Goal: Task Accomplishment & Management: Complete application form

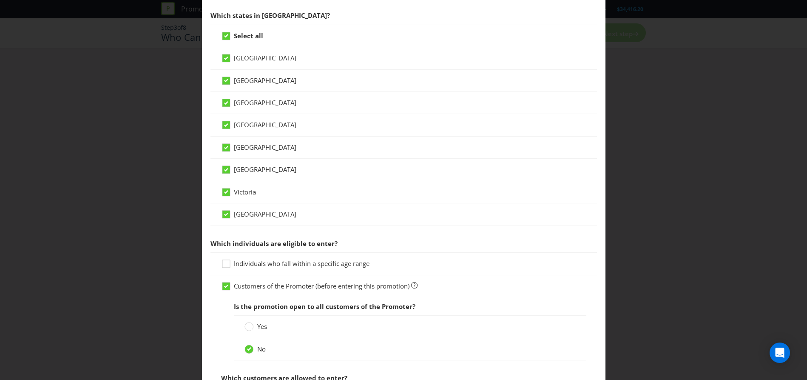
scroll to position [255, 0]
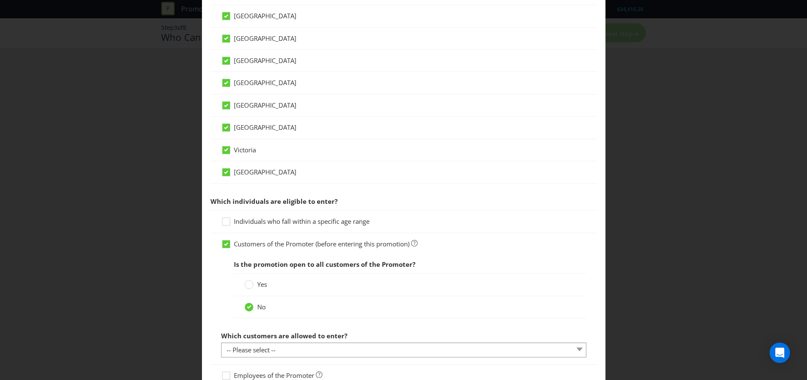
click at [519, 340] on div "Which customers are allowed to enter? -- Please select -- Have a certain type o…" at bounding box center [403, 342] width 365 height 31
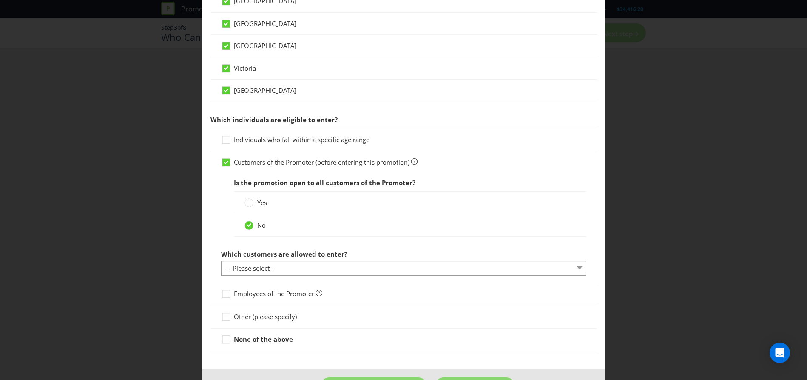
scroll to position [340, 0]
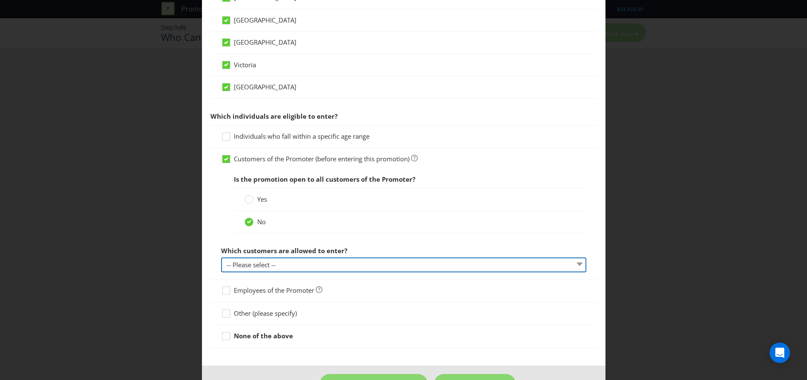
click at [400, 265] on select "-- Please select -- Have a certain type of account Purchased a particular produ…" at bounding box center [403, 264] width 365 height 15
select select "OTHER"
click at [221, 257] on select "-- Please select -- Have a certain type of account Purchased a particular produ…" at bounding box center [403, 264] width 365 height 15
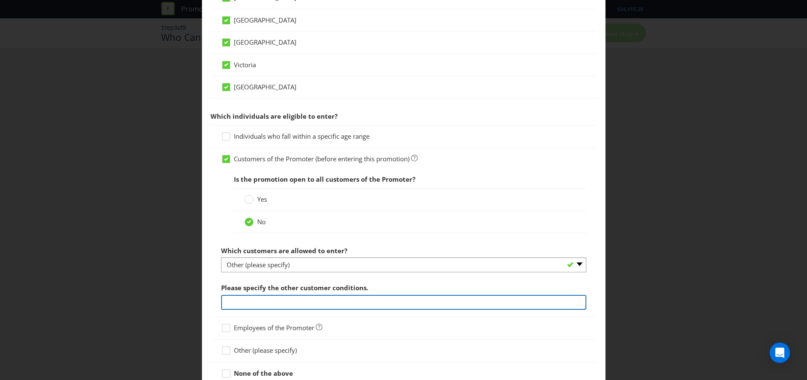
click at [328, 300] on input "text" at bounding box center [403, 302] width 365 height 15
type input "C"
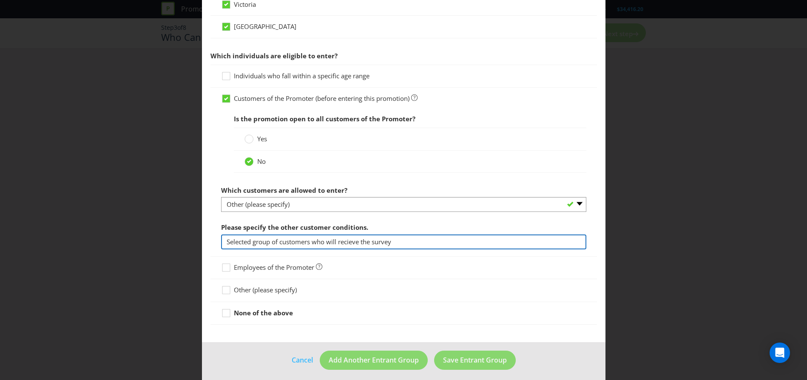
scroll to position [405, 0]
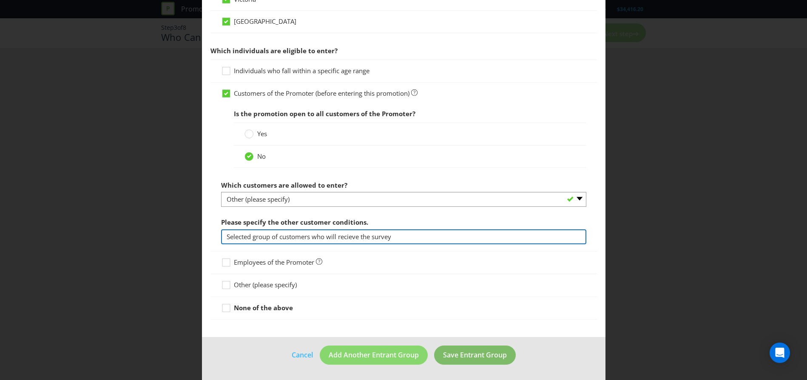
type input "Selected group of customers who will recieve the survey"
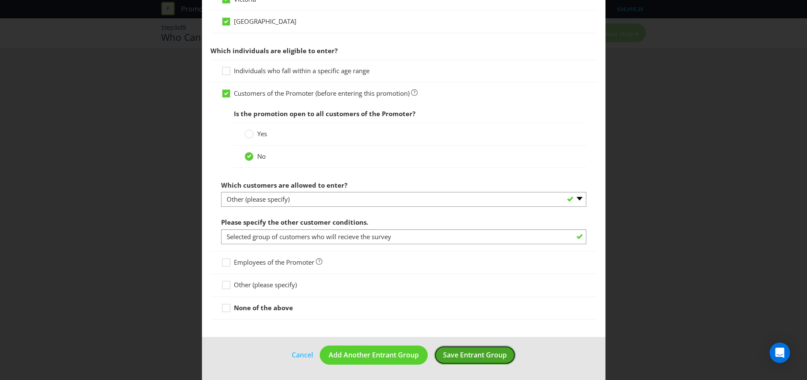
click at [473, 357] on span "Save Entrant Group" at bounding box center [475, 354] width 64 height 9
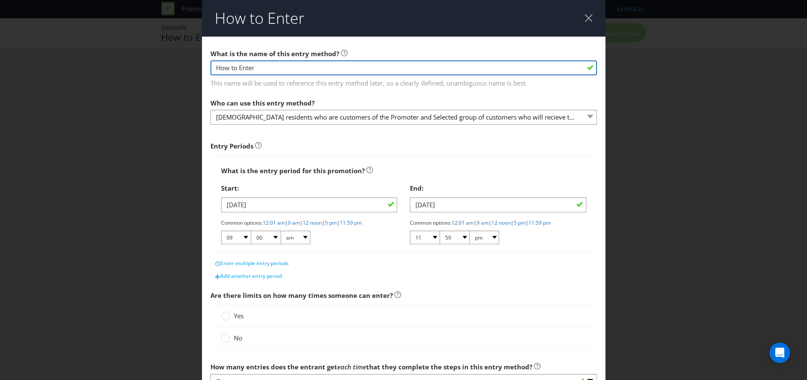
click at [285, 68] on input "How to Enter" at bounding box center [403, 67] width 386 height 15
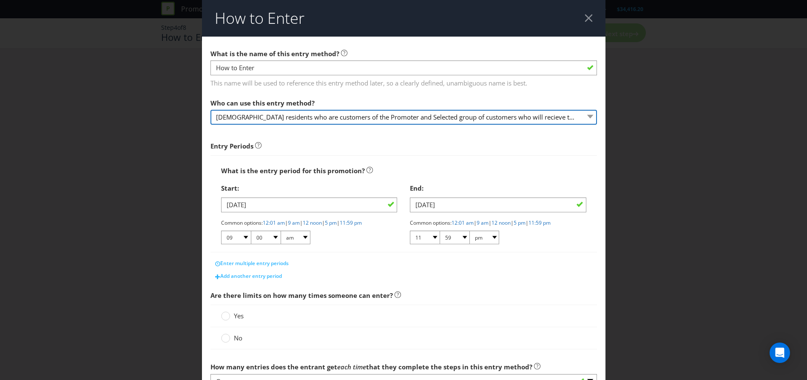
click at [573, 121] on select "[DEMOGRAPHIC_DATA] residents who are customers of the Promoter and Selected gro…" at bounding box center [403, 117] width 386 height 15
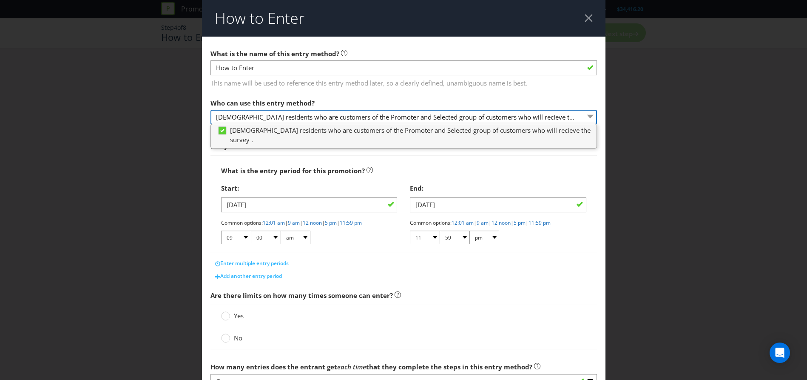
click at [573, 121] on select "[DEMOGRAPHIC_DATA] residents who are customers of the Promoter and Selected gro…" at bounding box center [403, 117] width 386 height 15
click at [377, 181] on div "Start:" at bounding box center [309, 187] width 176 height 17
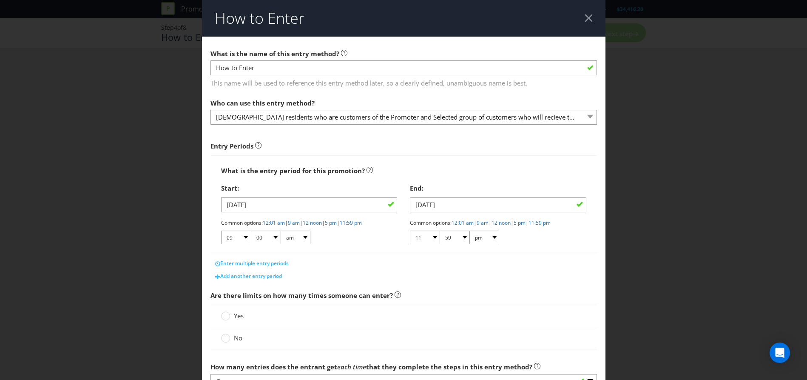
scroll to position [43, 0]
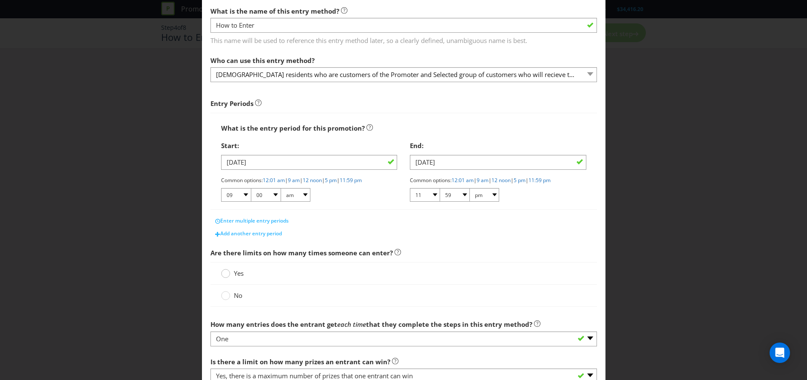
click at [221, 274] on circle at bounding box center [225, 273] width 9 height 9
click at [0, 0] on input "Yes" at bounding box center [0, 0] width 0 height 0
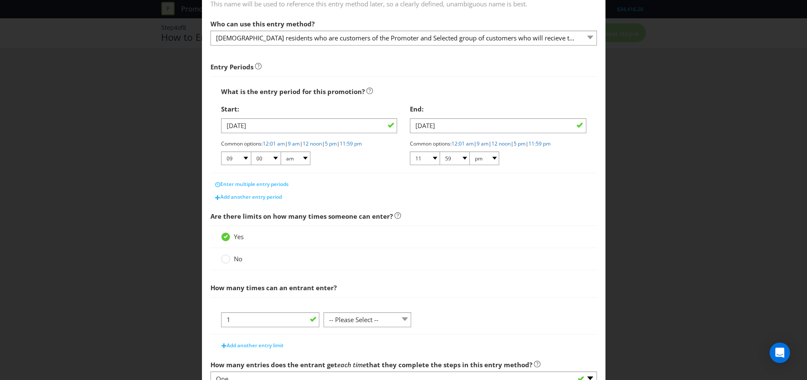
scroll to position [170, 0]
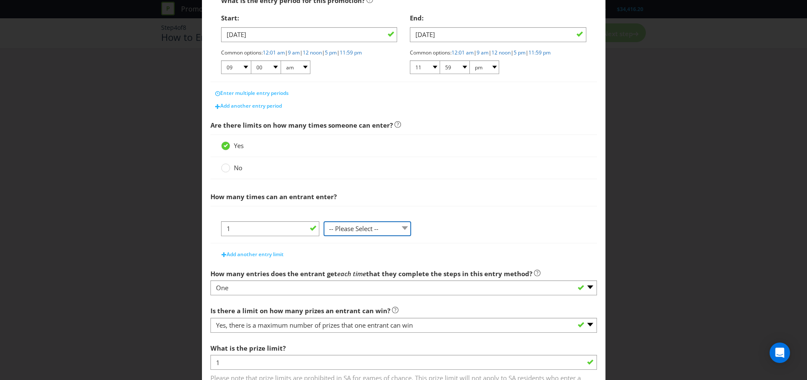
click at [405, 234] on select "-- Please Select -- per person per day per purchase per transaction Other (plea…" at bounding box center [367, 228] width 88 height 15
select select "PER_PERSON"
click at [323, 236] on select "-- Please Select -- per person per day per purchase per transaction Other (plea…" at bounding box center [367, 228] width 88 height 15
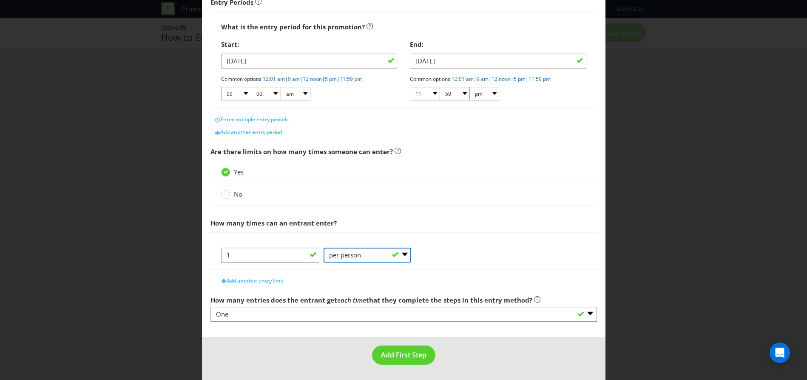
scroll to position [144, 0]
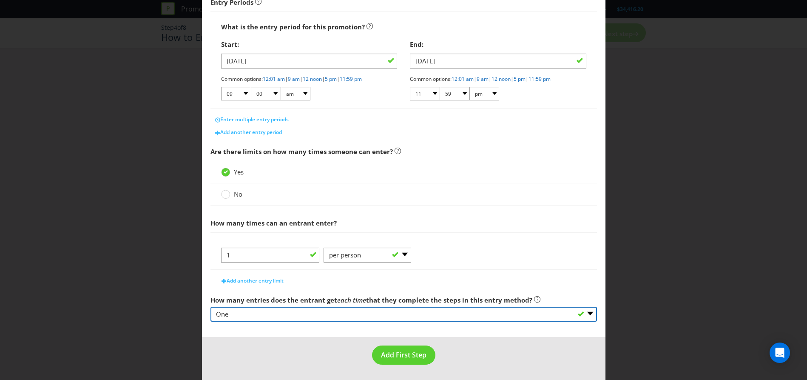
click at [250, 315] on select "-- Please select -- One More than one Other (please specify) Not applicable - g…" at bounding box center [403, 313] width 386 height 15
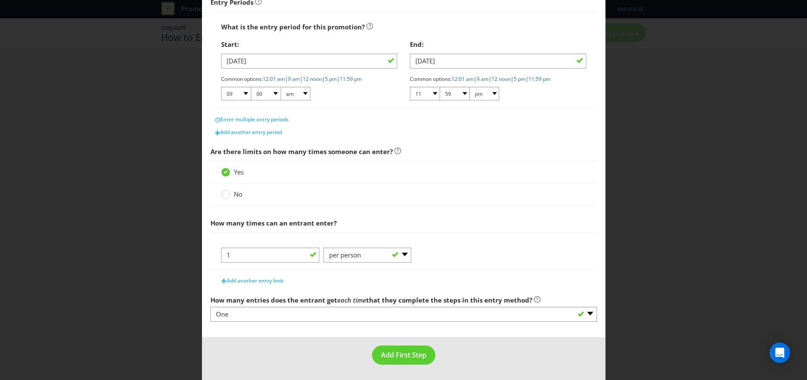
click at [343, 294] on label "How many entries does the entrant get each time that they complete the steps in…" at bounding box center [375, 297] width 330 height 13
click at [415, 357] on span "Add First Step" at bounding box center [403, 354] width 45 height 9
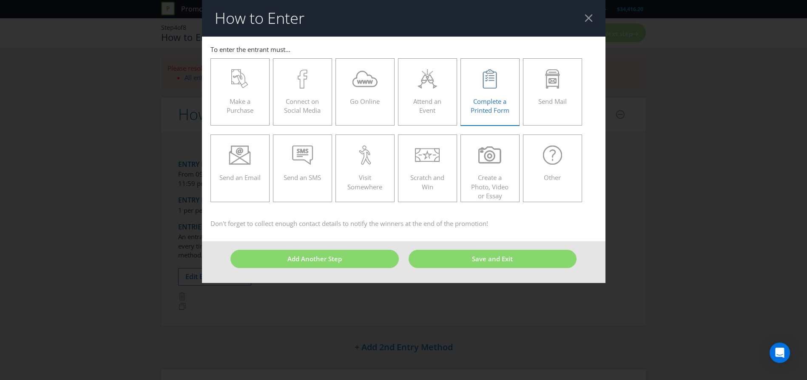
click at [493, 116] on label "Complete a Printed Form" at bounding box center [490, 91] width 60 height 67
click at [0, 0] on input "Complete a Printed Form" at bounding box center [0, 0] width 0 height 0
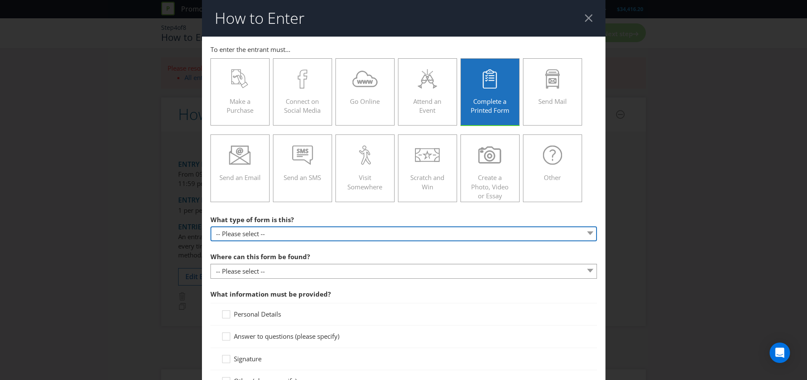
click at [357, 233] on select "-- Please select -- Entry form for a competition Claim form for a gift with pur…" at bounding box center [403, 233] width 386 height 15
select select "OTHER"
click at [210, 226] on select "-- Please select -- Entry form for a competition Claim form for a gift with pur…" at bounding box center [403, 233] width 386 height 15
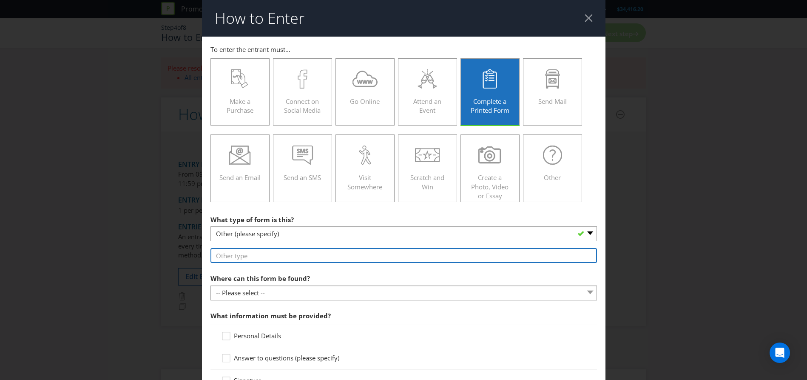
click at [355, 255] on input "text" at bounding box center [403, 255] width 386 height 15
type input "Survey"
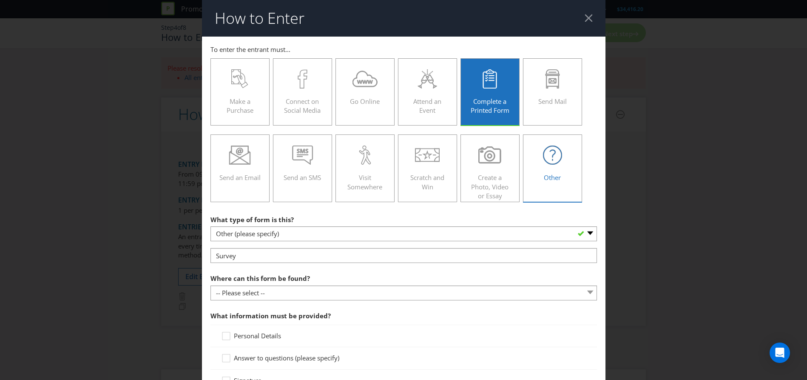
click at [544, 180] on span "Other" at bounding box center [552, 177] width 17 height 9
click at [0, 0] on input "Other" at bounding box center [0, 0] width 0 height 0
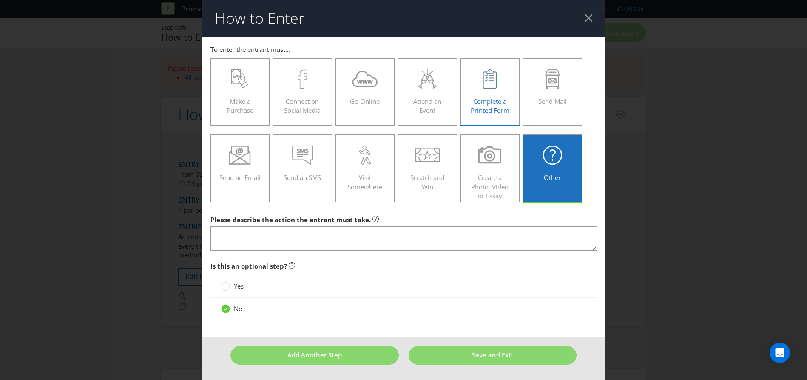
click at [493, 85] on icon at bounding box center [490, 78] width 16 height 19
click at [0, 0] on input "Complete a Printed Form" at bounding box center [0, 0] width 0 height 0
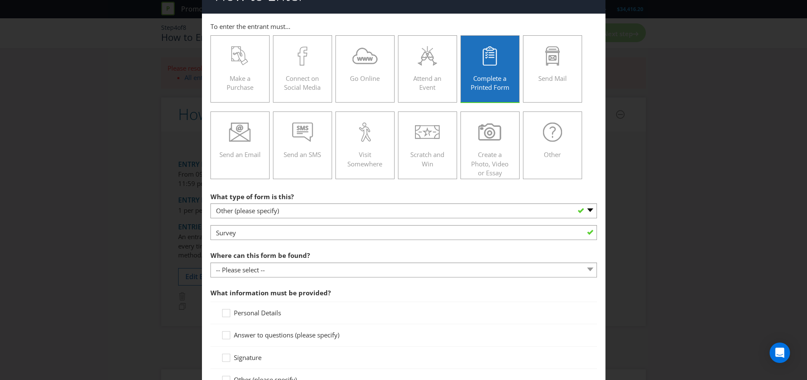
scroll to position [43, 0]
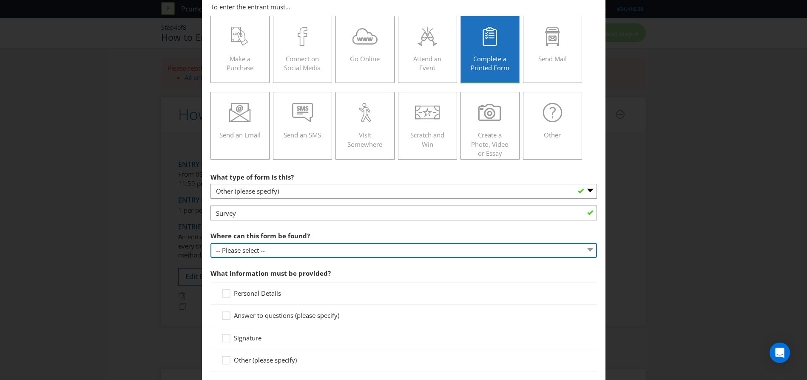
click at [318, 251] on select "-- Please select -- In-store Online (download and print) On back of game card O…" at bounding box center [403, 250] width 386 height 15
select select "OTHER"
click at [210, 243] on select "-- Please select -- In-store Online (download and print) On back of game card O…" at bounding box center [403, 250] width 386 height 15
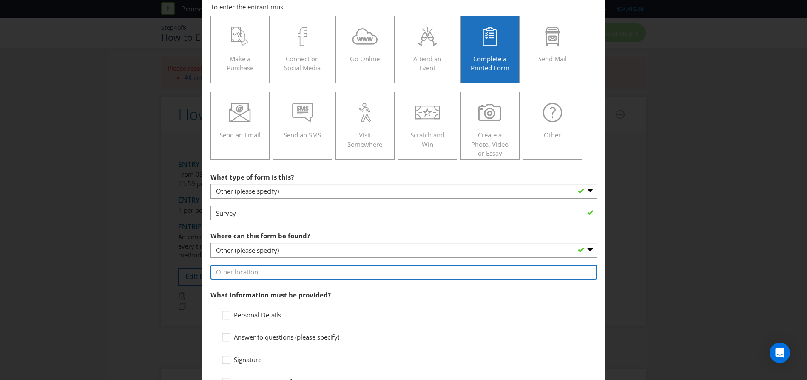
click at [289, 274] on input "text" at bounding box center [403, 271] width 386 height 15
type input "Fill out online survey"
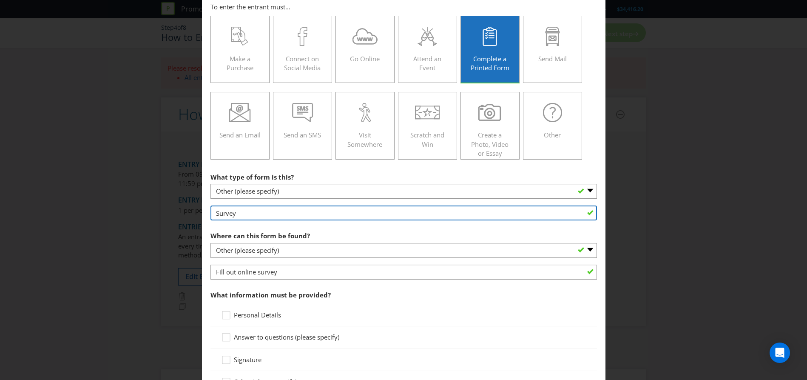
click at [259, 216] on input "Survey" at bounding box center [403, 212] width 386 height 15
click at [215, 215] on input "Survey" at bounding box center [403, 212] width 386 height 15
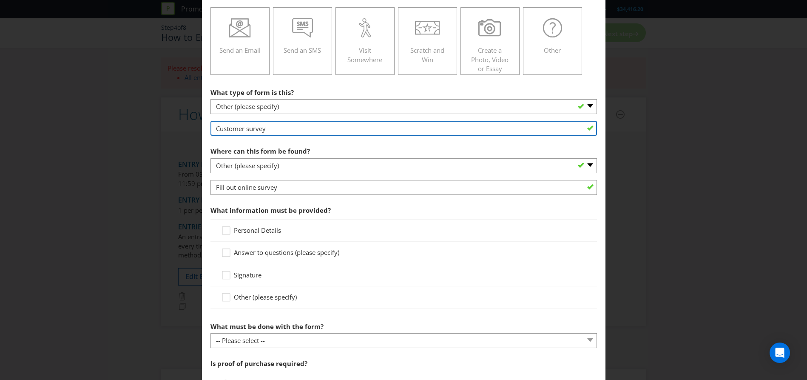
scroll to position [128, 0]
type input "Customer survey"
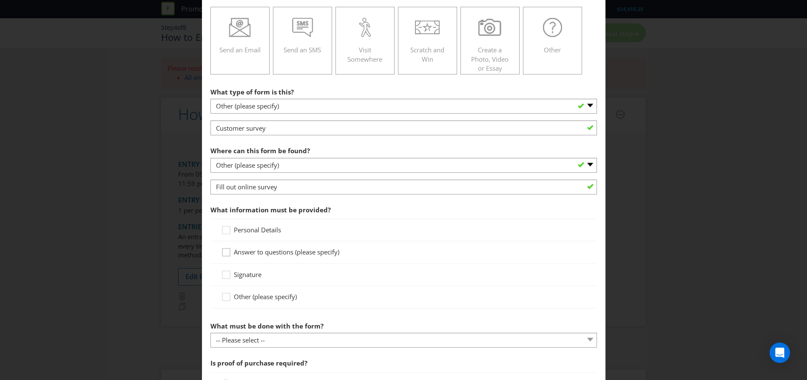
click at [224, 254] on icon at bounding box center [227, 253] width 13 height 13
click at [0, 0] on input "Answer to questions (please specify)" at bounding box center [0, 0] width 0 height 0
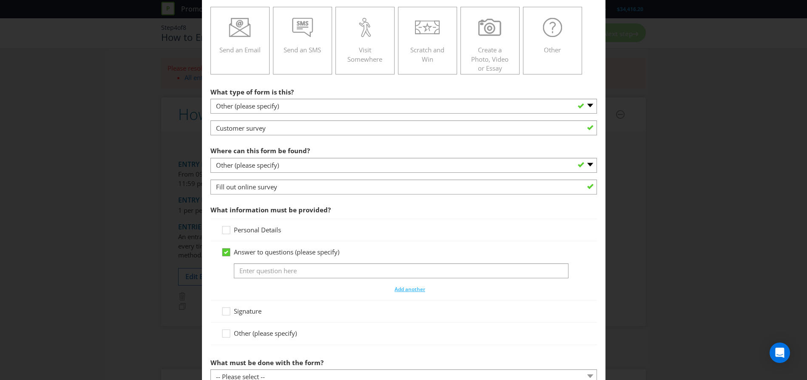
click at [224, 254] on icon at bounding box center [226, 251] width 4 height 3
click at [0, 0] on input "Answer to questions (please specify)" at bounding box center [0, 0] width 0 height 0
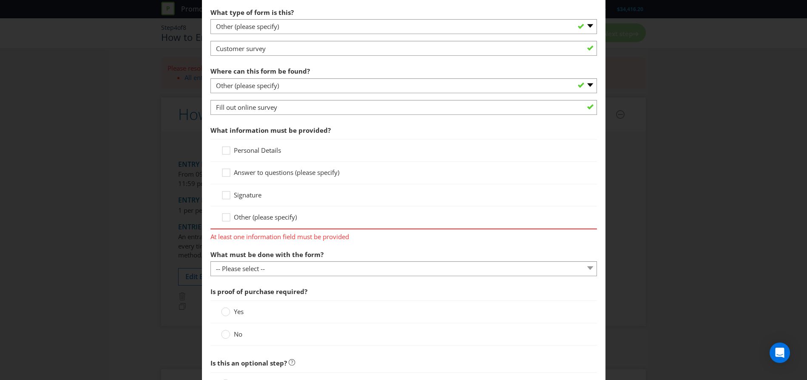
scroll to position [213, 0]
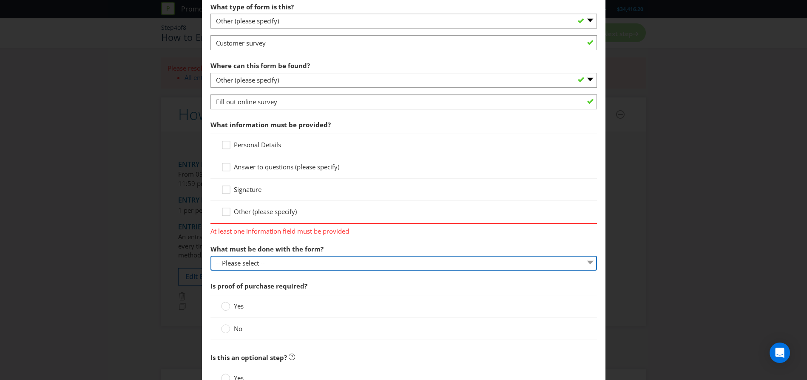
click at [333, 261] on select "-- Please select -- Send it by mail Submit it in person Scan it and send by ema…" at bounding box center [403, 262] width 386 height 15
select select "OTHER"
click at [210, 255] on select "-- Please select -- Send it by mail Submit it in person Scan it and send by ema…" at bounding box center [403, 262] width 386 height 15
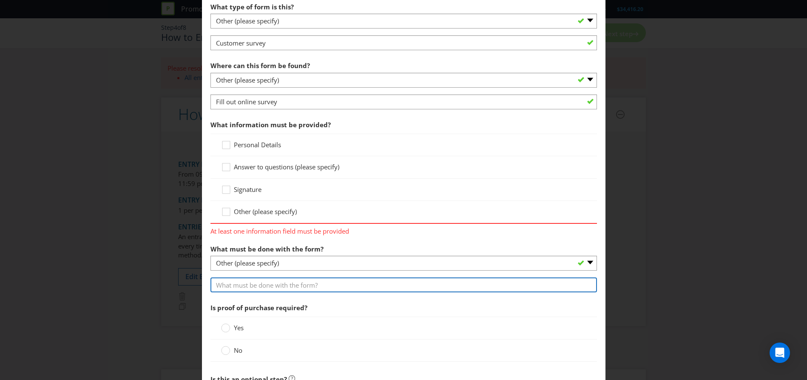
click at [306, 287] on input "text" at bounding box center [403, 284] width 386 height 15
type input "Submit it online"
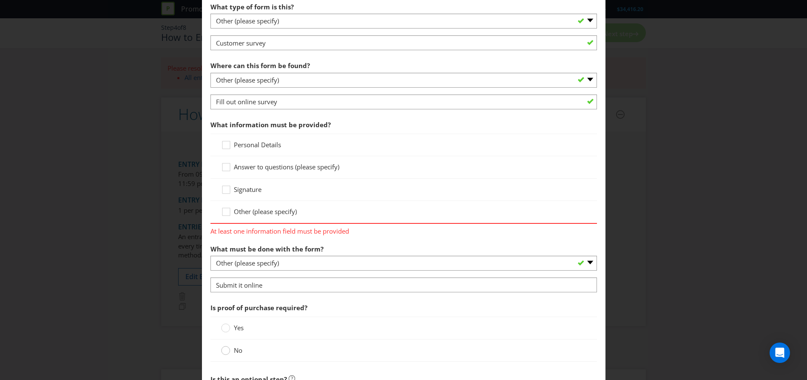
click at [227, 349] on circle at bounding box center [225, 350] width 9 height 9
click at [0, 0] on input "No" at bounding box center [0, 0] width 0 height 0
click at [225, 146] on icon at bounding box center [227, 146] width 13 height 13
click at [0, 0] on input "Personal Details" at bounding box center [0, 0] width 0 height 0
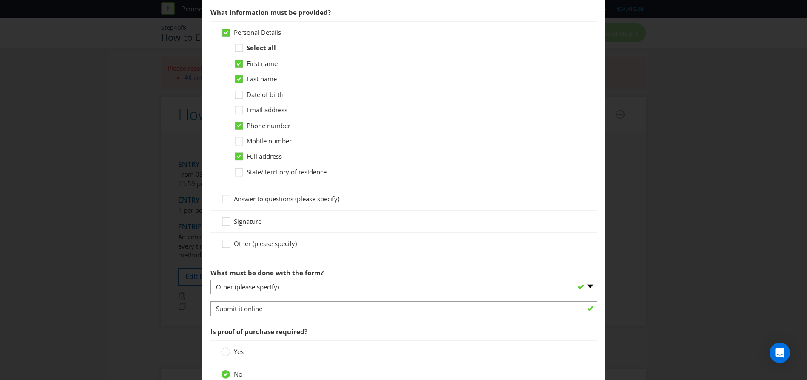
scroll to position [298, 0]
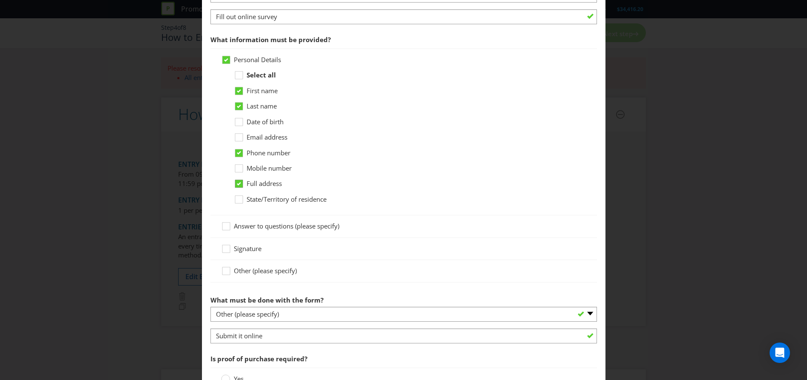
click at [238, 182] on icon at bounding box center [239, 183] width 4 height 3
click at [0, 0] on input "Full address" at bounding box center [0, 0] width 0 height 0
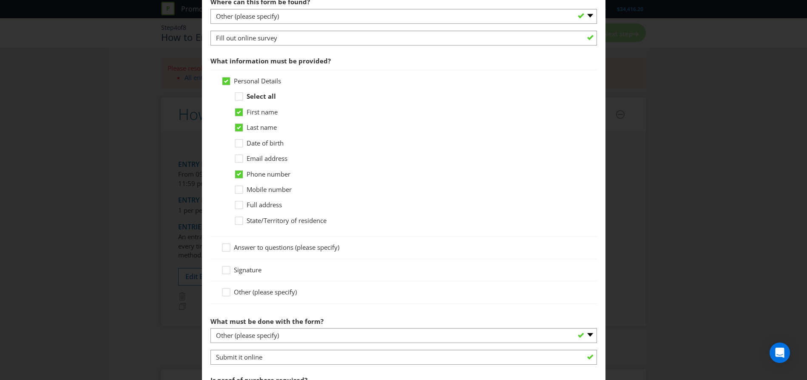
scroll to position [255, 0]
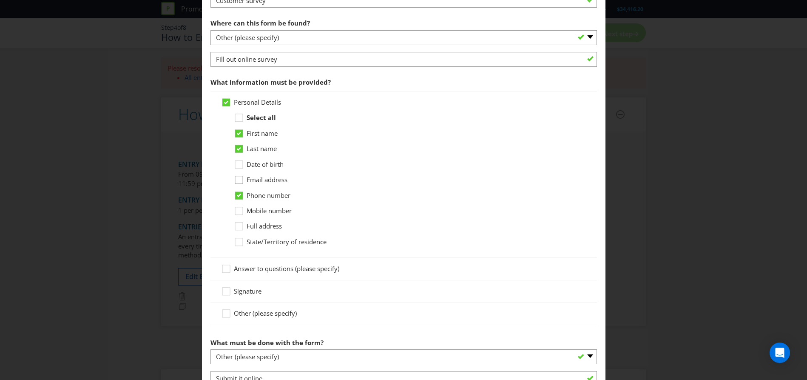
click at [241, 181] on icon at bounding box center [239, 180] width 8 height 8
click at [0, 0] on input "Email address" at bounding box center [0, 0] width 0 height 0
click at [237, 196] on icon at bounding box center [239, 194] width 4 height 3
click at [0, 0] on input "Phone number" at bounding box center [0, 0] width 0 height 0
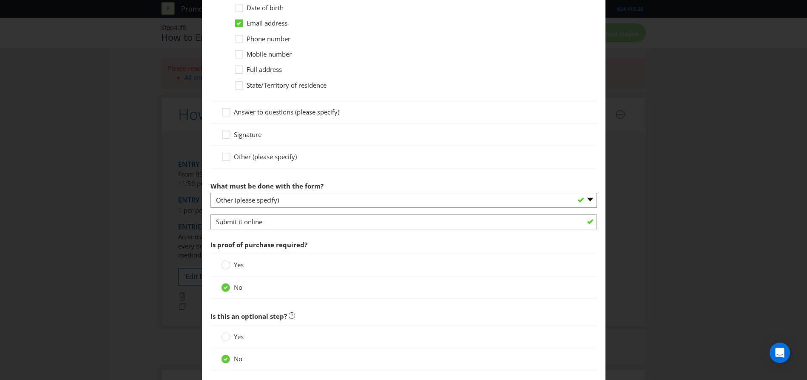
scroll to position [461, 0]
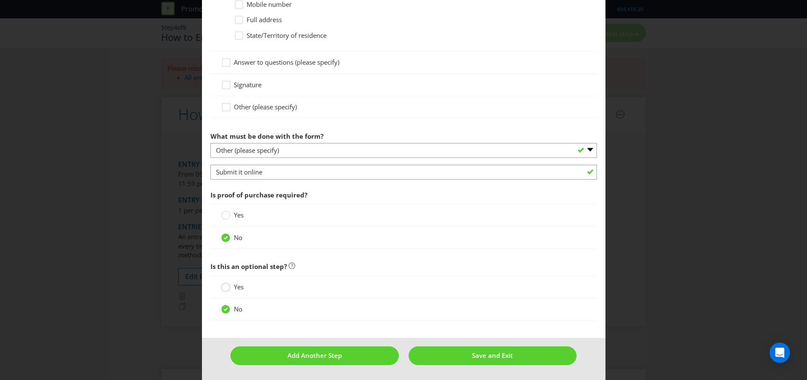
click at [224, 285] on div at bounding box center [226, 284] width 4 height 4
click at [0, 0] on input "Yes" at bounding box center [0, 0] width 0 height 0
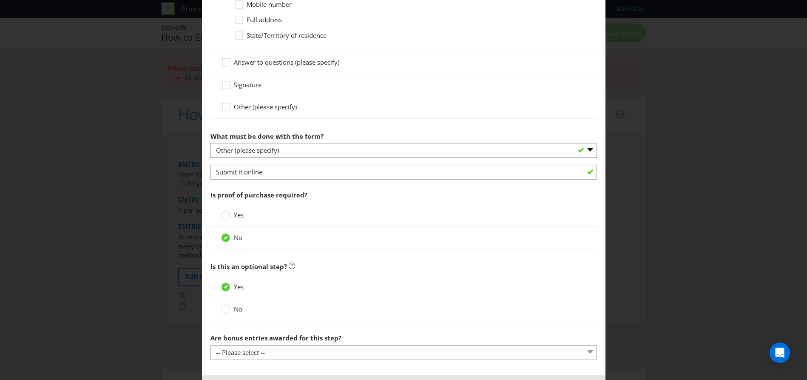
scroll to position [498, 0]
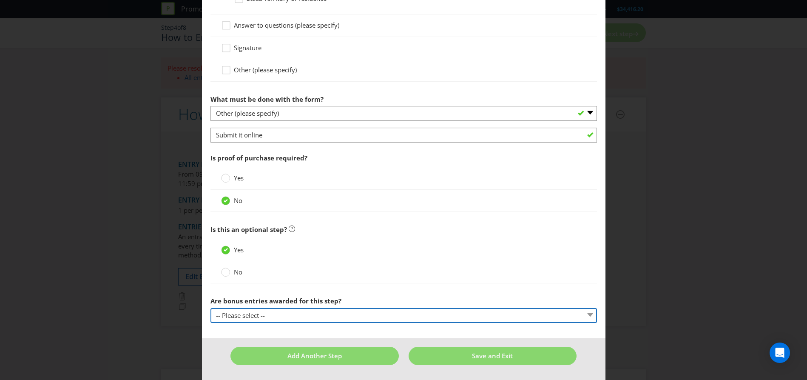
click at [315, 313] on select "-- Please select -- Yes, entrant gets additional entries every time that this s…" at bounding box center [403, 315] width 386 height 15
select select "NO"
click at [210, 308] on select "-- Please select -- Yes, entrant gets additional entries every time that this s…" at bounding box center [403, 315] width 386 height 15
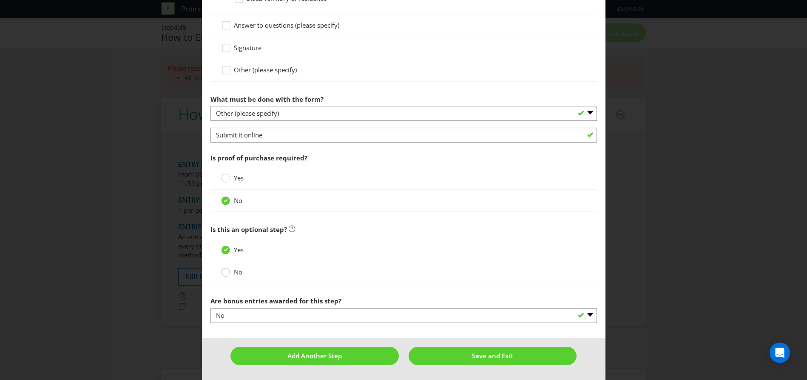
click at [226, 271] on circle at bounding box center [225, 272] width 9 height 9
click at [0, 0] on input "No" at bounding box center [0, 0] width 0 height 0
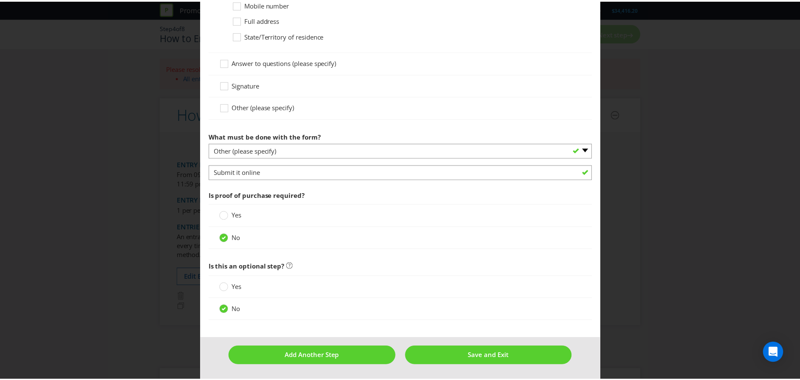
scroll to position [461, 0]
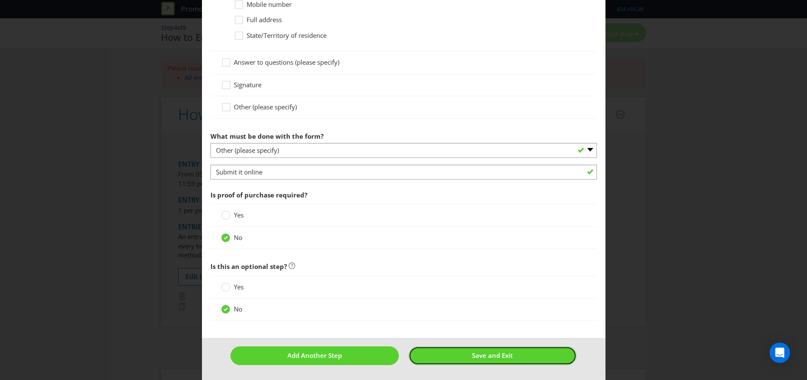
drag, startPoint x: 462, startPoint y: 358, endPoint x: 408, endPoint y: 354, distance: 53.3
click at [408, 355] on button "Save and Exit" at bounding box center [492, 355] width 168 height 18
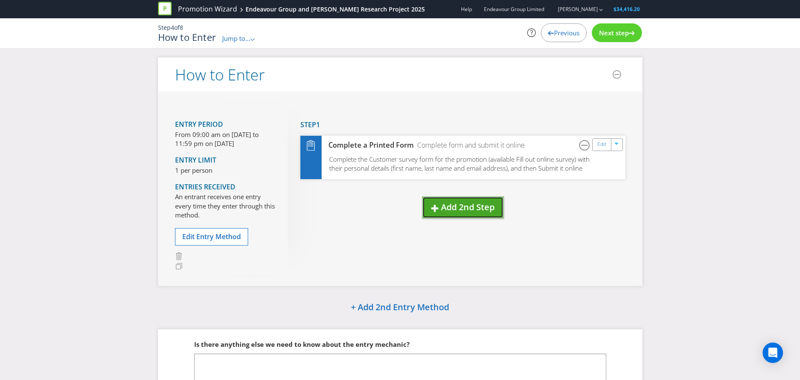
click at [454, 206] on span "Add 2nd Step" at bounding box center [468, 206] width 54 height 11
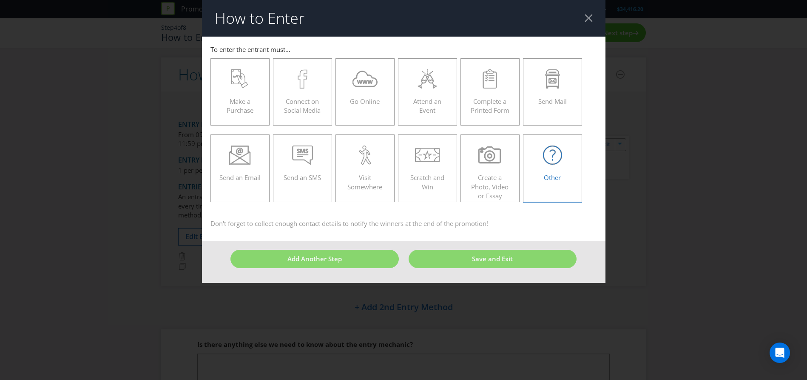
click at [552, 177] on span "Other" at bounding box center [552, 177] width 17 height 9
click at [0, 0] on input "Other" at bounding box center [0, 0] width 0 height 0
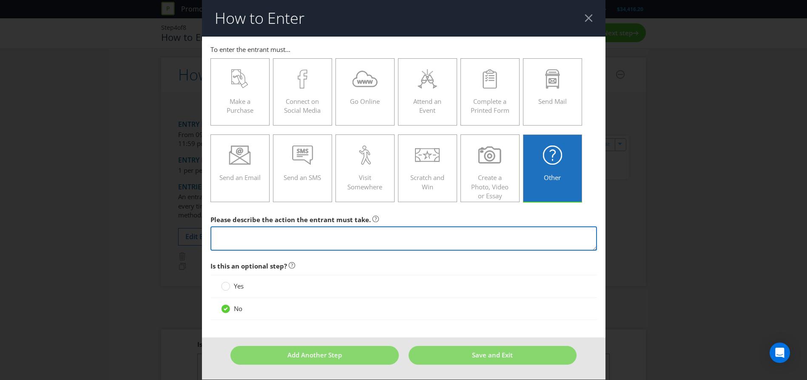
click at [360, 237] on textarea at bounding box center [403, 238] width 386 height 24
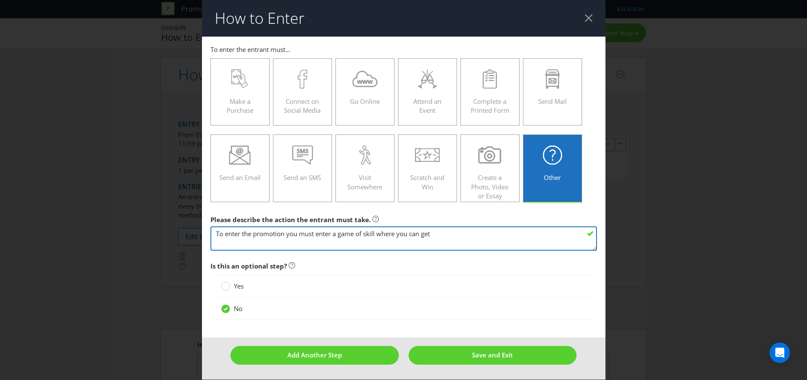
drag, startPoint x: 449, startPoint y: 235, endPoint x: 398, endPoint y: 236, distance: 51.0
click at [398, 236] on textarea "To enter the promotion you must enter a game of skill where you can get" at bounding box center [403, 238] width 386 height 24
type textarea "To enter the promotion you must enter a game of skill where customers are asked…"
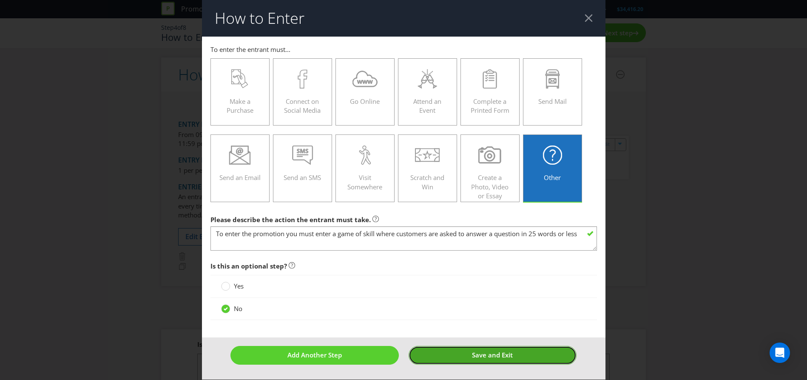
click at [468, 358] on button "Save and Exit" at bounding box center [492, 355] width 168 height 18
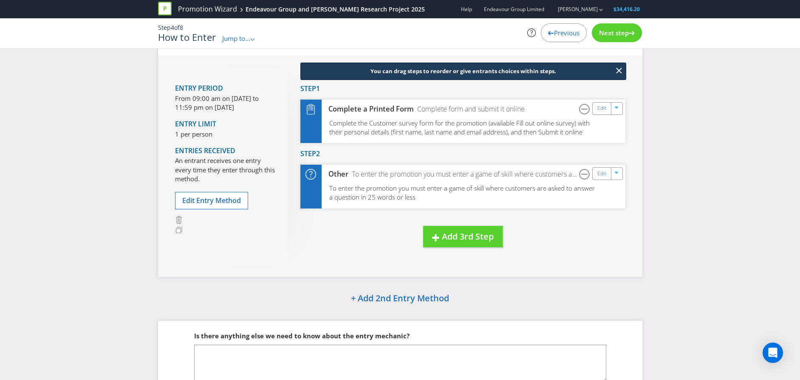
scroll to position [85, 0]
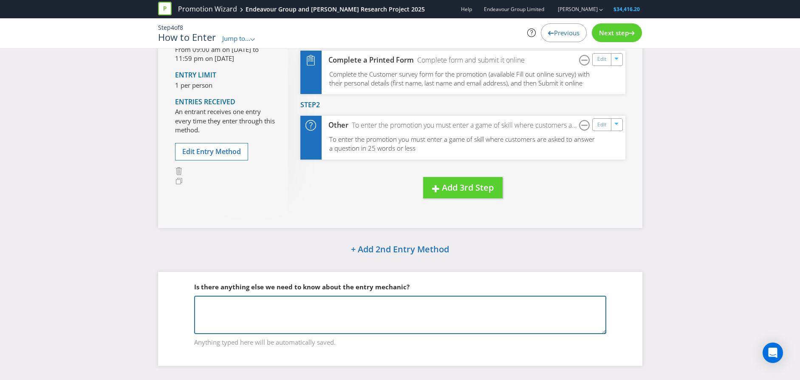
click at [317, 325] on textarea at bounding box center [400, 314] width 412 height 38
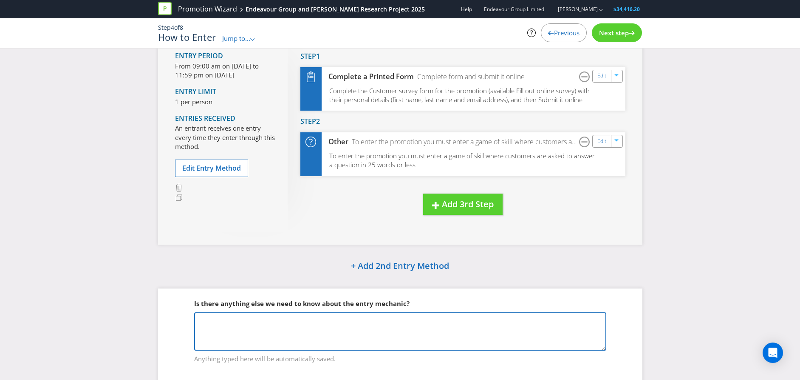
scroll to position [94, 0]
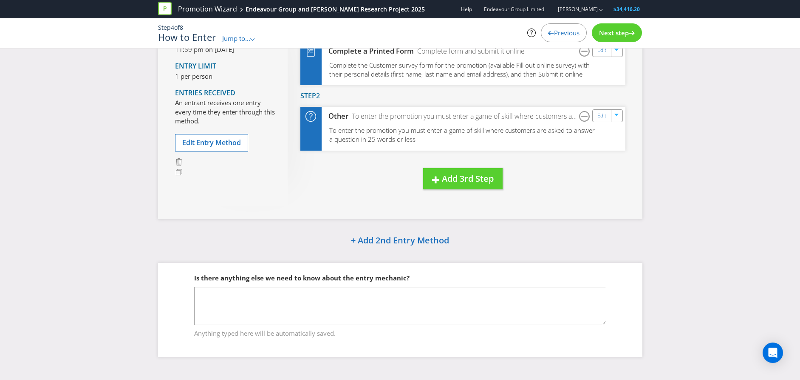
click at [621, 32] on span "Next step" at bounding box center [614, 32] width 30 height 9
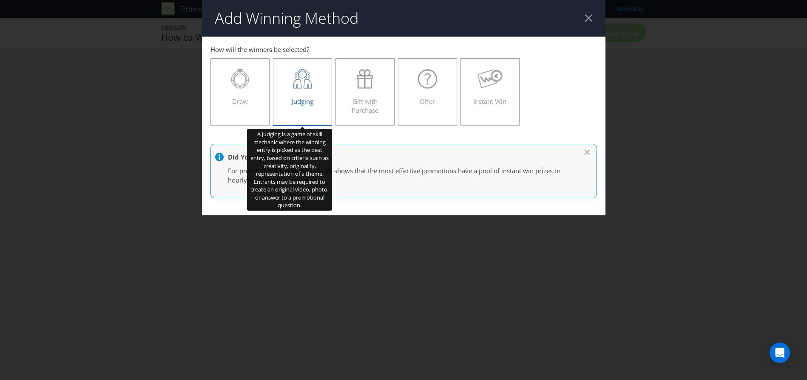
click at [308, 98] on span "Judging" at bounding box center [303, 101] width 22 height 9
click at [0, 0] on input "Judging" at bounding box center [0, 0] width 0 height 0
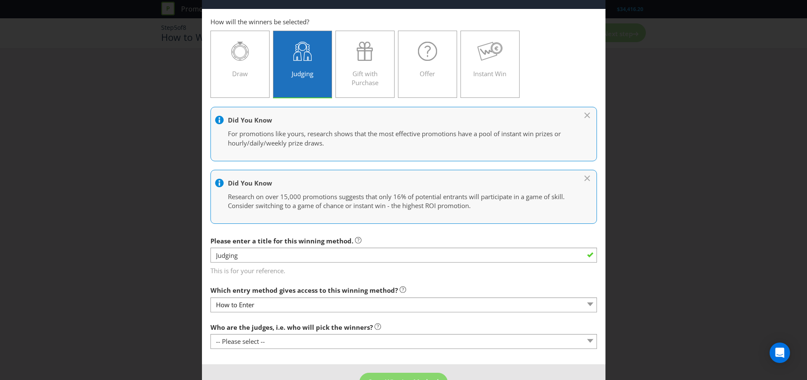
scroll to position [43, 0]
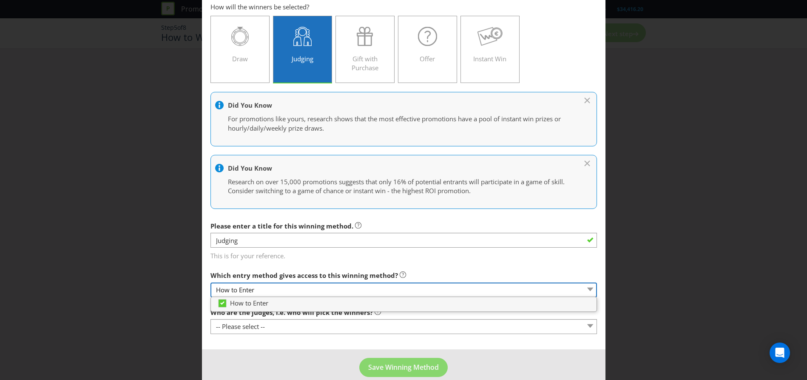
click at [280, 290] on select "How to Enter" at bounding box center [403, 289] width 386 height 15
click at [281, 289] on select "How to Enter" at bounding box center [403, 289] width 386 height 15
click at [471, 259] on span "This is for your reference." at bounding box center [403, 254] width 386 height 12
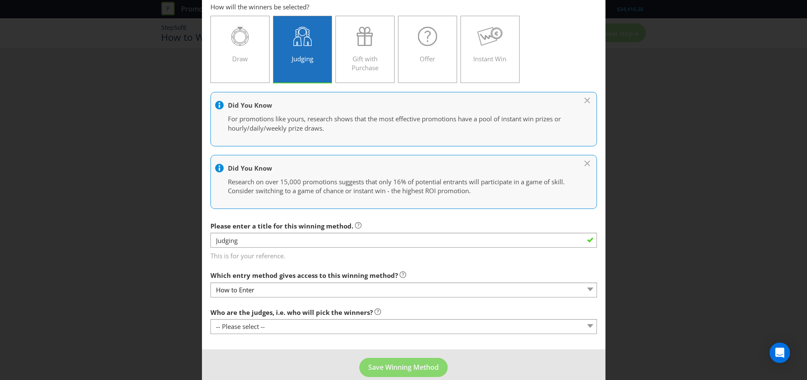
click at [441, 273] on div "Which entry method gives access to this winning method? How to Enter" at bounding box center [403, 281] width 386 height 31
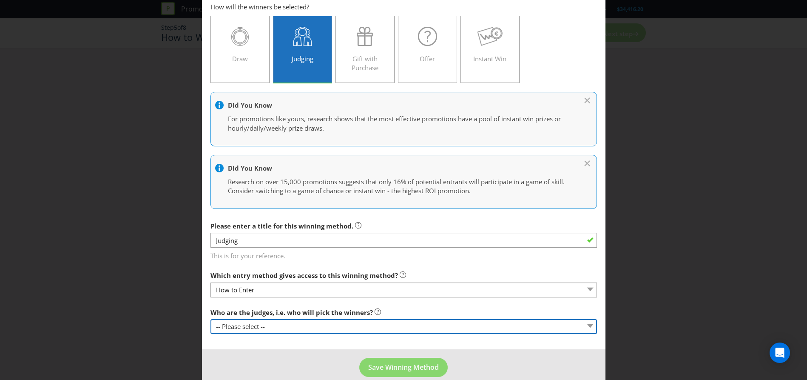
click at [309, 329] on select "-- Please select -- Representatives of the Promoter A specific person (please s…" at bounding box center [403, 326] width 386 height 15
click at [310, 329] on select "-- Please select -- Representatives of the Promoter A specific person (please s…" at bounding box center [403, 326] width 386 height 15
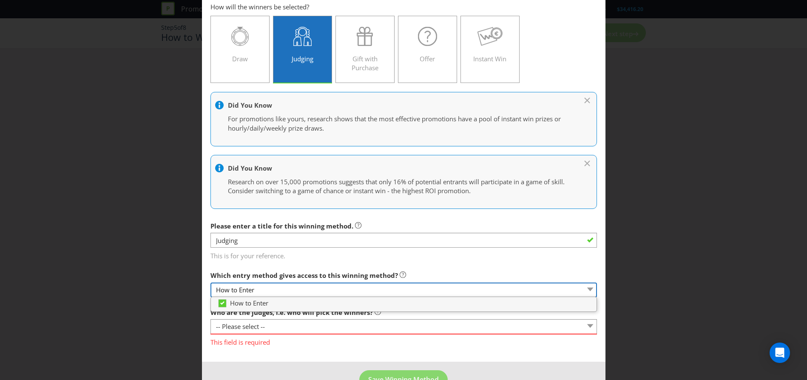
click at [319, 292] on select "How to Enter" at bounding box center [403, 289] width 386 height 15
click at [354, 267] on label "Which entry method gives access to this winning method?" at bounding box center [308, 272] width 196 height 13
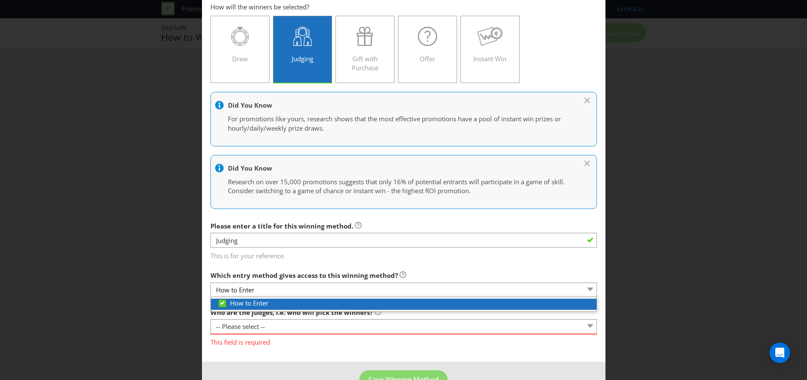
click at [220, 304] on icon at bounding box center [222, 302] width 4 height 3
click at [220, 304] on icon at bounding box center [223, 304] width 13 height 13
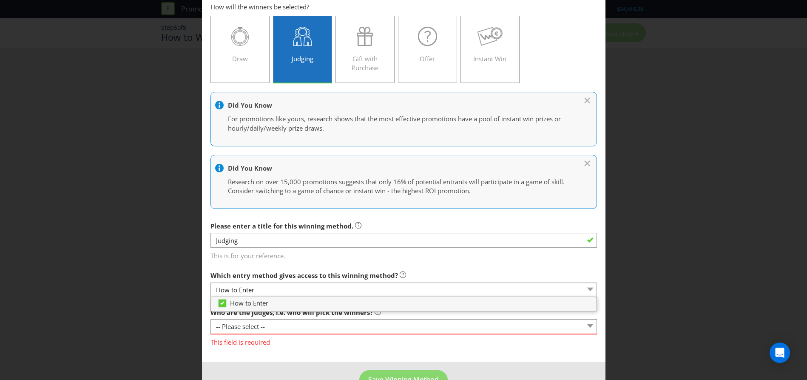
click at [352, 267] on label "Which entry method gives access to this winning method?" at bounding box center [308, 272] width 196 height 13
click at [438, 273] on div "Which entry method gives access to this winning method? How to Enter" at bounding box center [403, 281] width 386 height 31
click at [289, 351] on main "How to Enter How will the winners be selected? Draw Judging Gift with Purchase …" at bounding box center [403, 177] width 403 height 367
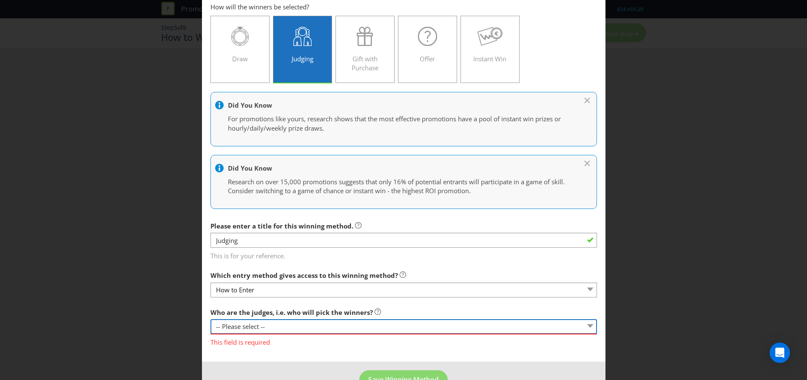
click at [314, 329] on select "-- Please select -- Representatives of the Promoter A specific person (please s…" at bounding box center [403, 326] width 386 height 15
click at [274, 327] on select "-- Please select -- Representatives of the Promoter A specific person (please s…" at bounding box center [403, 326] width 386 height 15
select select "PROMOTER_REPS"
click at [210, 319] on select "-- Please select -- Representatives of the Promoter A specific person (please s…" at bounding box center [403, 326] width 386 height 15
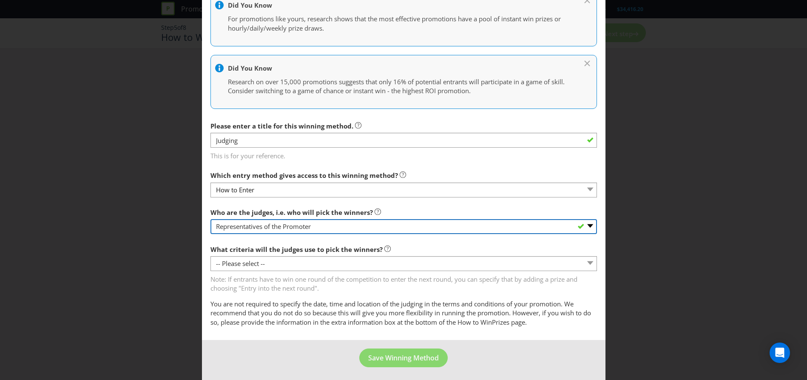
scroll to position [145, 0]
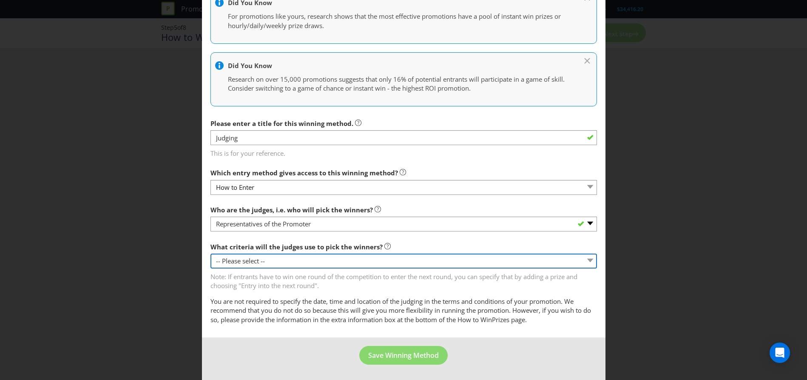
click at [314, 258] on select "-- Please select -- Creative Merit Originality Literary Merit Originality, crea…" at bounding box center [403, 260] width 386 height 15
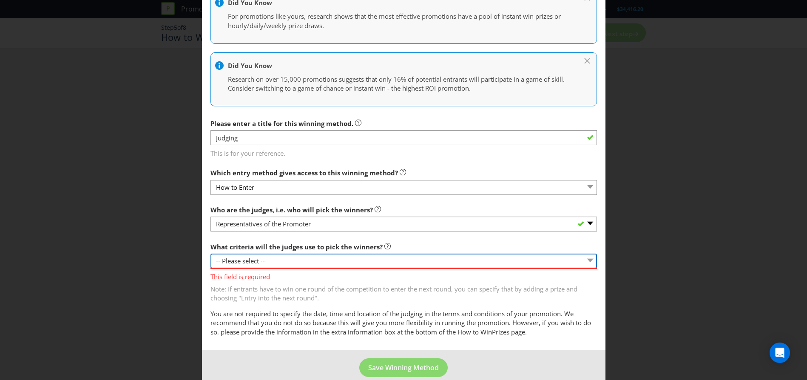
click at [286, 263] on select "-- Please select -- Creative Merit Originality Literary Merit Originality, crea…" at bounding box center [403, 260] width 386 height 15
click at [352, 261] on select "-- Please select -- Creative Merit Originality Literary Merit Originality, crea…" at bounding box center [403, 260] width 386 height 15
click at [374, 261] on select "-- Please select -- Creative Merit Originality Literary Merit Originality, crea…" at bounding box center [403, 260] width 386 height 15
select select "CREATIVE_MERIT"
click at [210, 253] on select "-- Please select -- Creative Merit Originality Literary Merit Originality, crea…" at bounding box center [403, 260] width 386 height 15
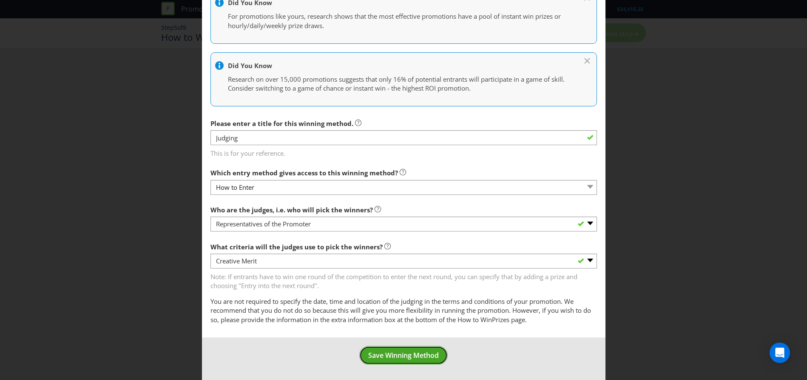
click at [408, 352] on span "Save Winning Method" at bounding box center [403, 354] width 71 height 9
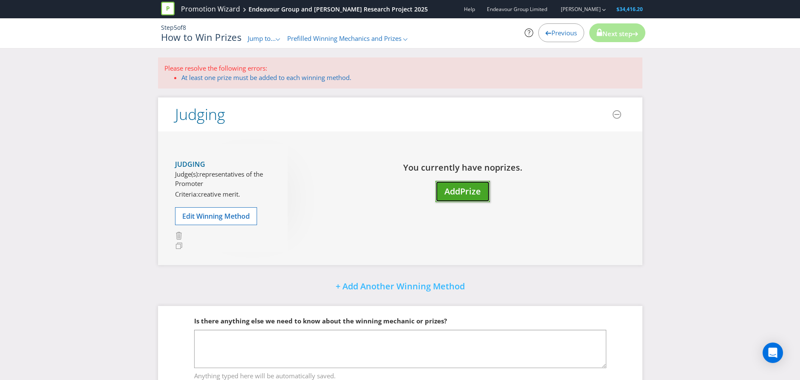
click at [469, 193] on span "Prize" at bounding box center [470, 190] width 21 height 11
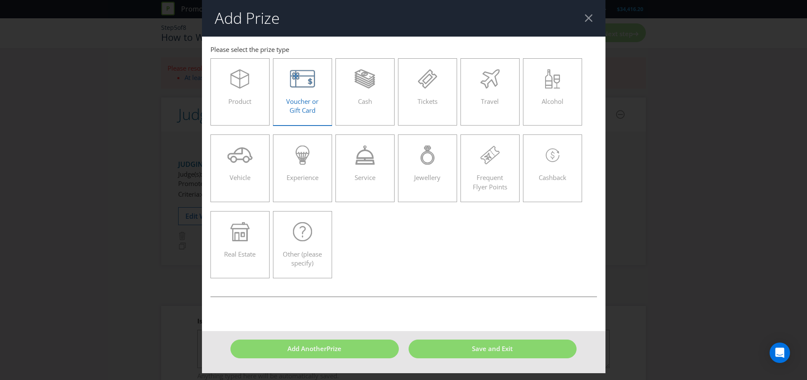
click at [306, 106] on span "Voucher or Gift Card" at bounding box center [302, 105] width 32 height 17
click at [0, 0] on input "Voucher or Gift Card" at bounding box center [0, 0] width 0 height 0
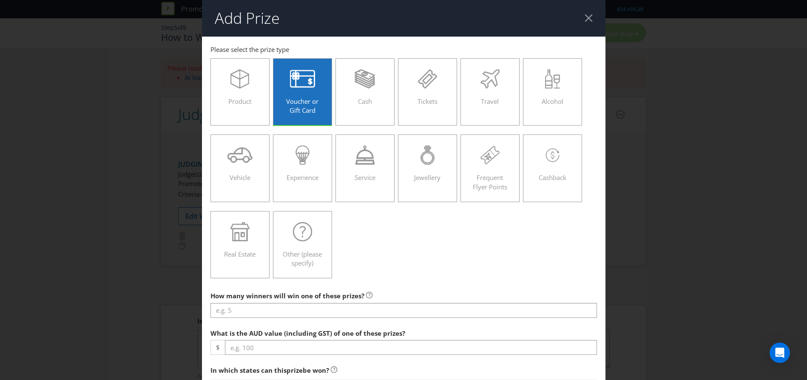
scroll to position [85, 0]
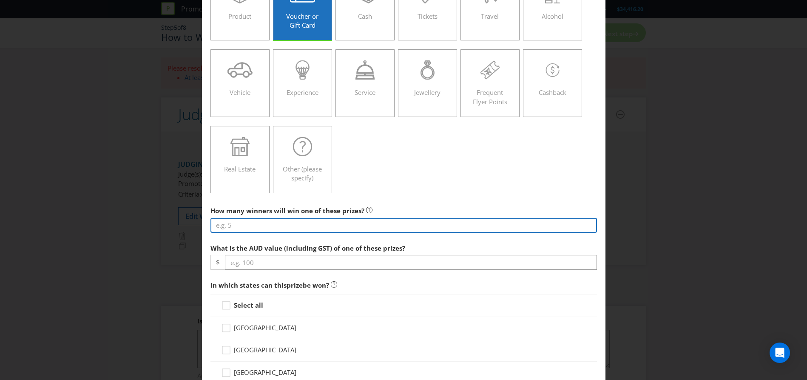
click at [270, 225] on input "number" at bounding box center [403, 225] width 386 height 15
type input "50"
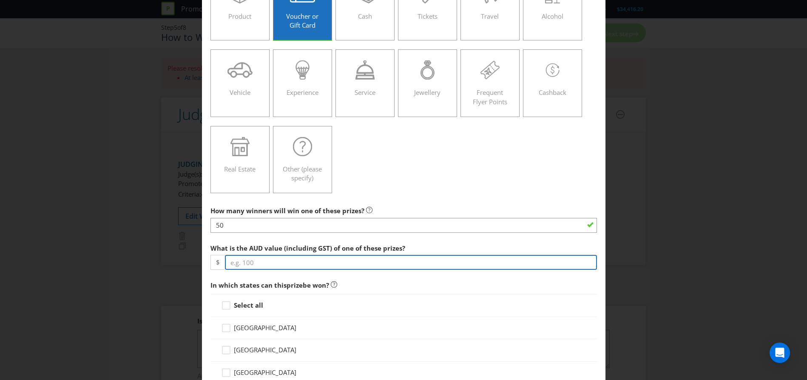
click at [277, 262] on input "number" at bounding box center [411, 262] width 372 height 15
type input "100"
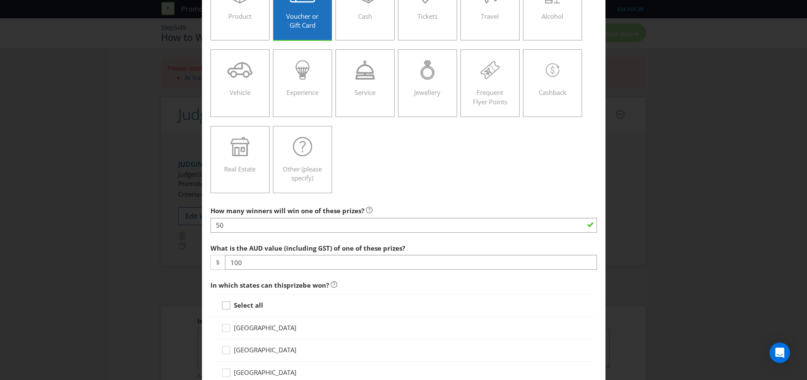
click at [225, 307] on icon at bounding box center [227, 306] width 13 height 13
click at [0, 0] on input "Select all" at bounding box center [0, 0] width 0 height 0
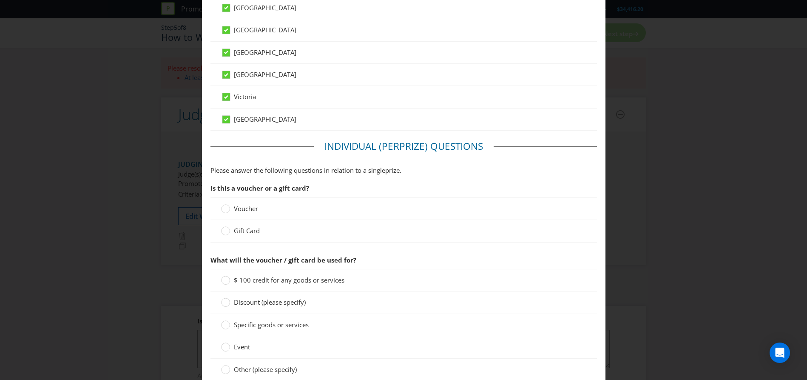
scroll to position [468, 0]
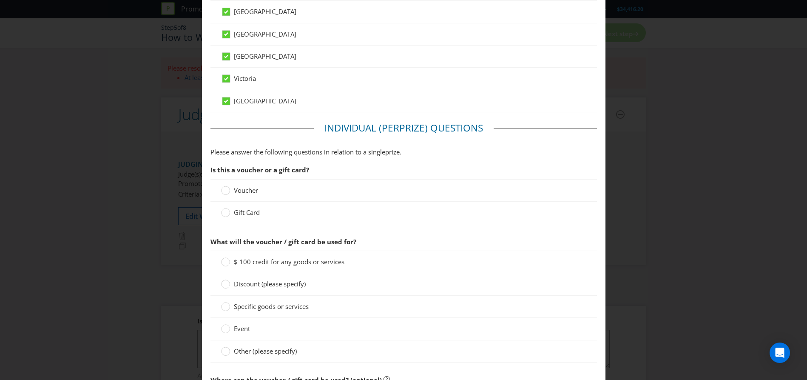
click at [234, 213] on span "Gift Card" at bounding box center [247, 212] width 26 height 9
click at [0, 0] on input "Gift Card" at bounding box center [0, 0] width 0 height 0
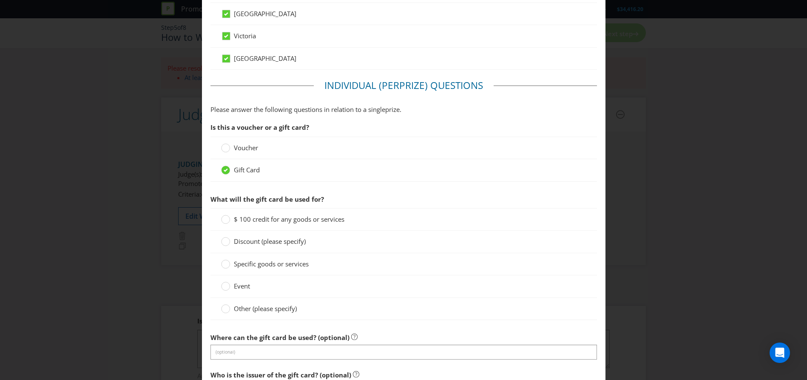
click at [325, 221] on span "$ 100 credit for any goods or services" at bounding box center [289, 219] width 111 height 9
click at [0, 0] on input "$ 100 credit for any goods or services" at bounding box center [0, 0] width 0 height 0
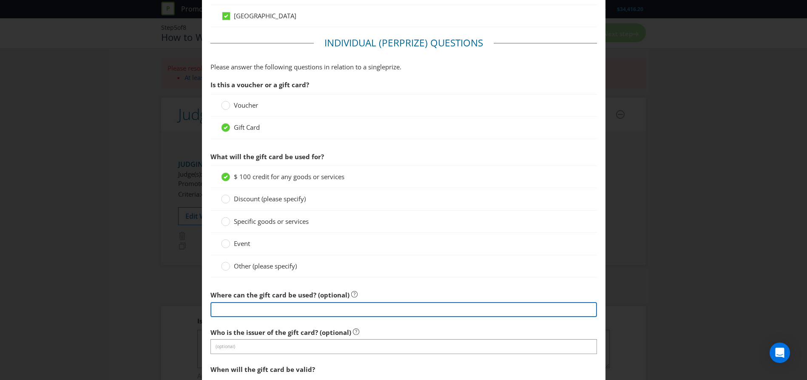
click at [275, 309] on input "text" at bounding box center [403, 309] width 386 height 15
click at [238, 312] on input "text" at bounding box center [403, 309] width 386 height 15
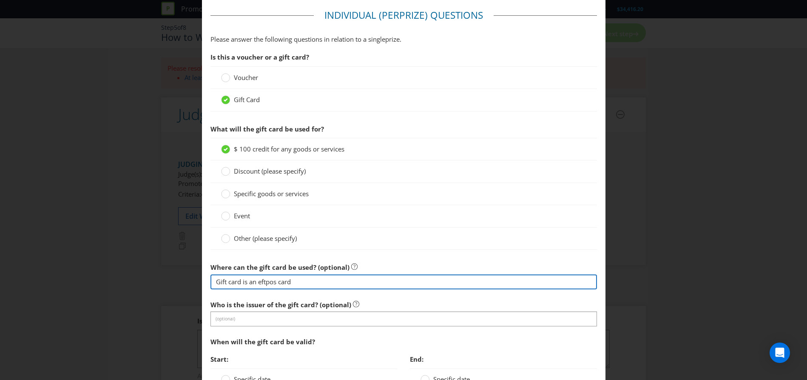
scroll to position [595, 0]
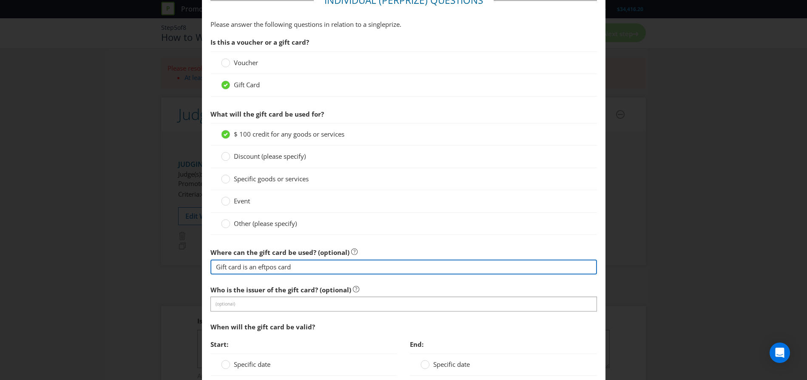
drag, startPoint x: 302, startPoint y: 267, endPoint x: 256, endPoint y: 265, distance: 46.4
click at [256, 265] on input "Gift card is an eftpos card" at bounding box center [403, 266] width 386 height 15
type input "Gift card is an eftpos card"
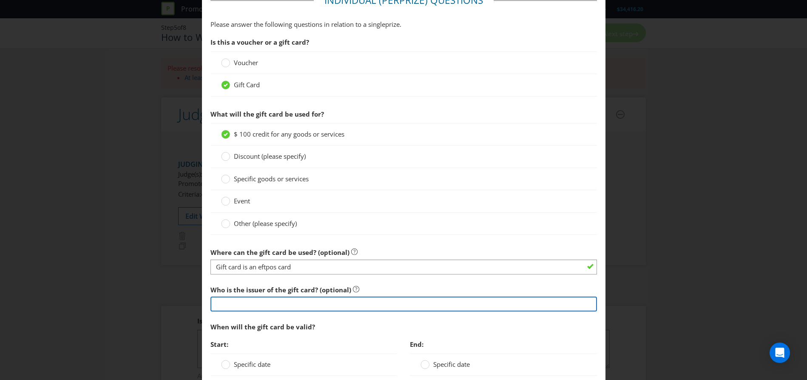
click at [251, 303] on input "text" at bounding box center [403, 303] width 386 height 15
paste input "eftpos card"
type input "eftpos card"
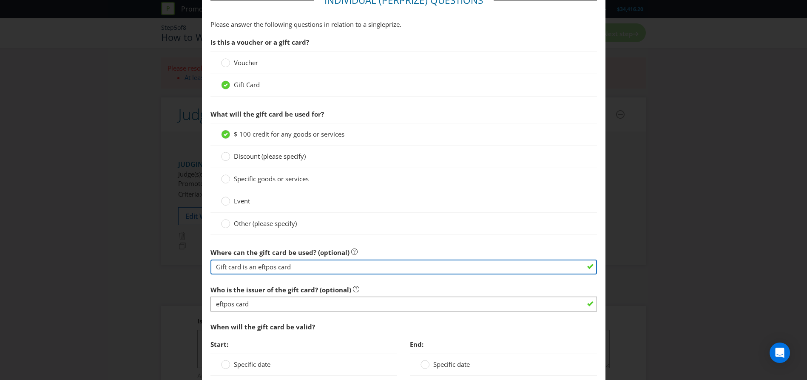
drag, startPoint x: 310, startPoint y: 264, endPoint x: 157, endPoint y: 268, distance: 152.6
click at [157, 268] on div "Add Prize [GEOGRAPHIC_DATA] [GEOGRAPHIC_DATA] [GEOGRAPHIC_DATA] [GEOGRAPHIC_DAT…" at bounding box center [403, 190] width 807 height 380
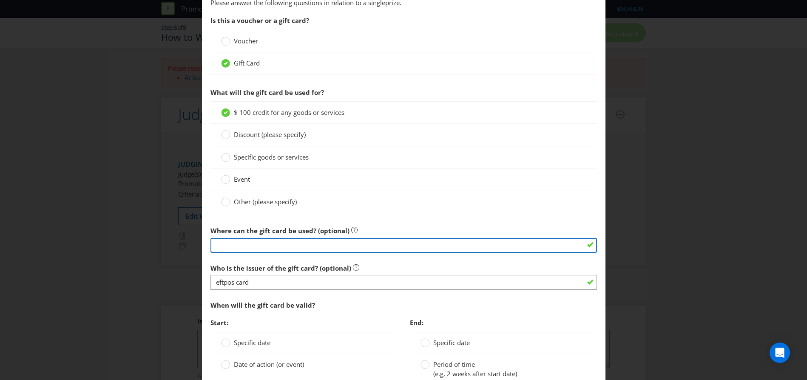
scroll to position [638, 0]
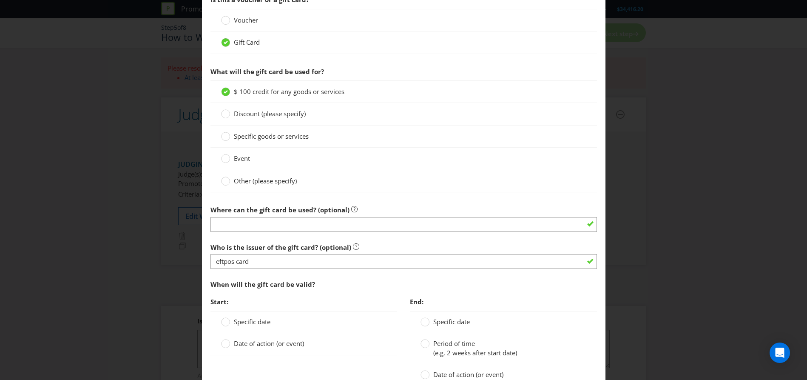
click at [332, 297] on span "Start:" at bounding box center [303, 301] width 187 height 17
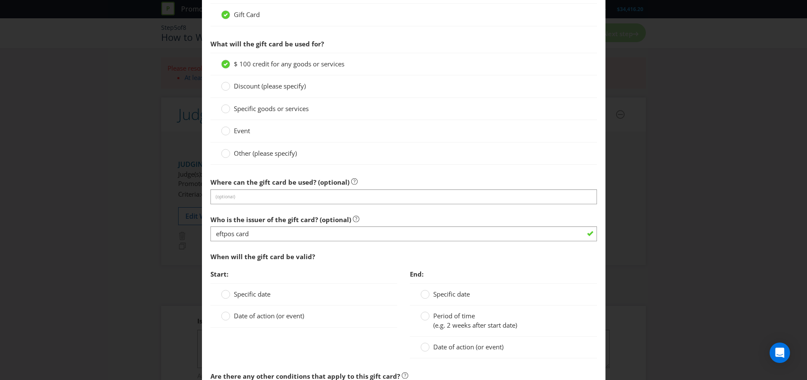
scroll to position [680, 0]
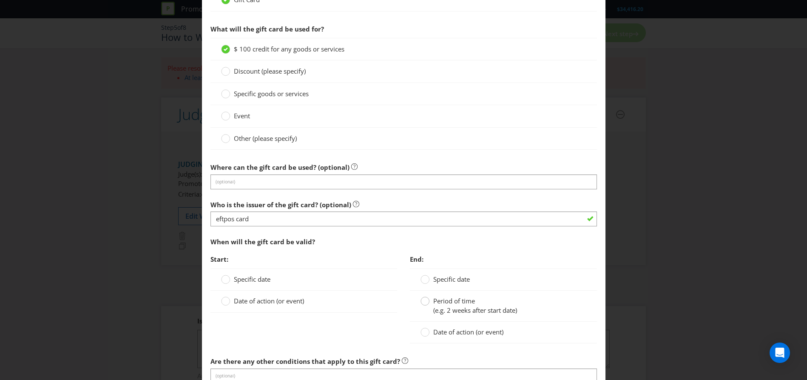
click at [423, 300] on div at bounding box center [425, 298] width 4 height 4
click at [0, 0] on input "Period of time (e.g. 2 weeks after start date)" at bounding box center [0, 0] width 0 height 0
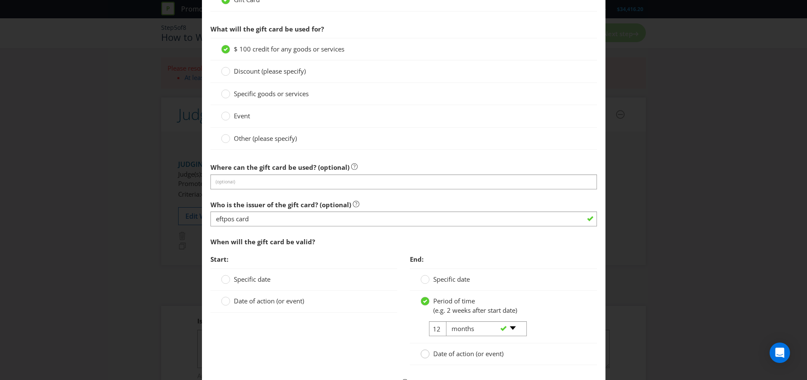
click at [423, 354] on circle at bounding box center [425, 353] width 9 height 9
click at [0, 0] on input "Date of action (or event)" at bounding box center [0, 0] width 0 height 0
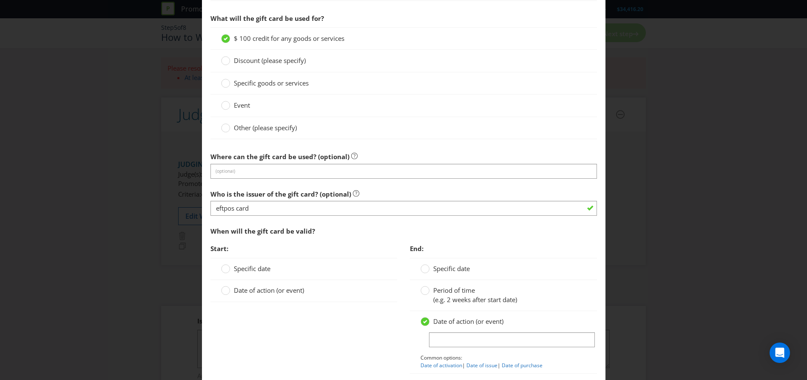
scroll to position [723, 0]
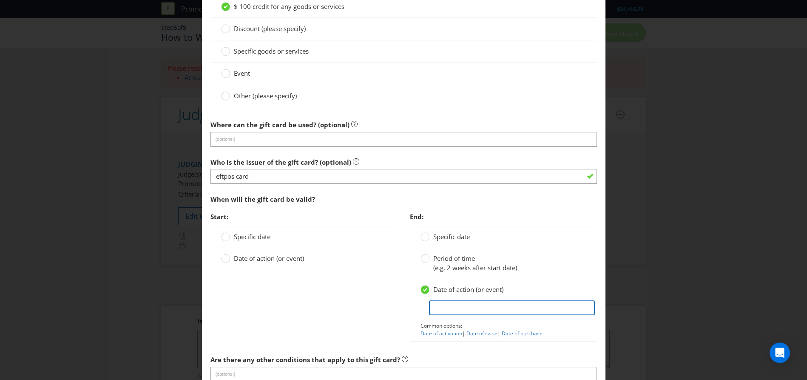
click at [455, 306] on input "text" at bounding box center [512, 307] width 166 height 15
click at [519, 331] on link "Date of purchase" at bounding box center [522, 332] width 41 height 7
type input "Date of purchase"
click at [350, 295] on div "Start: Specific date Date of action (or event) End: Specific date Period of tim…" at bounding box center [403, 279] width 399 height 142
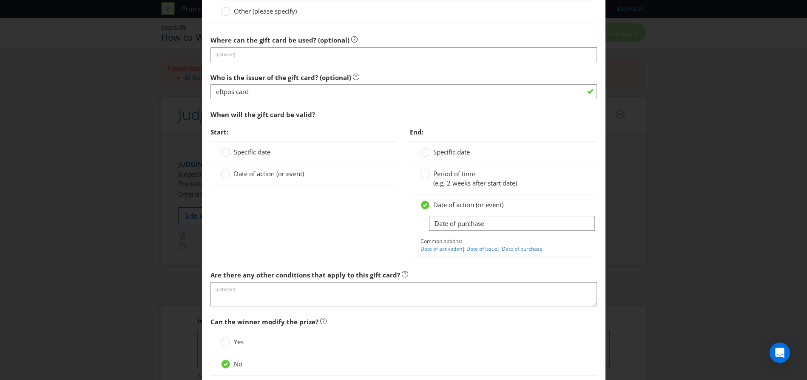
scroll to position [808, 0]
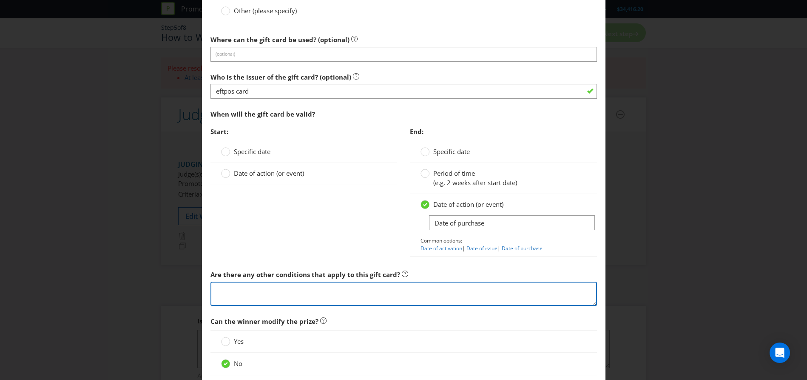
click at [291, 299] on textarea at bounding box center [403, 293] width 386 height 24
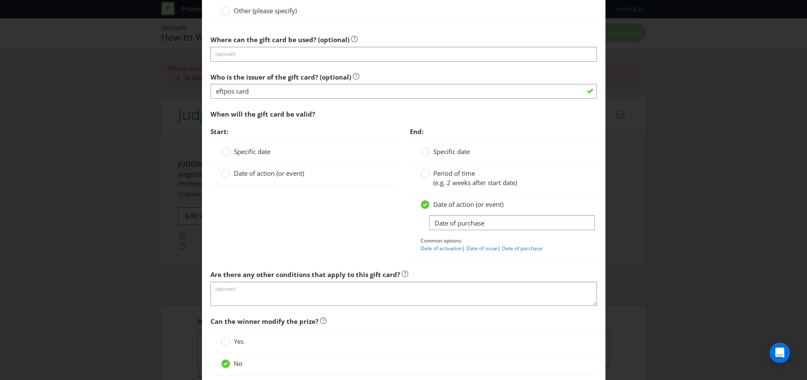
click at [266, 255] on div "Start: Specific date Date of action (or event) End: Specific date Period of tim…" at bounding box center [403, 194] width 399 height 142
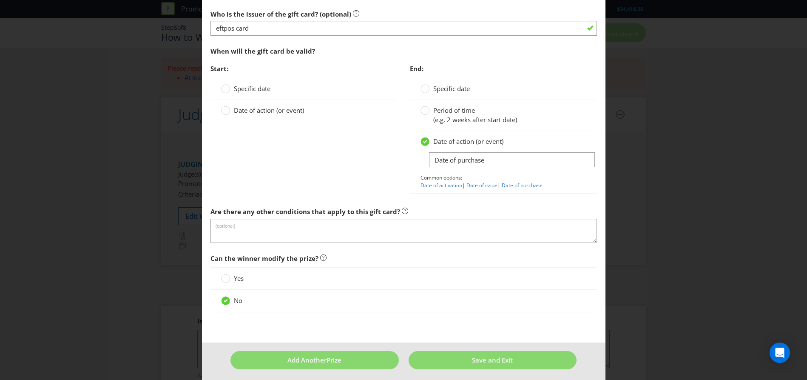
scroll to position [875, 0]
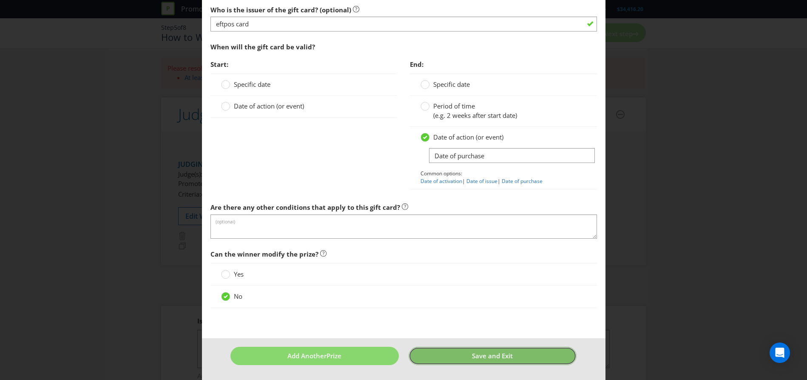
click at [464, 358] on button "Save and Exit" at bounding box center [492, 355] width 168 height 18
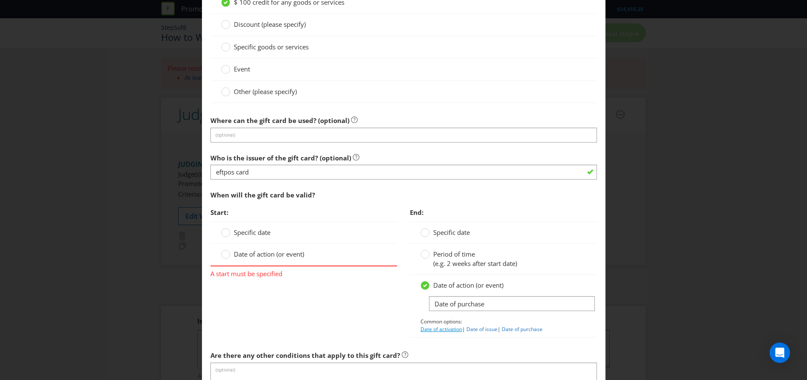
scroll to position [759, 0]
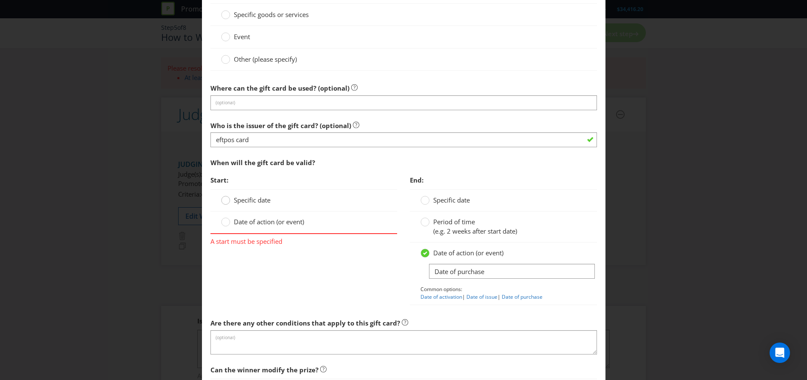
click at [223, 201] on circle at bounding box center [225, 200] width 9 height 9
click at [0, 0] on input "Specific date" at bounding box center [0, 0] width 0 height 0
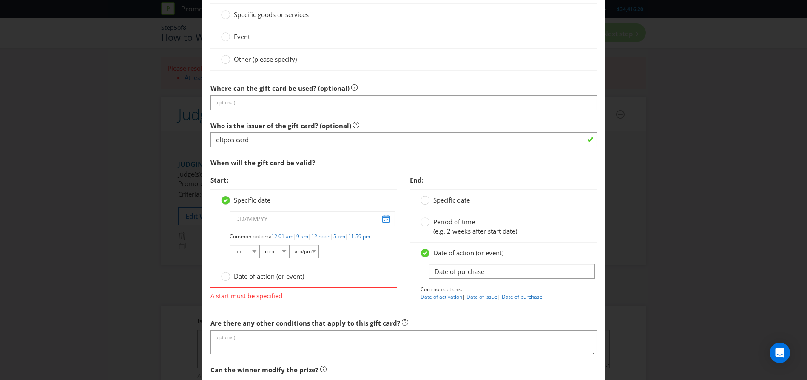
click at [224, 201] on icon at bounding box center [226, 199] width 4 height 3
click at [0, 0] on input "Specific date" at bounding box center [0, 0] width 0 height 0
click at [224, 275] on div at bounding box center [226, 273] width 4 height 4
click at [0, 0] on input "Date of action (or event)" at bounding box center [0, 0] width 0 height 0
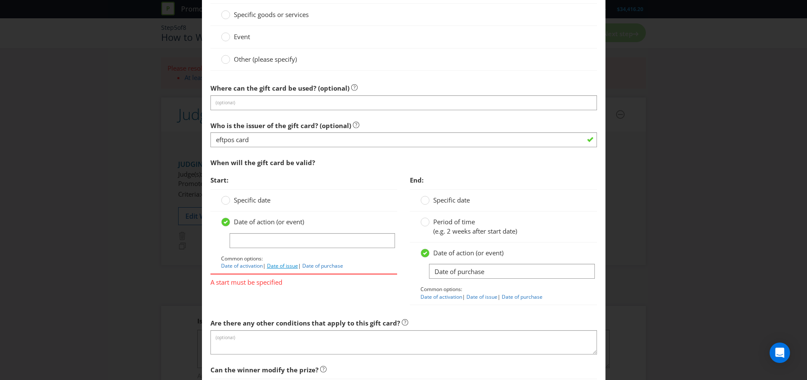
click at [285, 266] on link "Date of issue" at bounding box center [282, 265] width 31 height 7
type input "Date of issue"
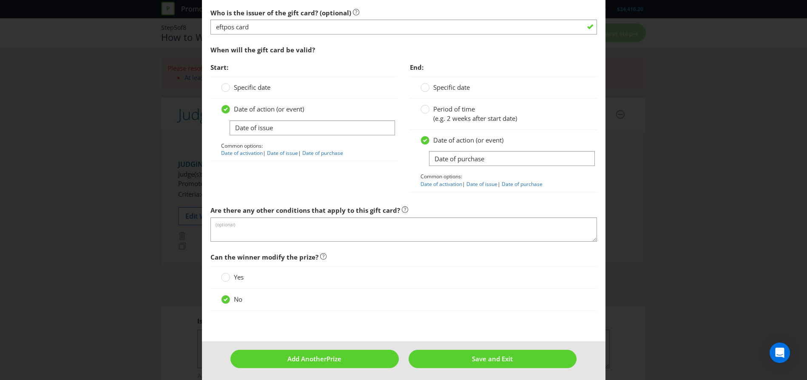
scroll to position [875, 0]
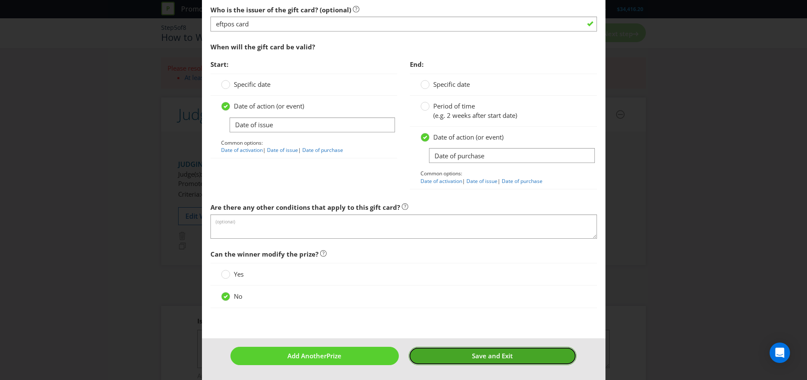
click at [461, 356] on button "Save and Exit" at bounding box center [492, 355] width 168 height 18
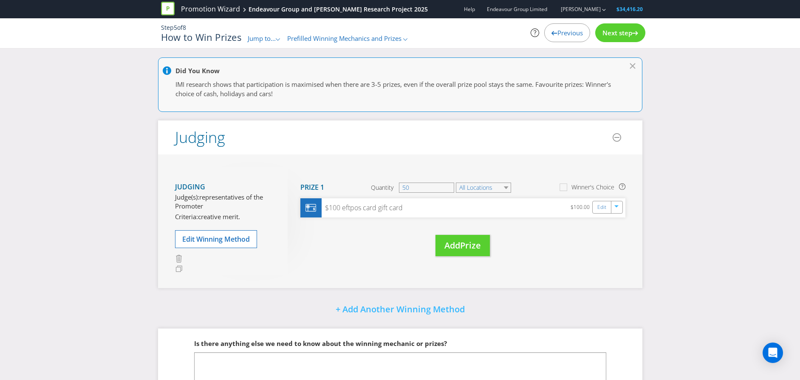
click at [620, 38] on div "Next step" at bounding box center [620, 32] width 50 height 19
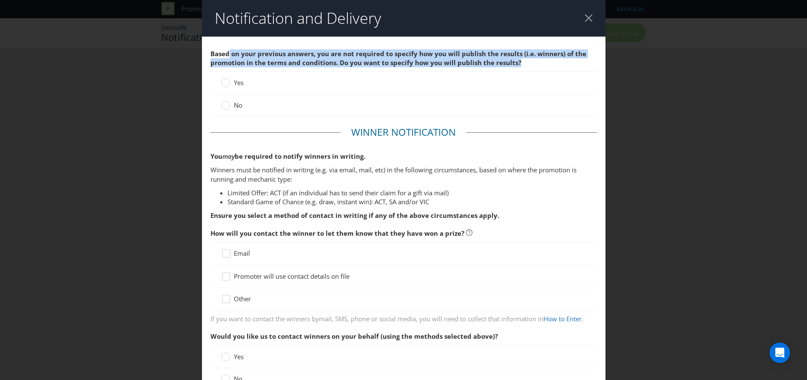
drag, startPoint x: 271, startPoint y: 51, endPoint x: 533, endPoint y: 63, distance: 262.5
click at [533, 63] on span "Based on your previous answers, you are not required to specify how you will pu…" at bounding box center [403, 58] width 386 height 27
click at [514, 68] on span "Based on your previous answers, you are not required to specify how you will pu…" at bounding box center [403, 58] width 386 height 27
click at [516, 65] on span "Based on your previous answers, you are not required to specify how you will pu…" at bounding box center [403, 58] width 386 height 27
drag, startPoint x: 211, startPoint y: 53, endPoint x: 253, endPoint y: 107, distance: 68.1
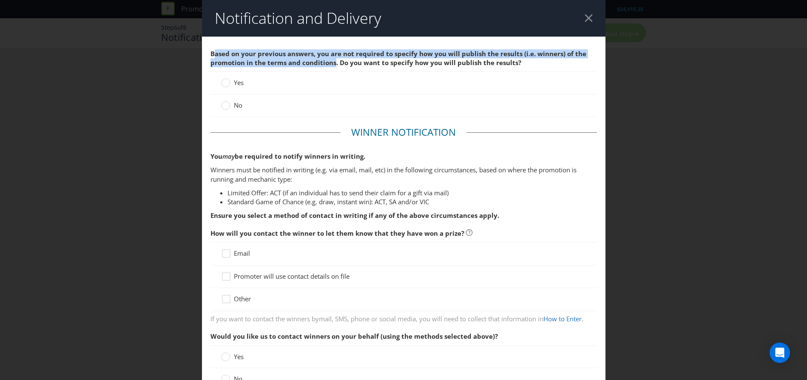
click at [331, 61] on span "Based on your previous answers, you are not required to specify how you will pu…" at bounding box center [398, 57] width 376 height 17
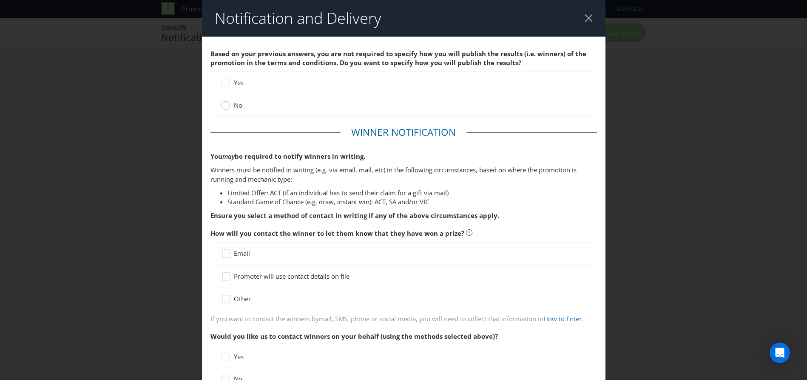
click at [226, 106] on circle at bounding box center [225, 105] width 9 height 9
click at [0, 0] on input "No" at bounding box center [0, 0] width 0 height 0
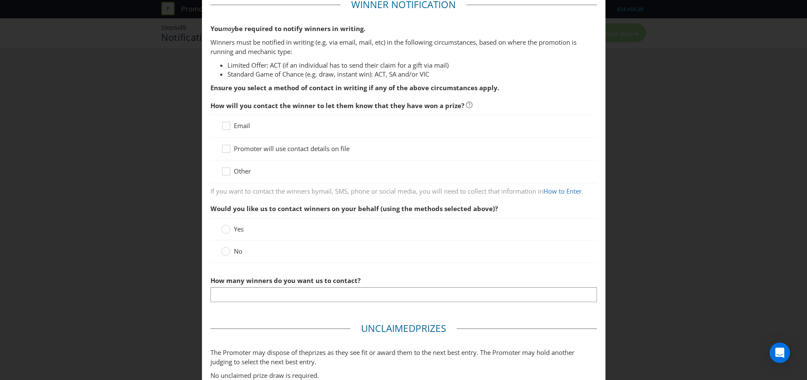
scroll to position [85, 0]
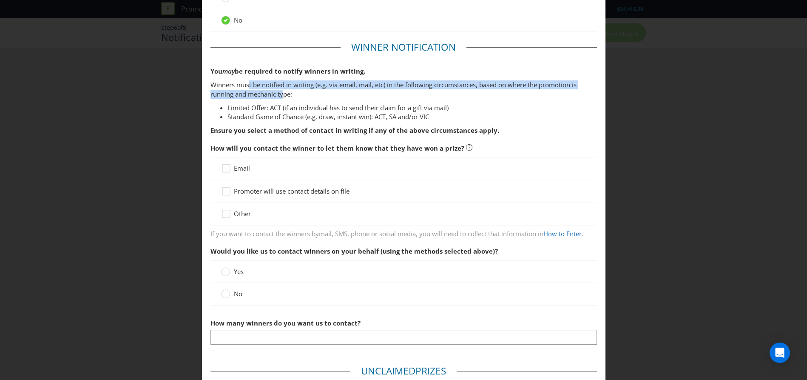
drag, startPoint x: 247, startPoint y: 83, endPoint x: 284, endPoint y: 94, distance: 38.2
click at [284, 94] on p "Winners must be notified in writing (e.g. via email, mail, etc) in the followin…" at bounding box center [403, 89] width 386 height 18
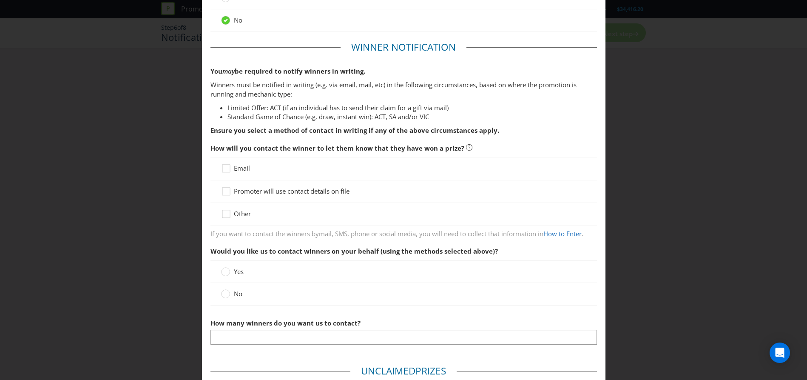
click at [284, 94] on p "Winners must be notified in writing (e.g. via email, mail, etc) in the followin…" at bounding box center [403, 89] width 386 height 18
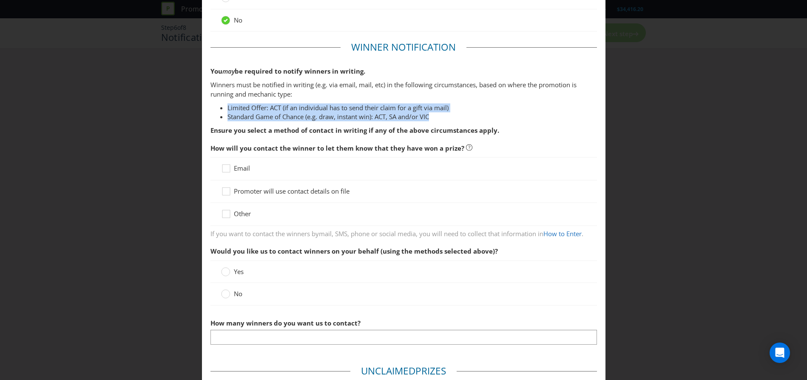
drag, startPoint x: 225, startPoint y: 107, endPoint x: 465, endPoint y: 115, distance: 239.9
click at [465, 115] on ul "Limited Offer: ACT (if an individual has to send their claim for a gift via mai…" at bounding box center [403, 112] width 386 height 18
click at [465, 115] on li "Standard Game of Chance (e.g. draw, instant win): ACT, SA and/or VIC" at bounding box center [411, 116] width 369 height 9
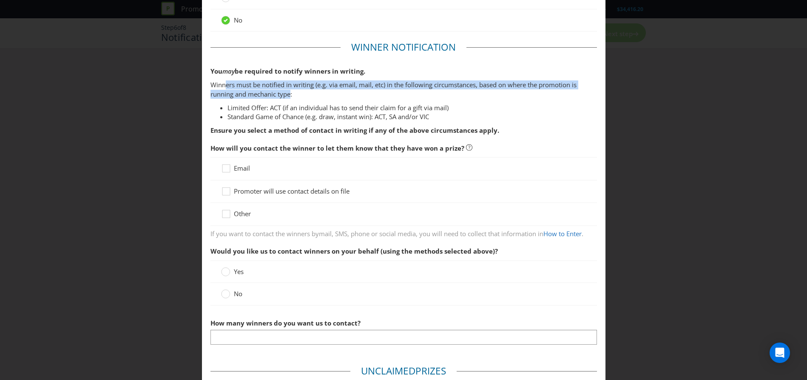
drag, startPoint x: 223, startPoint y: 85, endPoint x: 289, endPoint y: 95, distance: 66.7
click at [289, 95] on p "Winners must be notified in writing (e.g. via email, mail, etc) in the followin…" at bounding box center [403, 89] width 386 height 18
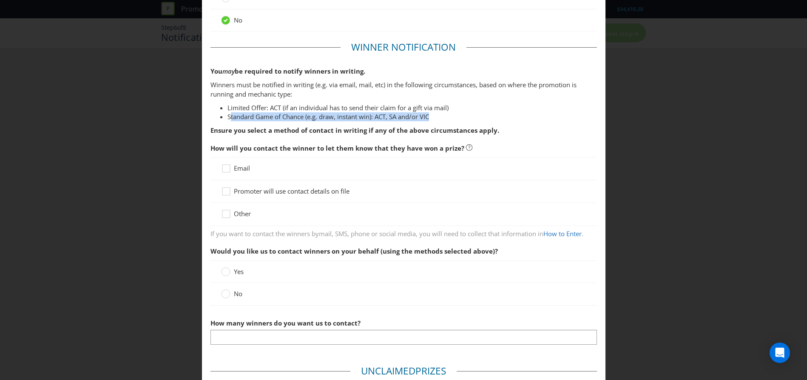
drag, startPoint x: 229, startPoint y: 121, endPoint x: 442, endPoint y: 113, distance: 213.1
click at [442, 113] on li "Standard Game of Chance (e.g. draw, instant win): ACT, SA and/or VIC" at bounding box center [411, 116] width 369 height 9
click at [221, 168] on icon at bounding box center [227, 170] width 13 height 13
click at [0, 0] on input "Email" at bounding box center [0, 0] width 0 height 0
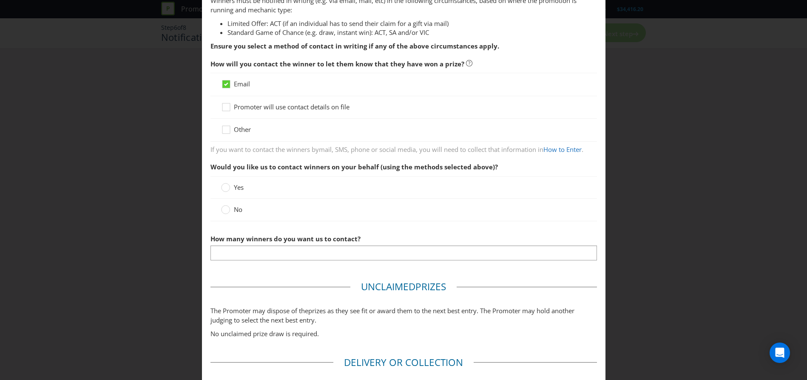
scroll to position [170, 0]
drag, startPoint x: 217, startPoint y: 169, endPoint x: 297, endPoint y: 166, distance: 80.4
click at [297, 166] on span "Would you like us to contact winners on your behalf (using the methods selected…" at bounding box center [353, 166] width 287 height 9
click at [221, 207] on icon at bounding box center [225, 208] width 9 height 9
click at [0, 0] on input "No" at bounding box center [0, 0] width 0 height 0
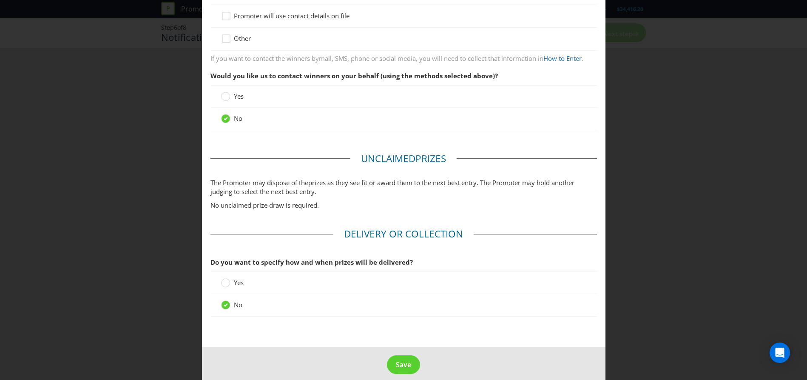
scroll to position [269, 0]
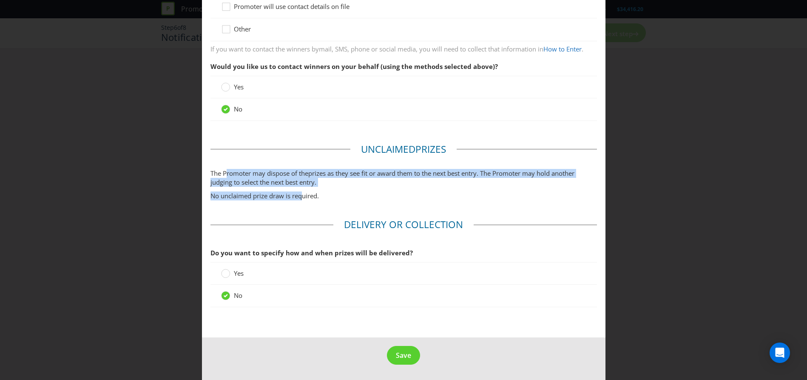
drag, startPoint x: 224, startPoint y: 167, endPoint x: 301, endPoint y: 202, distance: 84.3
click at [301, 202] on fieldset "Unclaimed Prize s The Promoter may dispose of the prize s as they see fit or aw…" at bounding box center [403, 173] width 386 height 62
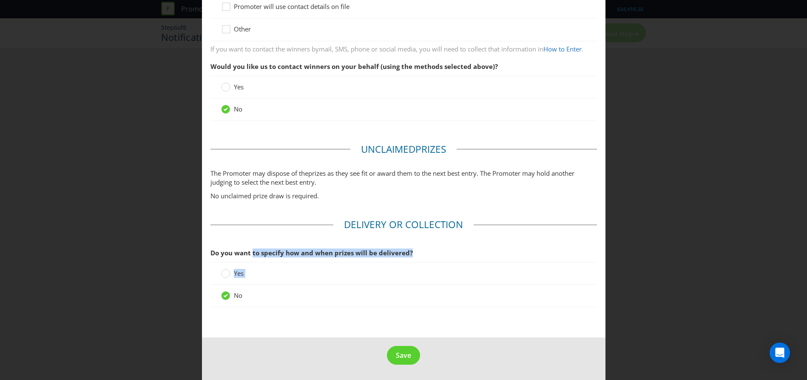
drag, startPoint x: 251, startPoint y: 251, endPoint x: 329, endPoint y: 261, distance: 78.4
click at [349, 261] on div "Do you want to specify how and when prizes will be delivered? Yes No" at bounding box center [403, 277] width 386 height 67
click at [221, 274] on circle at bounding box center [225, 273] width 9 height 9
click at [0, 0] on input "Yes" at bounding box center [0, 0] width 0 height 0
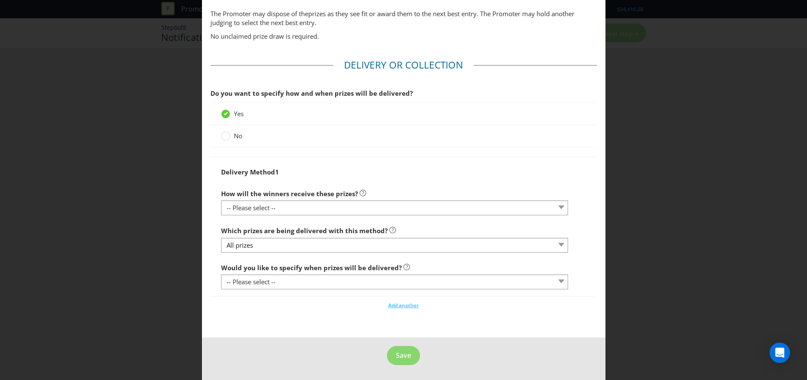
scroll to position [429, 0]
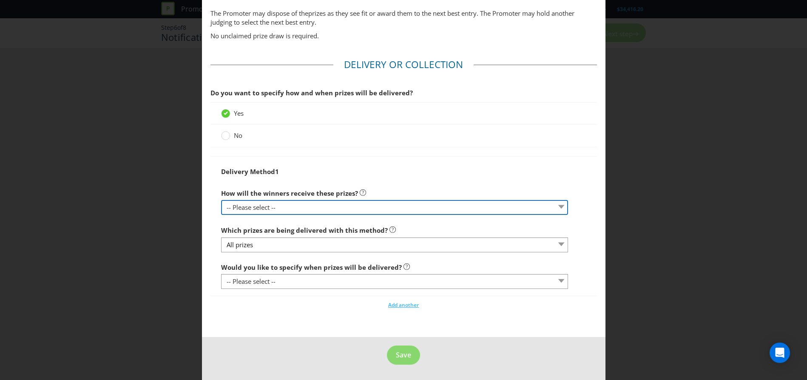
click at [283, 209] on select "-- Please select -- Delivered by mail Delivered by email Delivered in-person Co…" at bounding box center [394, 207] width 347 height 15
select select "EMAIL"
click at [221, 200] on select "-- Please select -- Delivered by mail Delivered by email Delivered in-person Co…" at bounding box center [394, 207] width 347 height 15
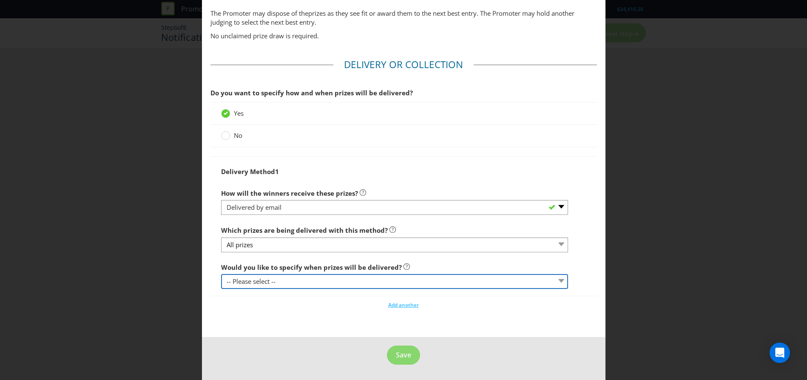
click at [281, 283] on select "-- Please select -- Yes, specific date (please specify) Yes, within a certain p…" at bounding box center [394, 281] width 347 height 15
select select "YES_SPECIFIC"
click at [221, 274] on select "-- Please select -- Yes, specific date (please specify) Yes, within a certain p…" at bounding box center [394, 281] width 347 height 15
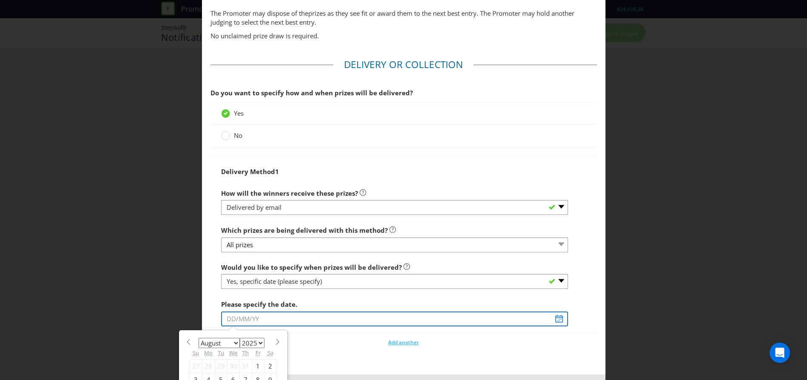
click at [294, 320] on input "text" at bounding box center [394, 318] width 347 height 15
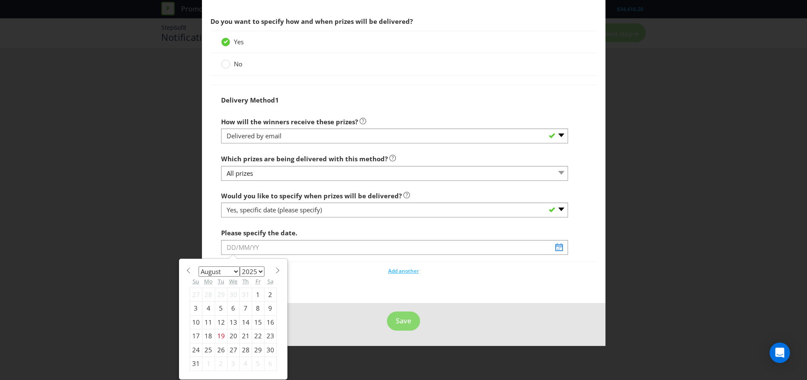
click at [275, 270] on span at bounding box center [278, 270] width 6 height 6
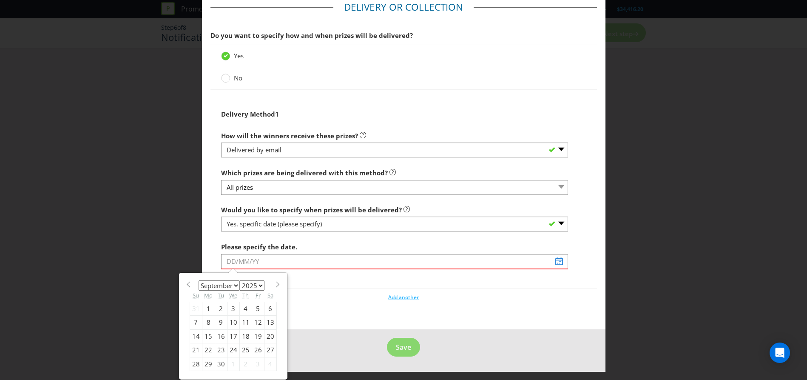
scroll to position [487, 0]
click at [275, 284] on span at bounding box center [278, 284] width 6 height 6
select select "9"
click at [228, 336] on div "15" at bounding box center [233, 336] width 12 height 14
type input "[DATE]"
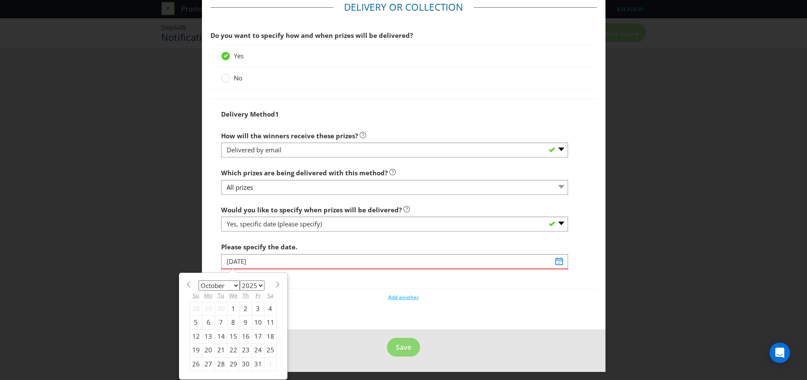
scroll to position [467, 0]
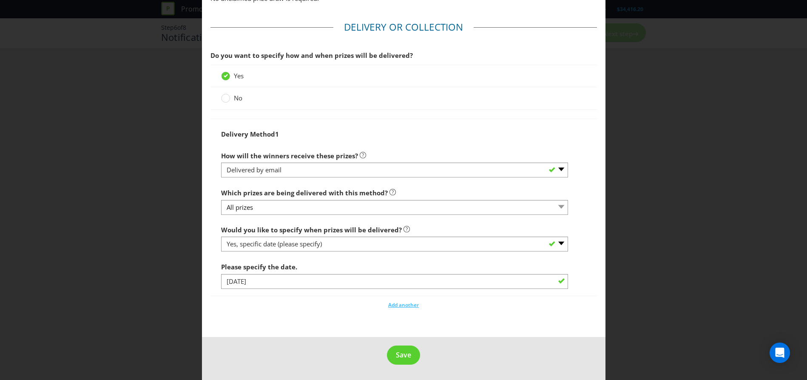
click at [318, 310] on fieldset "Delivery or Collection Do you want to specify how and when prizes will be deliv…" at bounding box center [403, 167] width 386 height 295
click at [392, 355] on button "Save" at bounding box center [403, 354] width 33 height 19
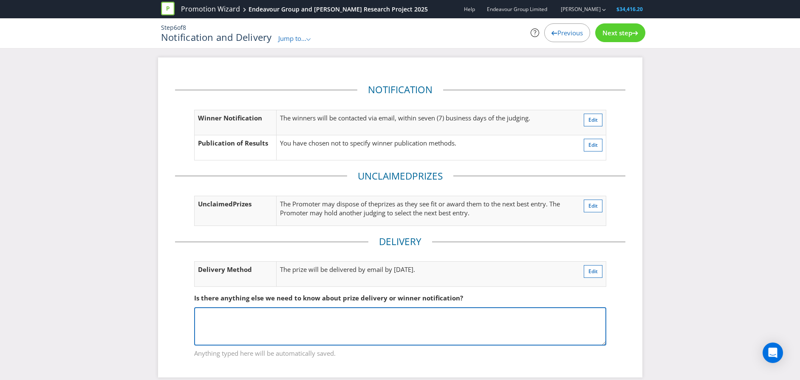
click at [423, 326] on textarea at bounding box center [400, 326] width 412 height 38
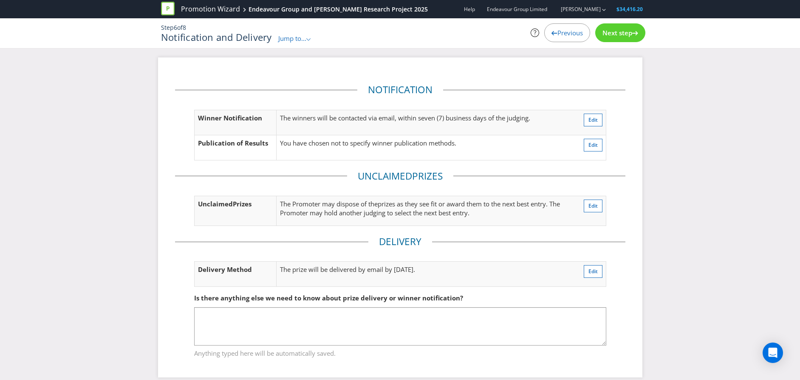
click at [309, 42] on div ".st0{fill-rule:evenodd;clip-rule:evenodd;}" at bounding box center [308, 38] width 5 height 9
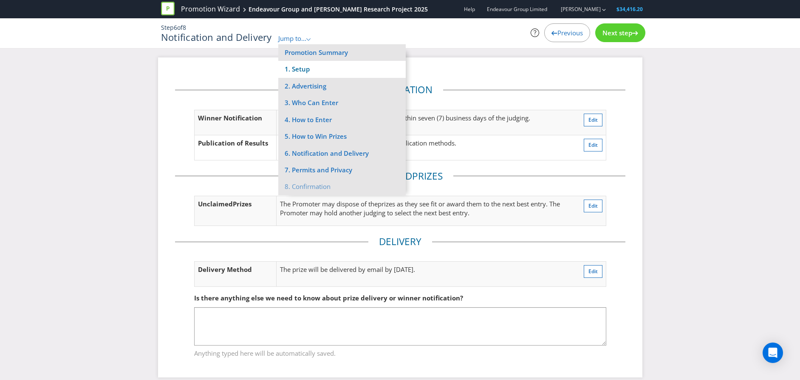
click at [317, 65] on li "1. Setup" at bounding box center [342, 69] width 128 height 17
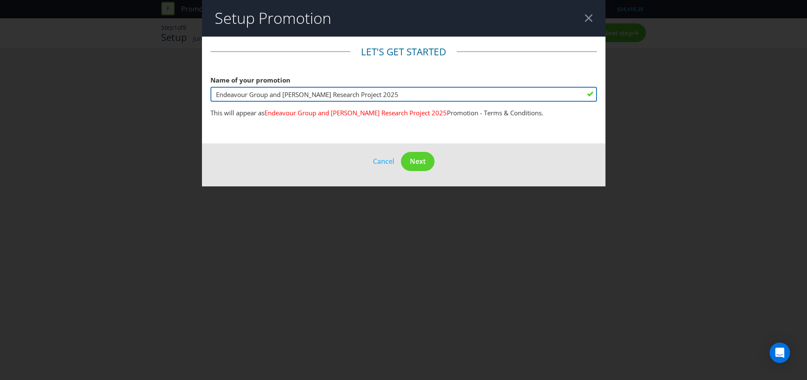
click at [286, 93] on input "Endeavour Group and [PERSON_NAME] Research Project 2025" at bounding box center [403, 94] width 386 height 15
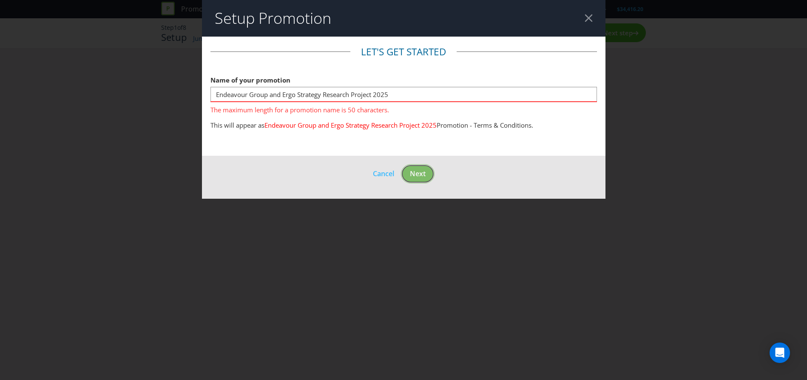
click at [417, 165] on button "Next" at bounding box center [418, 173] width 34 height 19
click at [332, 93] on input "Endeavour Group and Ergo Strategy Research Project 2025" at bounding box center [403, 94] width 386 height 15
drag, startPoint x: 280, startPoint y: 94, endPoint x: 269, endPoint y: 93, distance: 10.6
click at [269, 93] on input "Endeavour Group and Ergo Strategy Research Project 2025" at bounding box center [403, 94] width 386 height 15
click at [289, 95] on input "Endeavour Group and Ergo Strategy Research Project 2025" at bounding box center [403, 94] width 386 height 15
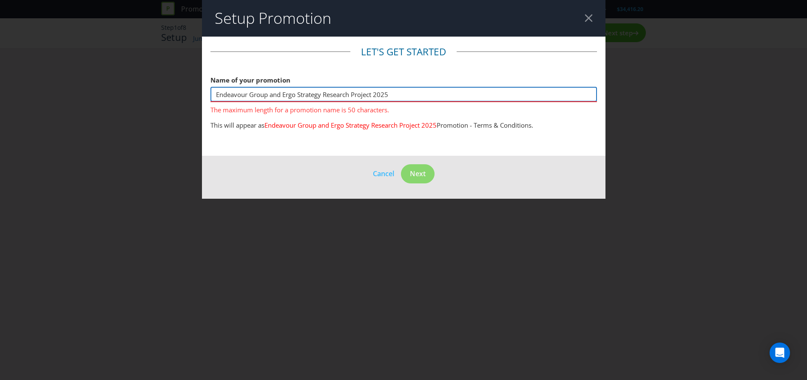
click at [318, 95] on input "Endeavour Group and Ergo Strategy Research Project 2025" at bounding box center [403, 94] width 386 height 15
click at [335, 95] on input "Endeavour Group and Ergo Strategy Research Project 2025" at bounding box center [403, 94] width 386 height 15
drag, startPoint x: 324, startPoint y: 92, endPoint x: 354, endPoint y: 97, distance: 30.1
click at [354, 97] on input "Endeavour Group and Ergo Strategy Research Project 2025" at bounding box center [403, 94] width 386 height 15
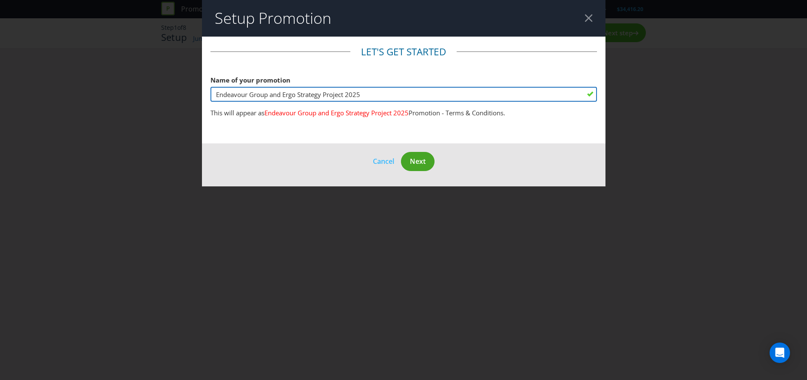
type input "Endeavour Group and Ergo Strategy Project 2025"
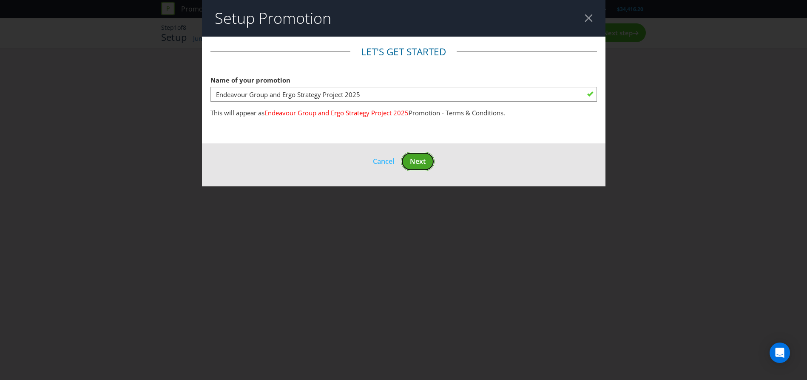
click at [413, 162] on span "Next" at bounding box center [418, 160] width 16 height 9
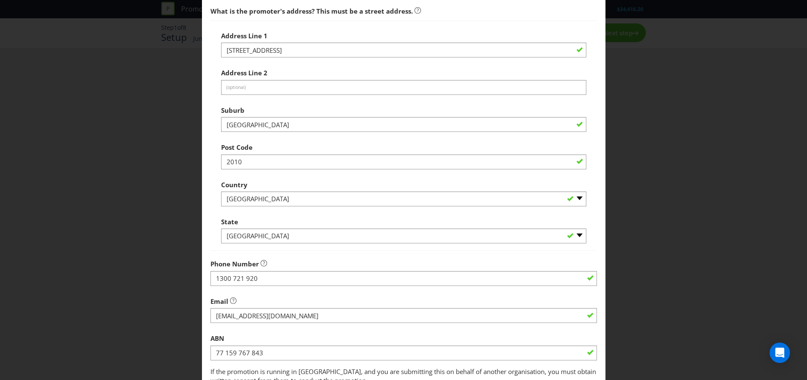
scroll to position [257, 0]
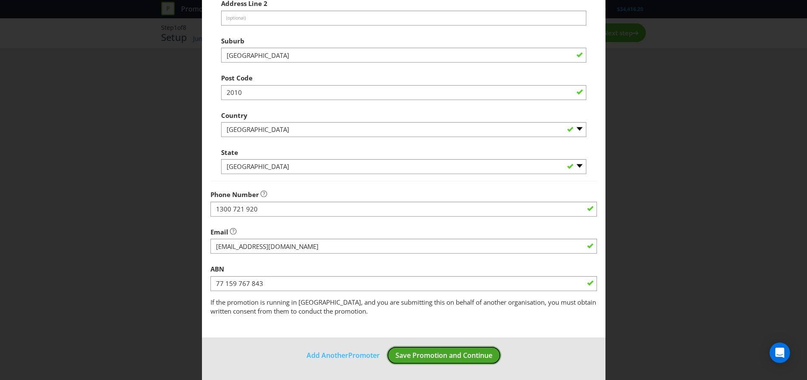
click at [415, 357] on span "Save Promotion and Continue" at bounding box center [443, 354] width 97 height 9
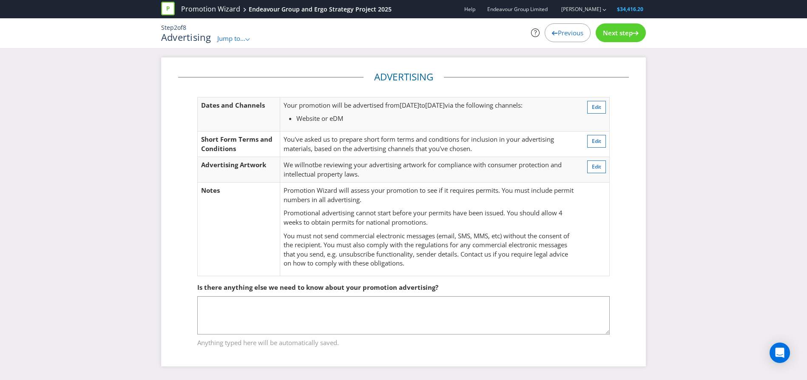
click at [245, 37] on span "Jump to..." at bounding box center [231, 38] width 28 height 9
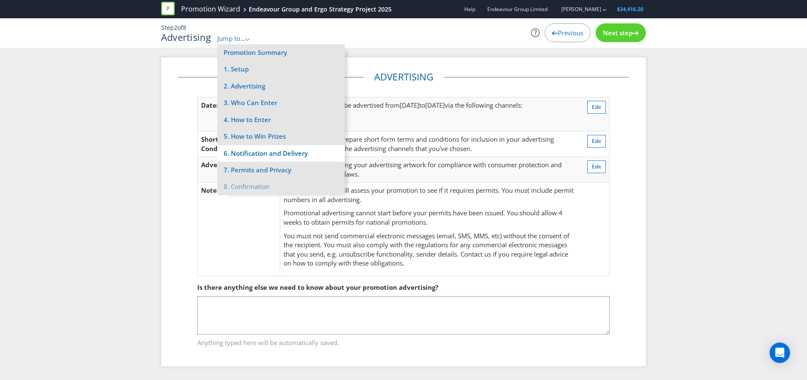
click at [303, 157] on li "6. Notification and Delivery" at bounding box center [281, 153] width 128 height 17
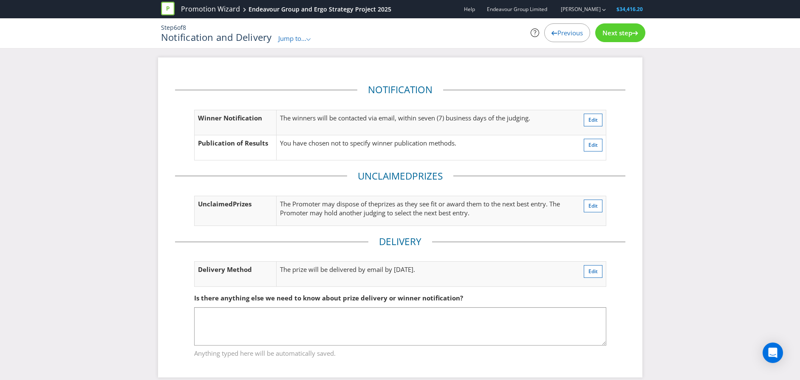
click at [617, 34] on span "Next step" at bounding box center [618, 32] width 30 height 9
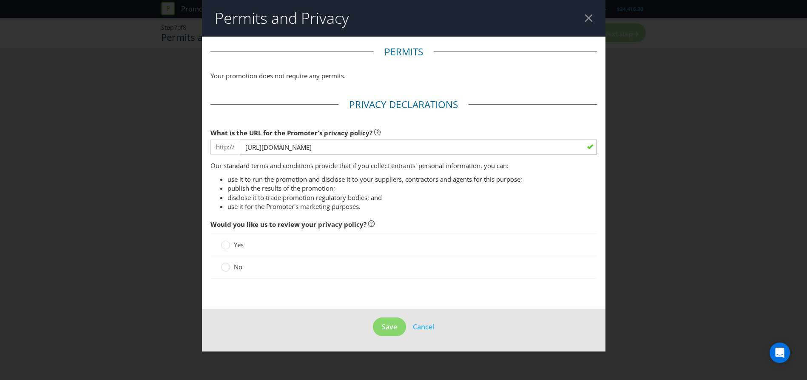
click at [231, 267] on label "No" at bounding box center [232, 266] width 23 height 9
click at [0, 0] on input "No" at bounding box center [0, 0] width 0 height 0
click at [380, 325] on button "Save" at bounding box center [389, 326] width 33 height 19
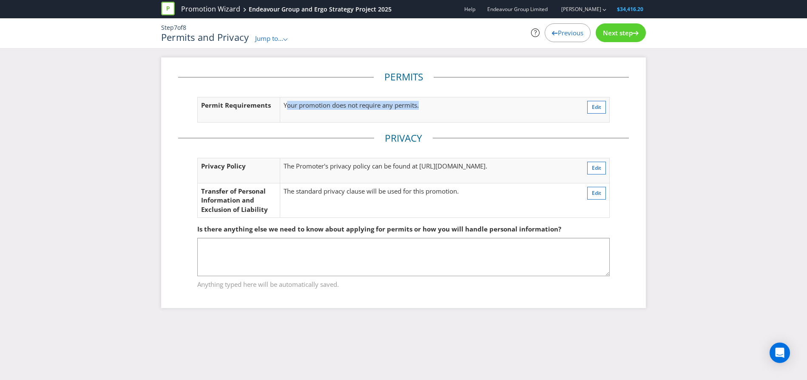
drag, startPoint x: 443, startPoint y: 107, endPoint x: 286, endPoint y: 117, distance: 157.2
click at [286, 117] on td "Your promotion does not require any permits." at bounding box center [415, 109] width 271 height 25
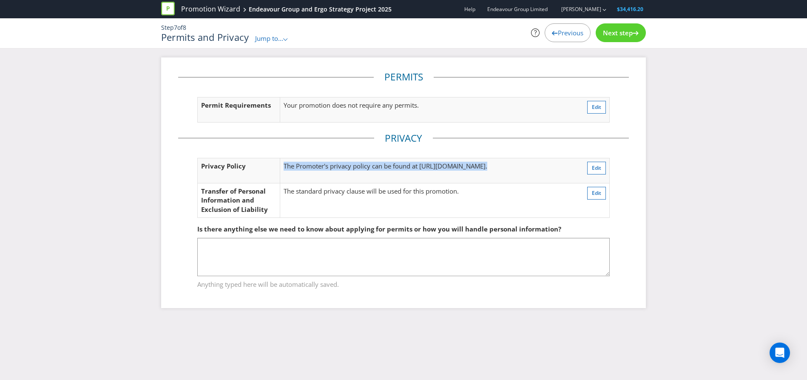
drag, startPoint x: 313, startPoint y: 178, endPoint x: 285, endPoint y: 167, distance: 30.2
click at [285, 167] on td "The Promoter's privacy policy can be found at [URL][DOMAIN_NAME] ." at bounding box center [423, 170] width 287 height 25
click at [315, 168] on span "The Promoter's privacy policy can be found at" at bounding box center [350, 166] width 134 height 9
click at [336, 207] on fieldset "Is there anything else we need to know about applying for permits or how you wi…" at bounding box center [403, 251] width 451 height 88
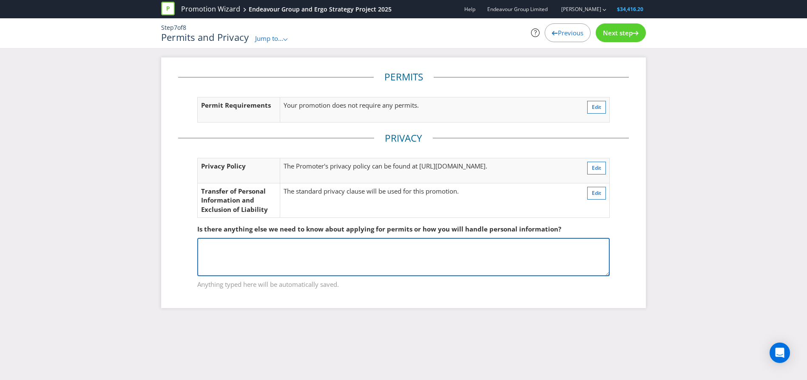
click at [286, 264] on textarea at bounding box center [403, 257] width 412 height 38
click at [415, 262] on textarea at bounding box center [403, 257] width 412 height 38
drag, startPoint x: 264, startPoint y: 262, endPoint x: 268, endPoint y: 259, distance: 4.8
click at [267, 260] on textarea at bounding box center [403, 257] width 412 height 38
click at [350, 247] on textarea "The Survey is being handled by Ergo Strategy" at bounding box center [403, 257] width 412 height 38
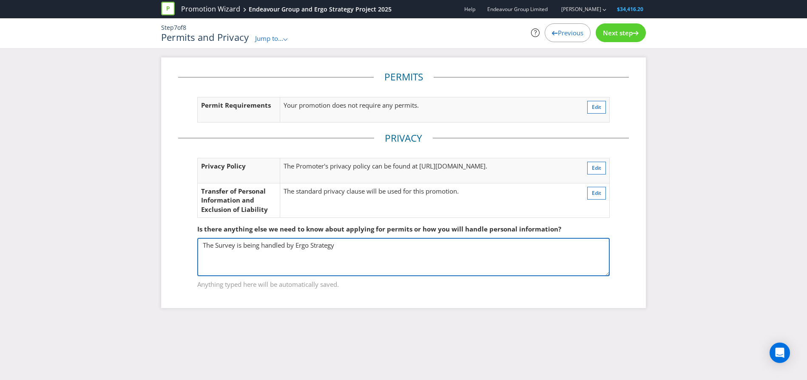
drag, startPoint x: 342, startPoint y: 244, endPoint x: 355, endPoint y: 244, distance: 13.2
click at [355, 244] on textarea "The Survey is being handled by Ergo Strategy" at bounding box center [403, 257] width 412 height 38
paste textarea "Your responses will be held securely by Ergo Strategy. They will not be provide…"
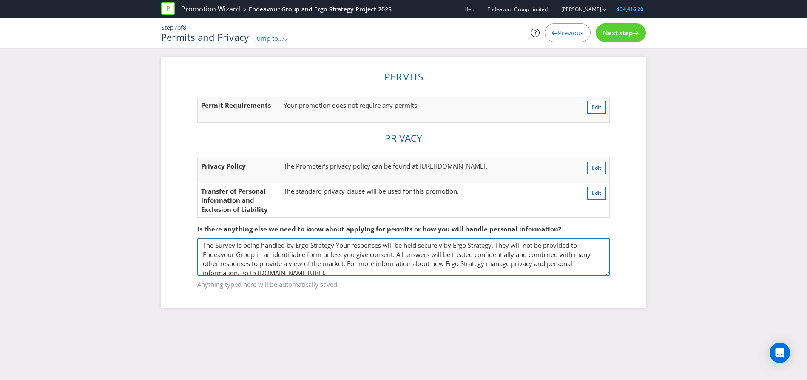
click at [335, 244] on textarea "The Survey is being handled by Ergo Strategy Your responses will be held secure…" at bounding box center [403, 257] width 412 height 38
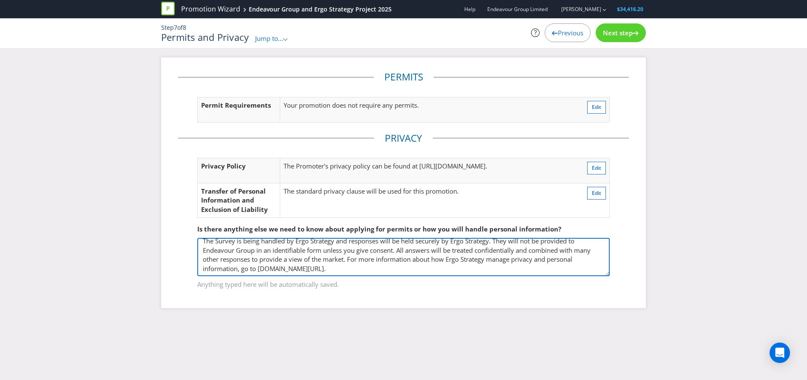
scroll to position [13, 0]
drag, startPoint x: 498, startPoint y: 247, endPoint x: 510, endPoint y: 270, distance: 26.2
click at [510, 270] on textarea "The Survey is being handled by Ergo Strategy and responses will be held securel…" at bounding box center [403, 257] width 412 height 38
click at [508, 264] on textarea "The Survey is being handled by Ergo Strategy and responses will be held securel…" at bounding box center [403, 257] width 412 height 38
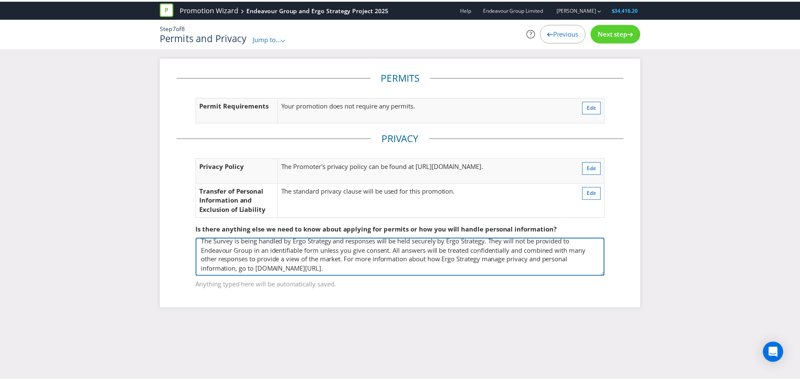
scroll to position [0, 0]
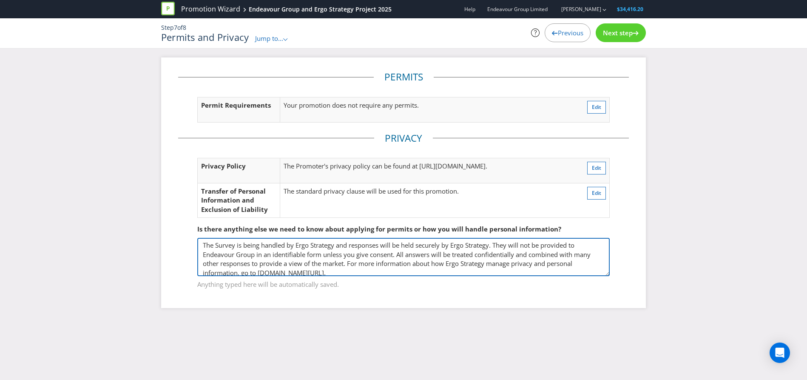
type textarea "The Survey is being handled by Ergo Strategy and responses will be held securel…"
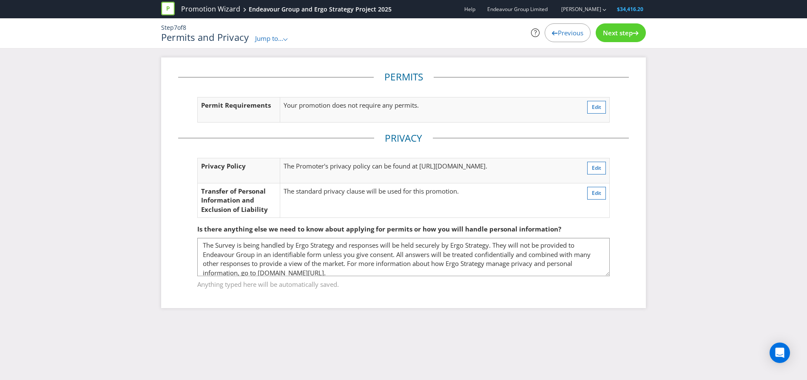
click at [622, 33] on span "Next step" at bounding box center [618, 32] width 30 height 9
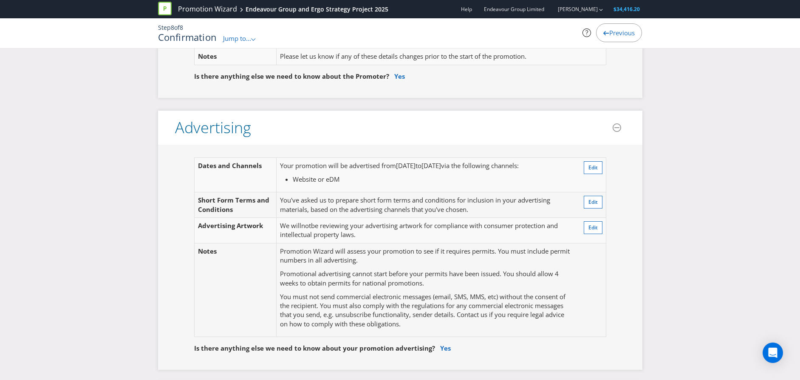
scroll to position [170, 0]
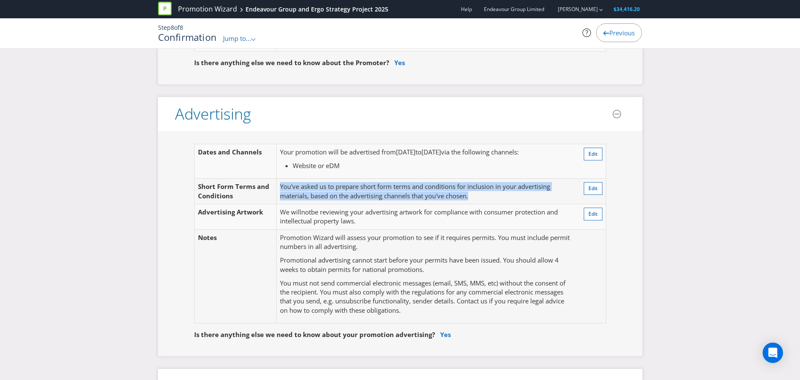
drag, startPoint x: 282, startPoint y: 186, endPoint x: 483, endPoint y: 200, distance: 202.0
click at [483, 200] on td "You've asked us to prepare short form terms and conditions for inclusion in you…" at bounding box center [426, 192] width 299 height 26
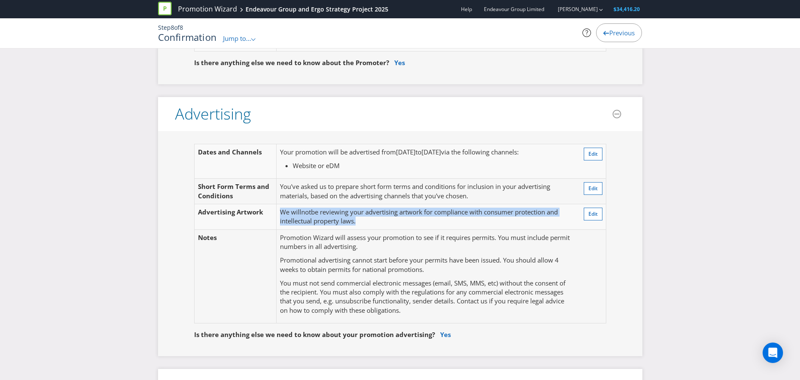
drag, startPoint x: 283, startPoint y: 212, endPoint x: 379, endPoint y: 224, distance: 96.8
click at [379, 224] on td "We will not be reviewing your advertising artwork for compliance with consumer …" at bounding box center [426, 217] width 299 height 26
click at [375, 221] on td "We will not be reviewing your advertising artwork for compliance with consumer …" at bounding box center [426, 217] width 299 height 26
drag, startPoint x: 354, startPoint y: 210, endPoint x: 363, endPoint y: 223, distance: 15.0
click at [363, 223] on td "We will not be reviewing your advertising artwork for compliance with consumer …" at bounding box center [426, 217] width 299 height 26
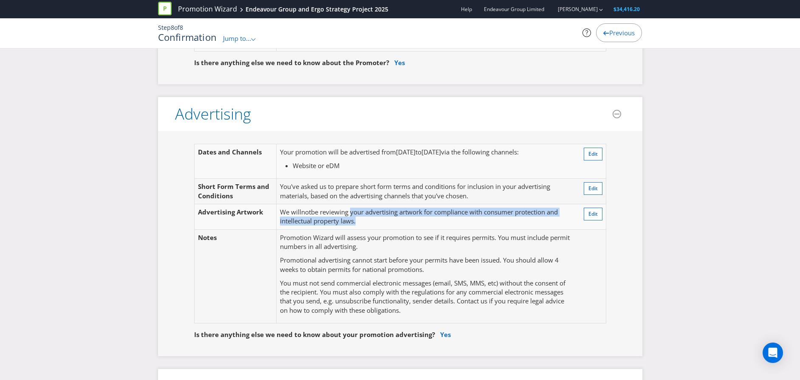
click at [363, 223] on td "We will not be reviewing your advertising artwork for compliance with consumer …" at bounding box center [426, 217] width 299 height 26
drag, startPoint x: 296, startPoint y: 210, endPoint x: 365, endPoint y: 220, distance: 69.5
click at [365, 220] on td "We will not be reviewing your advertising artwork for compliance with consumer …" at bounding box center [426, 217] width 299 height 26
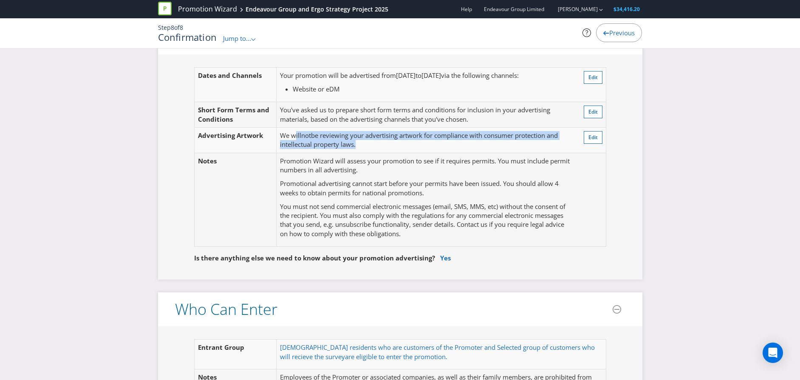
scroll to position [383, 0]
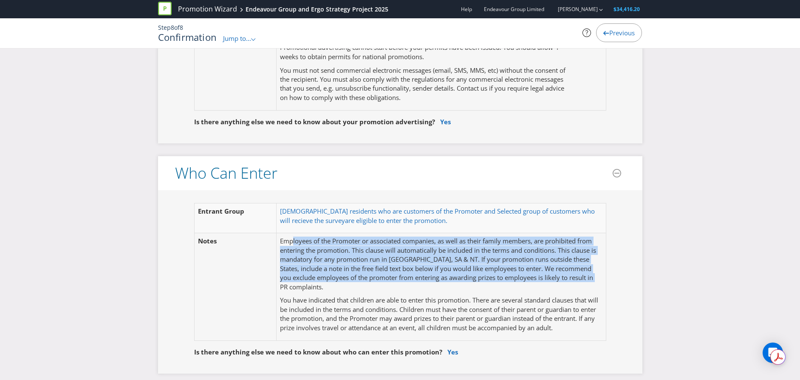
drag, startPoint x: 293, startPoint y: 242, endPoint x: 338, endPoint y: 286, distance: 62.5
click at [338, 286] on p "Employees of the Promoter or associated companies, as well as their family memb…" at bounding box center [441, 263] width 322 height 55
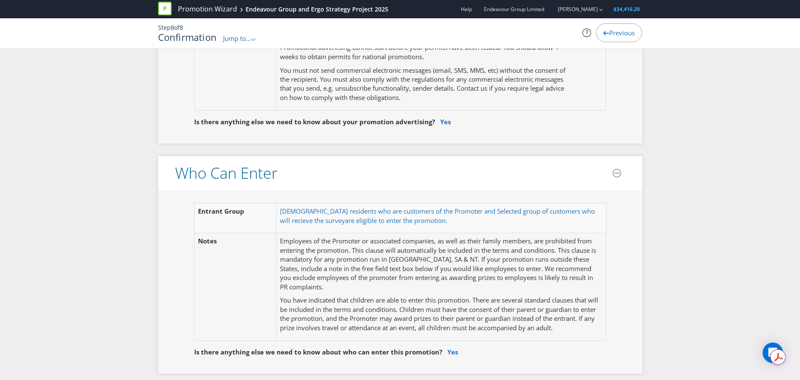
click at [406, 300] on p "You have indicated that children are able to enter this promotion. There are se…" at bounding box center [441, 313] width 322 height 37
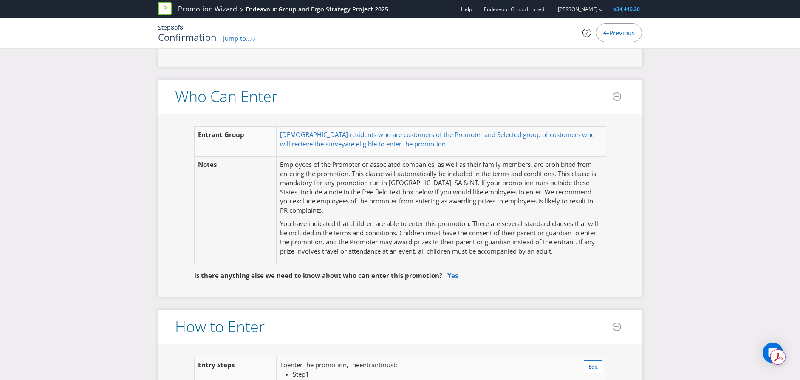
scroll to position [468, 0]
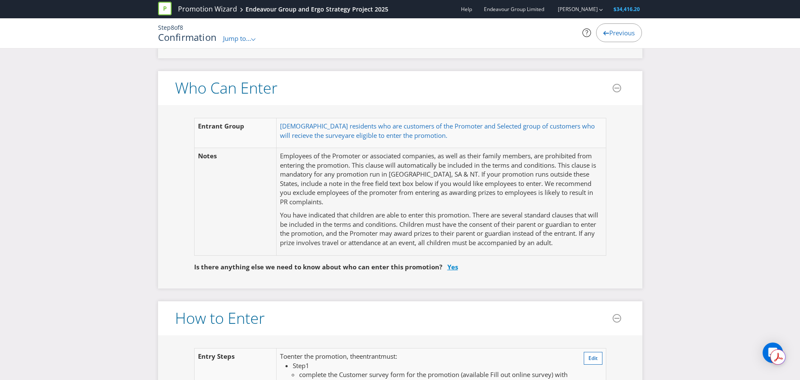
click at [450, 268] on link "Yes" at bounding box center [453, 266] width 11 height 9
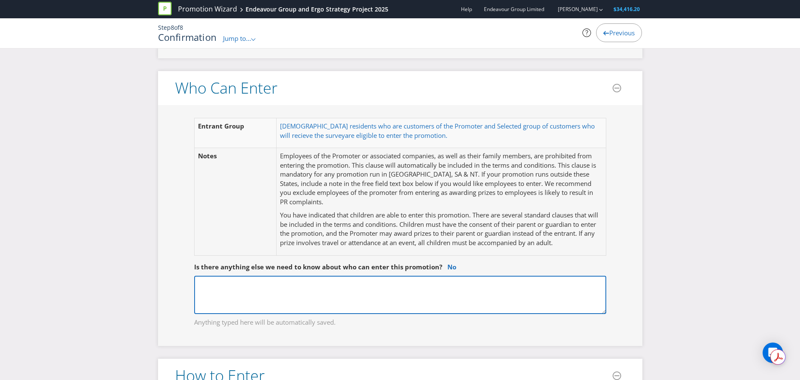
click at [308, 288] on textarea at bounding box center [400, 294] width 412 height 38
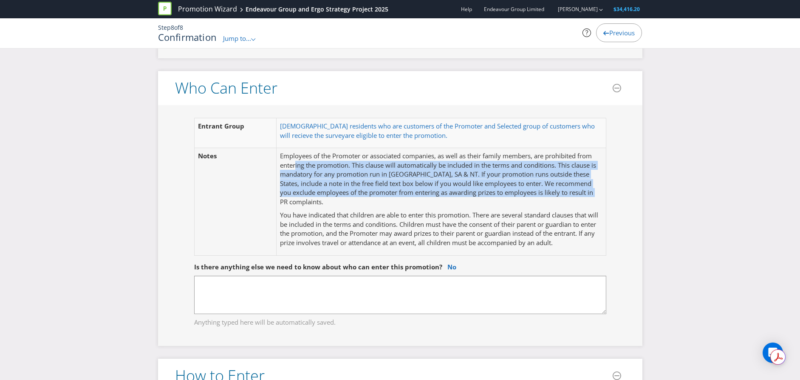
drag, startPoint x: 296, startPoint y: 167, endPoint x: 386, endPoint y: 199, distance: 94.8
click at [386, 199] on p "Employees of the Promoter or associated companies, as well as their family memb…" at bounding box center [441, 178] width 322 height 55
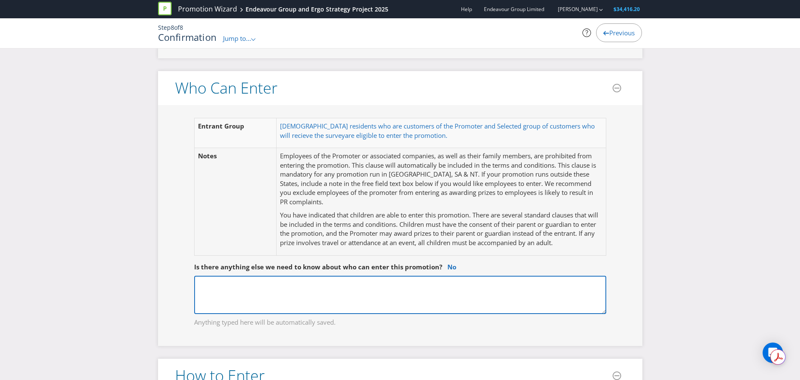
click at [357, 283] on textarea at bounding box center [400, 294] width 412 height 38
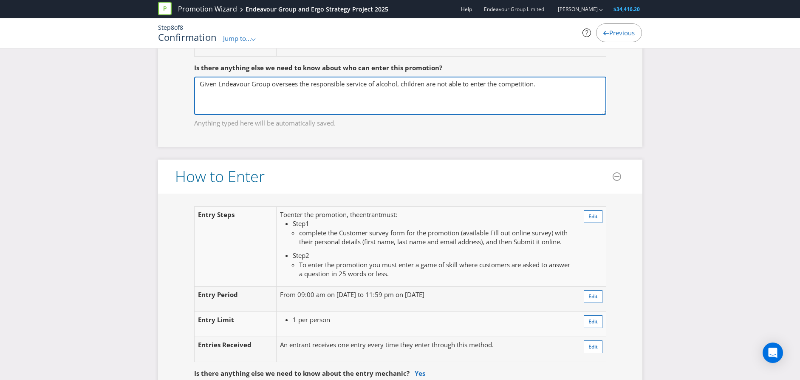
scroll to position [680, 0]
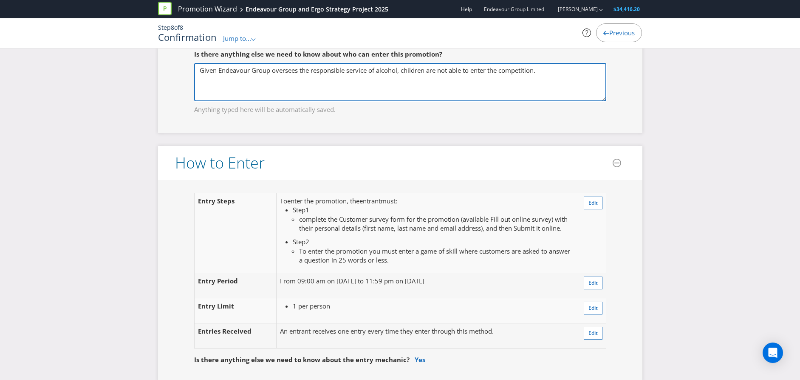
type textarea "Given Endeavour Group oversees the responsible service of alcohol, children are…"
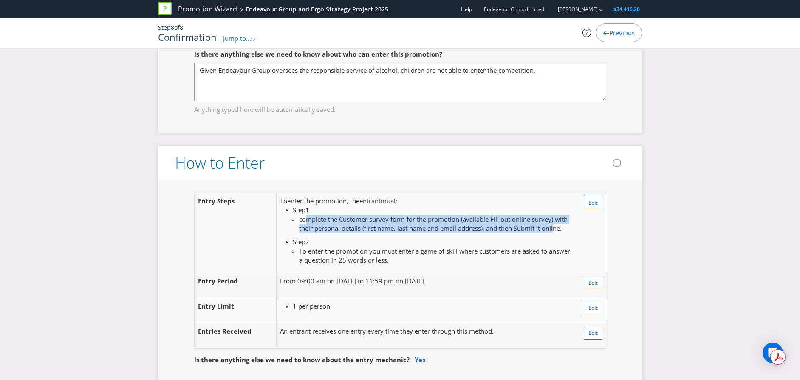
drag, startPoint x: 307, startPoint y: 222, endPoint x: 558, endPoint y: 230, distance: 250.9
click at [558, 230] on span "complete the Customer survey form for the promotion (available Fill out online …" at bounding box center [433, 223] width 269 height 17
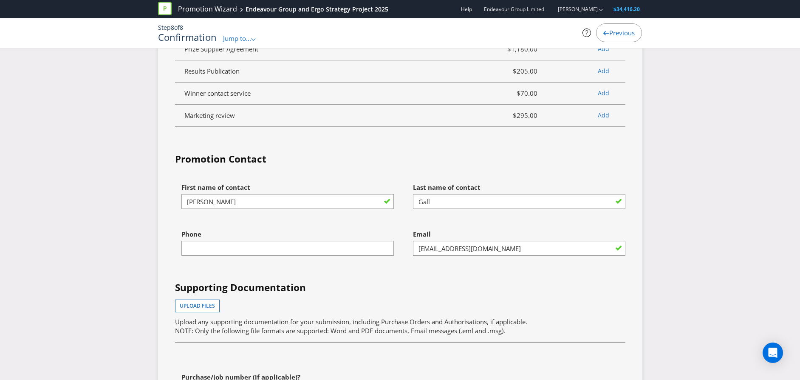
scroll to position [2295, 0]
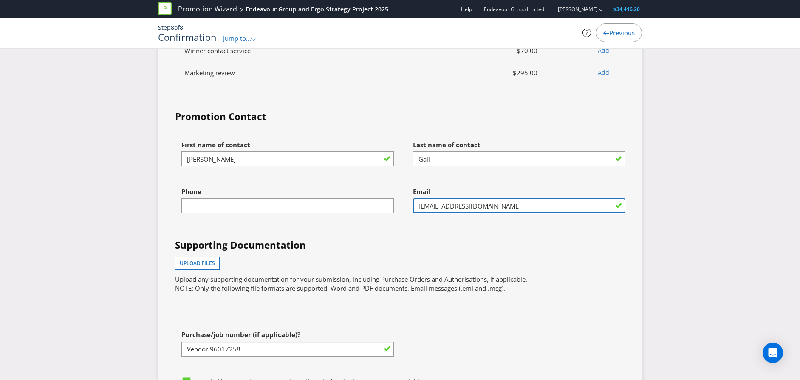
drag, startPoint x: 464, startPoint y: 204, endPoint x: 500, endPoint y: 207, distance: 36.2
click at [500, 207] on input "[EMAIL_ADDRESS][DOMAIN_NAME]" at bounding box center [519, 205] width 213 height 15
type input "[EMAIL_ADDRESS][DOMAIN_NAME]"
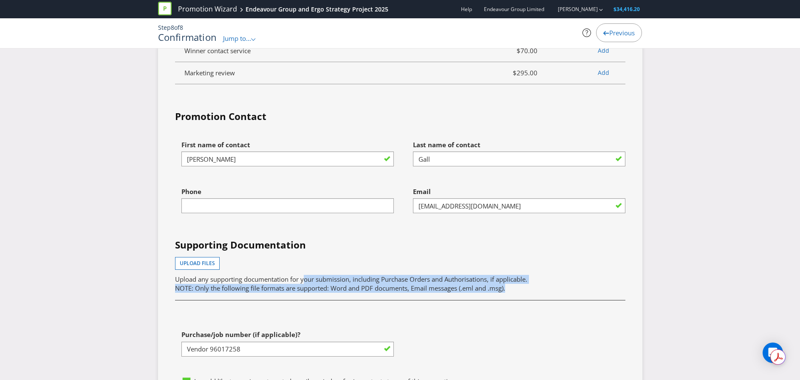
drag, startPoint x: 354, startPoint y: 280, endPoint x: 522, endPoint y: 289, distance: 168.5
click at [522, 289] on p "Upload any supporting documentation for your submission, including Purchase Ord…" at bounding box center [400, 284] width 451 height 18
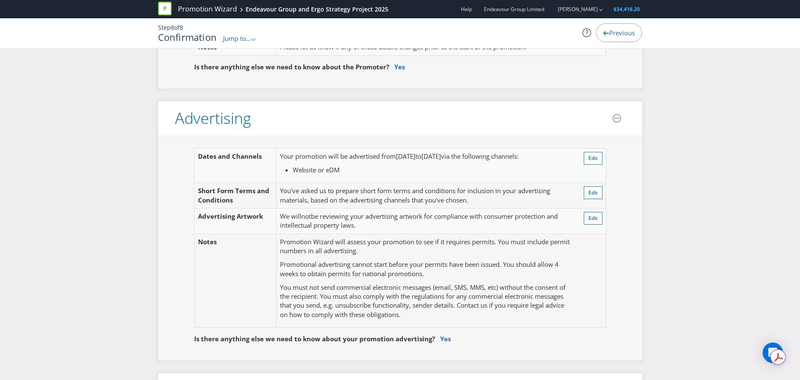
scroll to position [0, 0]
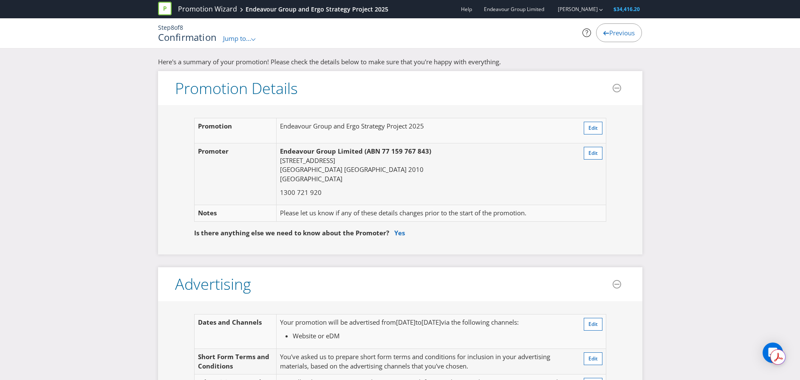
click at [249, 38] on span "Jump to..." at bounding box center [237, 38] width 28 height 9
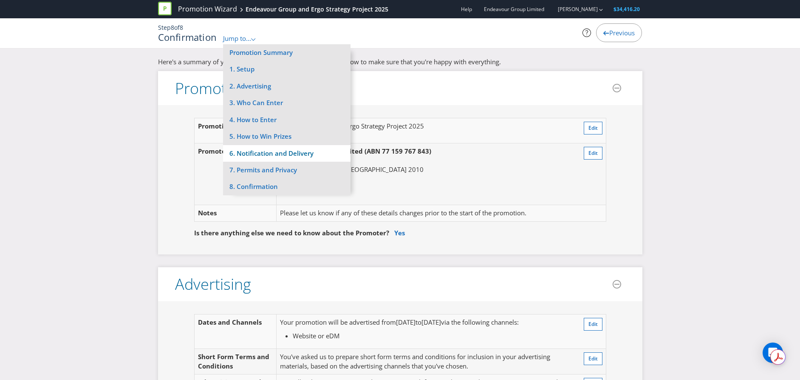
click at [278, 157] on li "6. Notification and Delivery" at bounding box center [287, 153] width 128 height 17
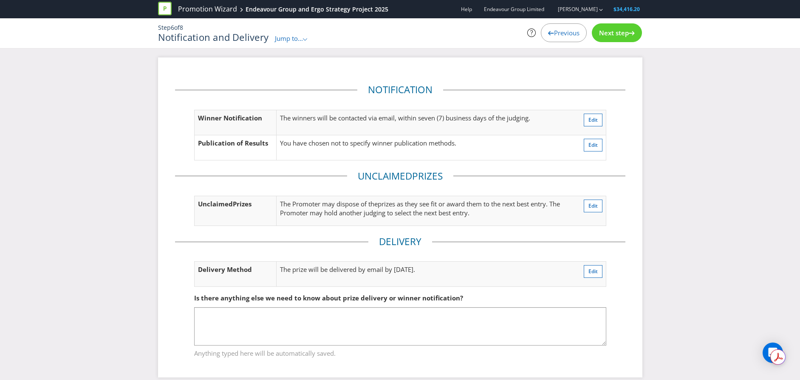
click at [159, 192] on div "Notification Winner Notification The winners will be contacted via email, withi…" at bounding box center [400, 216] width 485 height 319
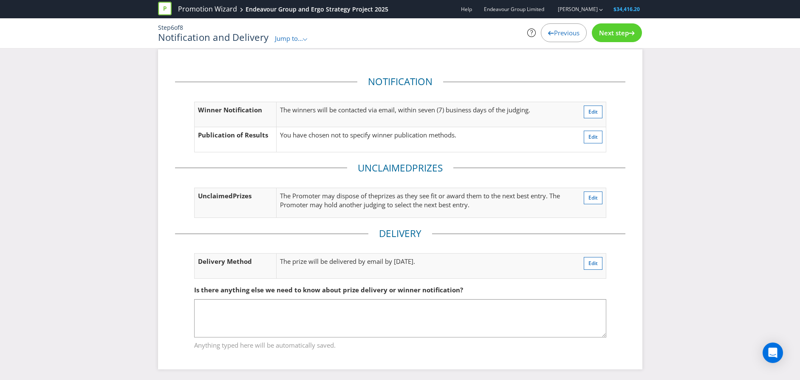
scroll to position [10, 0]
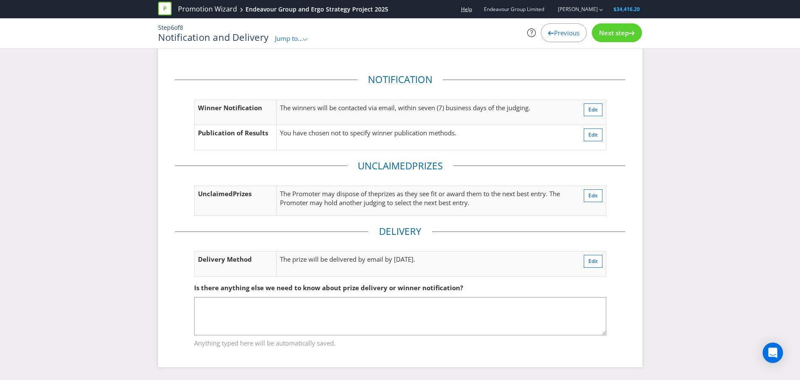
drag, startPoint x: 465, startPoint y: 8, endPoint x: 470, endPoint y: 9, distance: 4.7
click at [468, 8] on div "Help Endeavour Group Limited [PERSON_NAME] $34,416.20" at bounding box center [549, 9] width 187 height 15
click at [471, 9] on link "Help" at bounding box center [466, 9] width 11 height 7
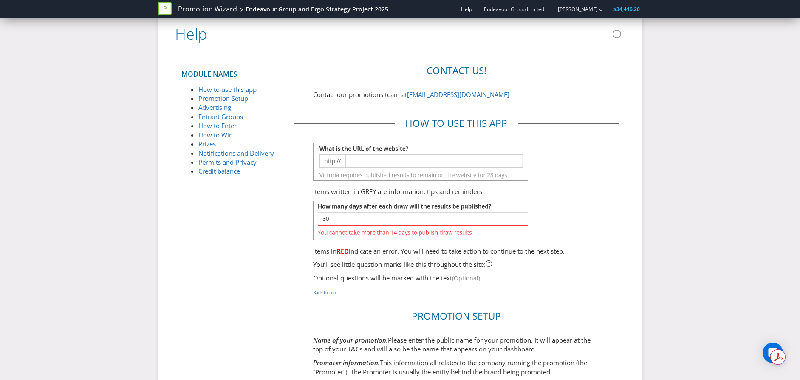
click at [390, 209] on img at bounding box center [420, 221] width 215 height 40
click at [398, 217] on img at bounding box center [420, 221] width 215 height 40
drag, startPoint x: 488, startPoint y: 95, endPoint x: 412, endPoint y: 97, distance: 76.1
click at [412, 97] on p "Contact our promotions team at [EMAIL_ADDRESS][DOMAIN_NAME]" at bounding box center [456, 94] width 287 height 9
copy link "[EMAIL_ADDRESS][DOMAIN_NAME]"
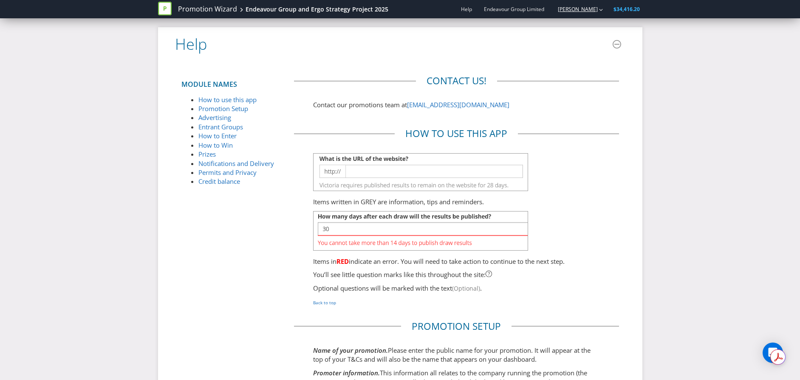
click at [587, 8] on link "[PERSON_NAME]" at bounding box center [574, 9] width 48 height 7
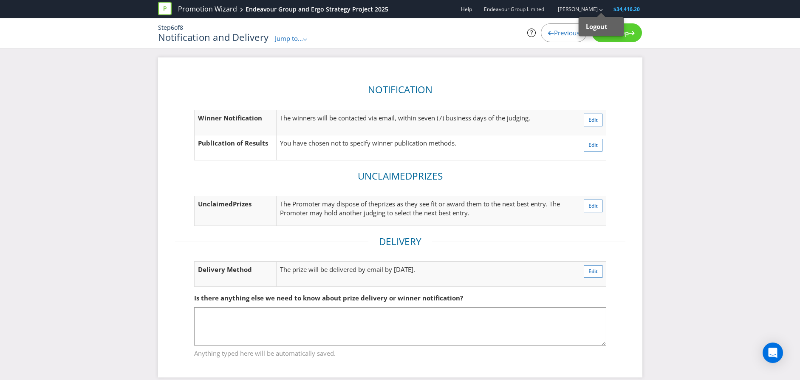
scroll to position [10, 0]
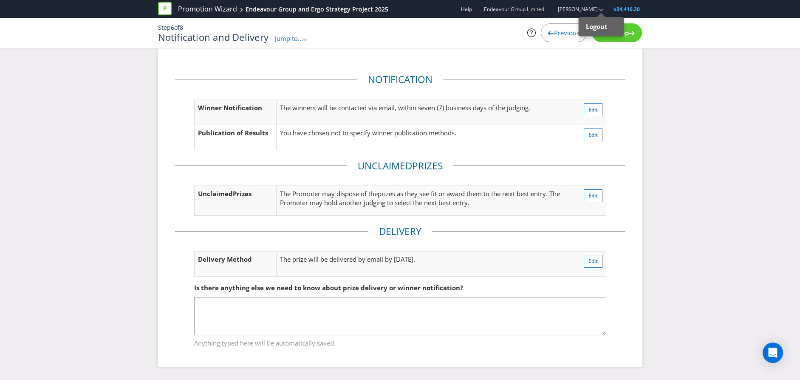
click at [291, 39] on span "Jump to..." at bounding box center [289, 38] width 28 height 9
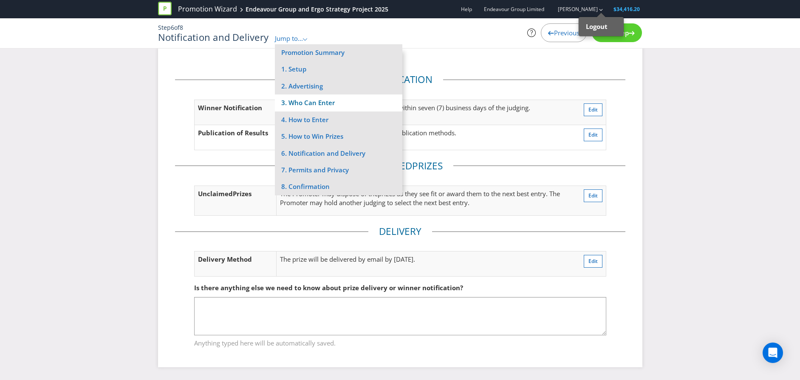
click at [340, 101] on li "3. Who Can Enter" at bounding box center [339, 102] width 128 height 17
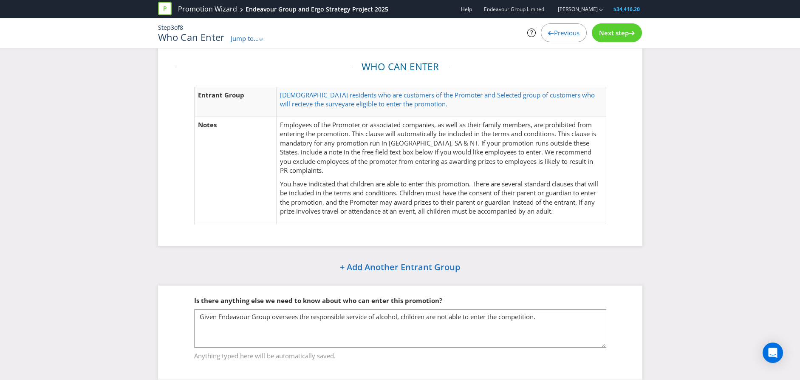
scroll to position [23, 0]
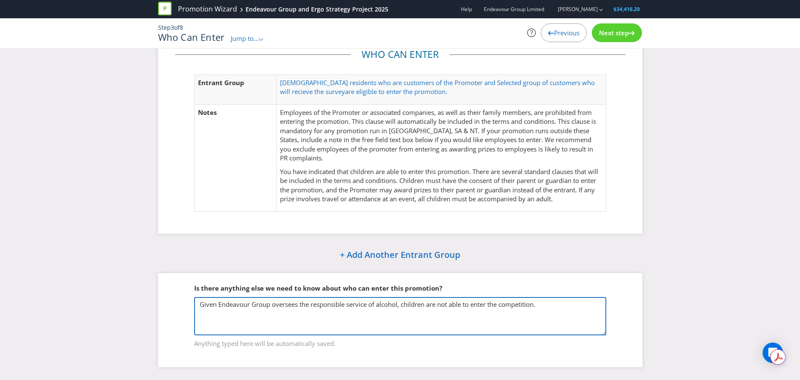
click at [549, 310] on textarea "Given Endeavour Group oversees the responsible service of alcohol, children are…" at bounding box center [400, 316] width 412 height 38
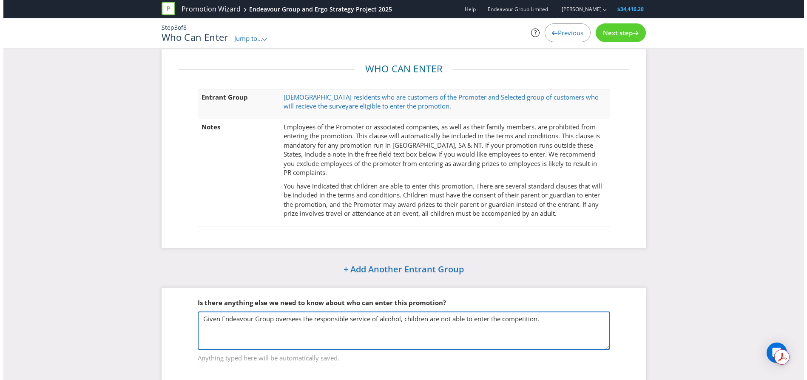
scroll to position [0, 0]
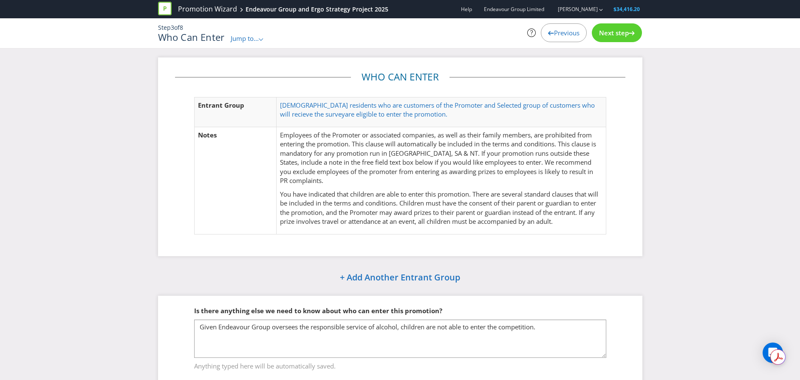
click at [438, 195] on p "You have indicated that children are able to enter this promotion. There are se…" at bounding box center [441, 208] width 322 height 37
click at [317, 169] on p "Employees of the Promoter or associated companies, as well as their family memb…" at bounding box center [441, 157] width 322 height 55
click at [389, 82] on legend "Who Can Enter" at bounding box center [400, 77] width 99 height 14
click at [380, 108] on span "[DEMOGRAPHIC_DATA] residents who are customers of the Promoter and Selected gro…" at bounding box center [437, 109] width 315 height 17
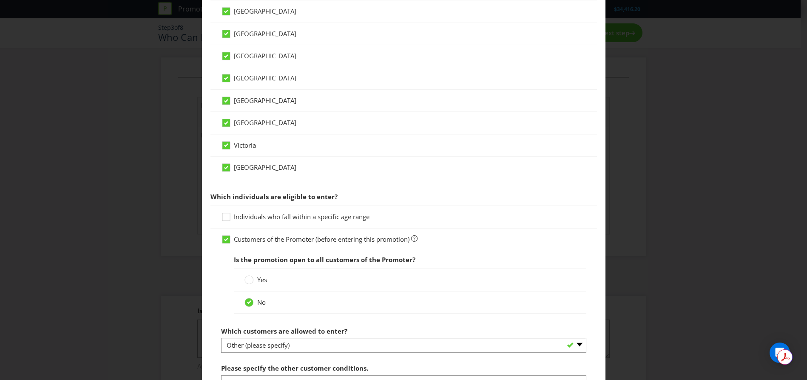
scroll to position [405, 0]
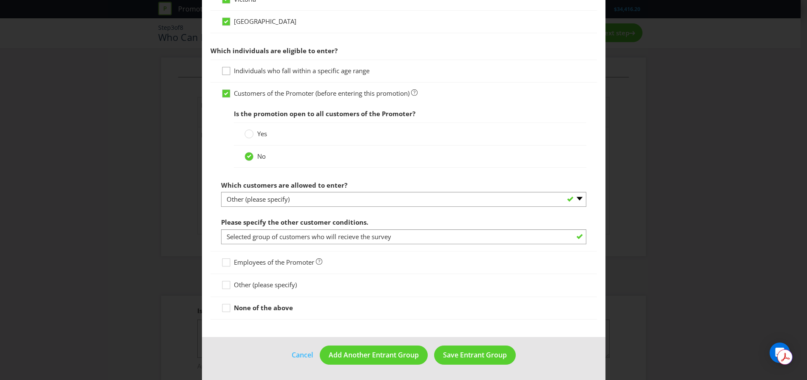
click at [224, 71] on icon at bounding box center [227, 72] width 13 height 13
click at [0, 0] on input "Individuals who fall within a specific age range" at bounding box center [0, 0] width 0 height 0
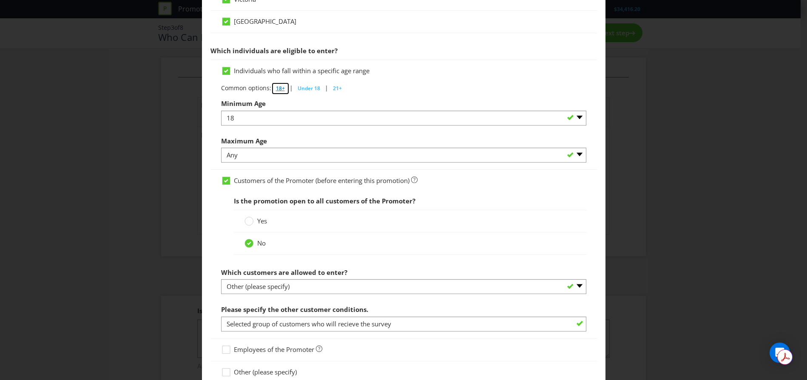
click at [281, 88] on span "18+" at bounding box center [280, 88] width 9 height 7
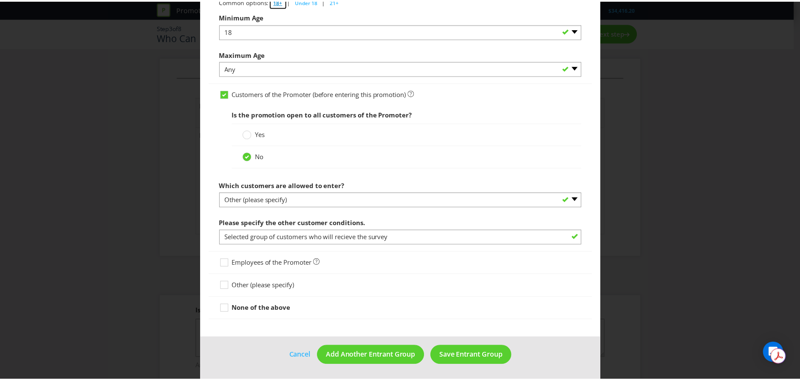
scroll to position [493, 0]
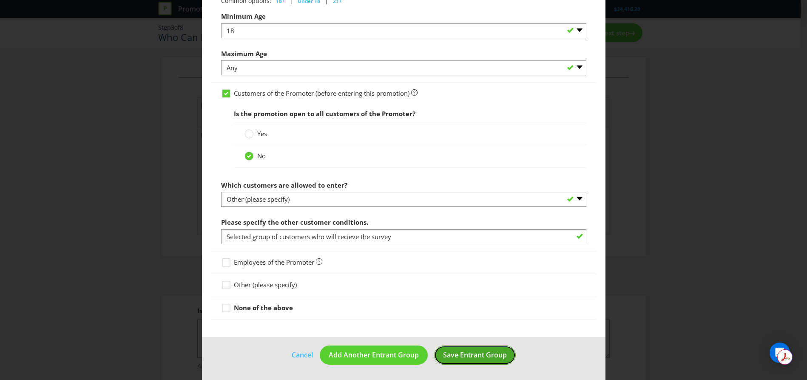
click at [459, 358] on span "Save Entrant Group" at bounding box center [475, 354] width 64 height 9
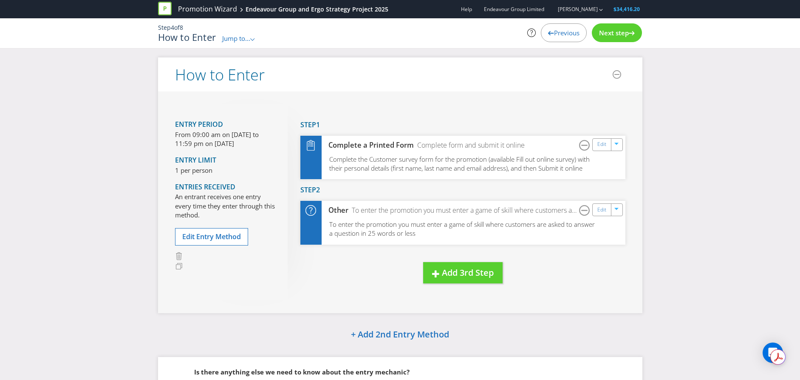
click at [244, 40] on span "Jump to..." at bounding box center [236, 38] width 28 height 9
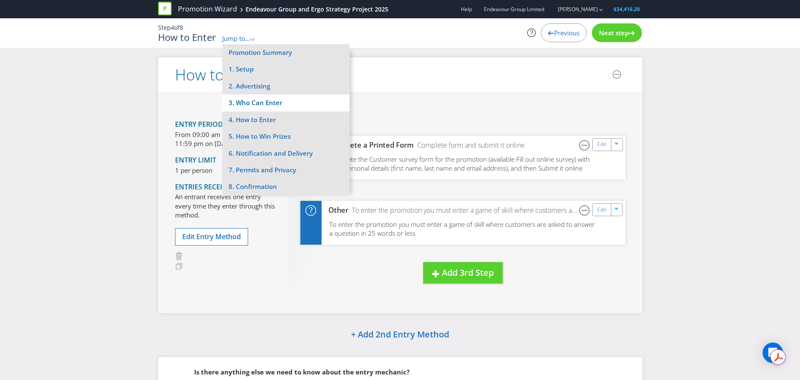
click at [264, 103] on li "3. Who Can Enter" at bounding box center [286, 102] width 128 height 17
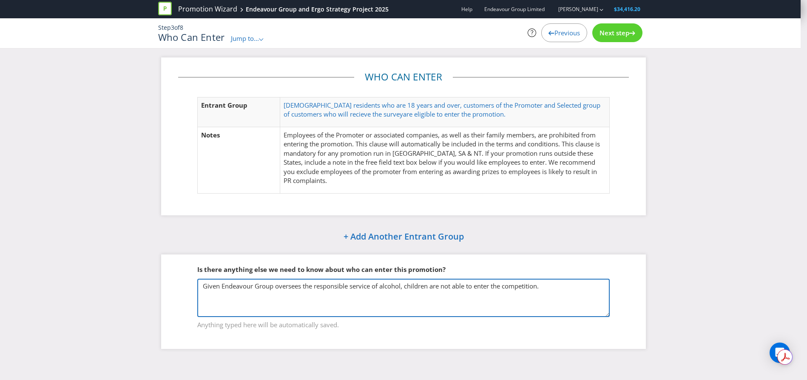
drag, startPoint x: 539, startPoint y: 288, endPoint x: 137, endPoint y: 287, distance: 402.1
click at [137, 287] on div "Who Can Enter Entrant Group [DEMOGRAPHIC_DATA] residents who are 18 years and o…" at bounding box center [403, 208] width 807 height 303
click at [202, 285] on textarea "Given Endeavour Group oversees the responsible service of alcohol, children are…" at bounding box center [403, 297] width 412 height 38
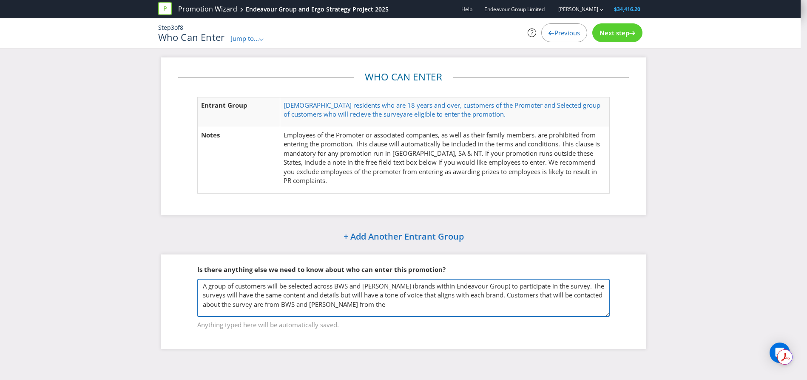
drag, startPoint x: 443, startPoint y: 301, endPoint x: 510, endPoint y: 294, distance: 67.5
click at [510, 294] on textarea "Given Endeavour Group oversees the responsible service of alcohol, children are…" at bounding box center [403, 297] width 412 height 38
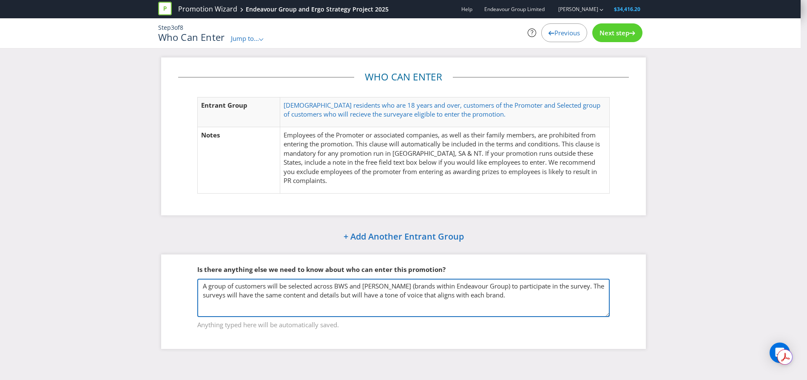
click at [329, 303] on textarea "Given Endeavour Group oversees the responsible service of alcohol, children are…" at bounding box center [403, 297] width 412 height 38
click at [545, 299] on textarea "Given Endeavour Group oversees the responsible service of alcohol, children are…" at bounding box center [403, 297] width 412 height 38
type textarea "A group of customers will be selected across BWS and [PERSON_NAME] (brands with…"
click at [514, 295] on textarea "Given Endeavour Group oversees the responsible service of alcohol, children are…" at bounding box center [403, 297] width 412 height 38
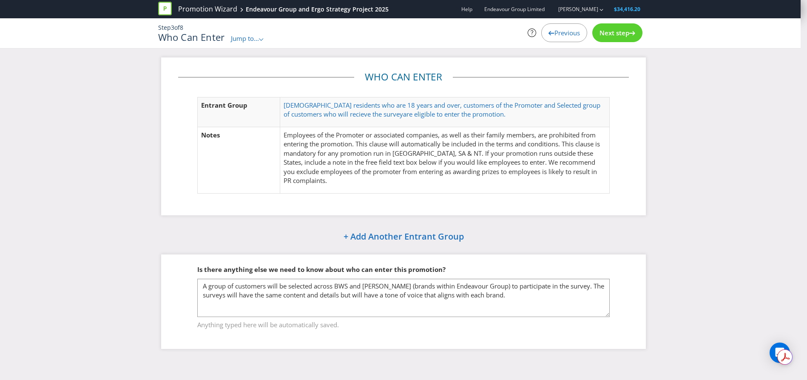
click at [254, 39] on span "Jump to..." at bounding box center [245, 38] width 28 height 9
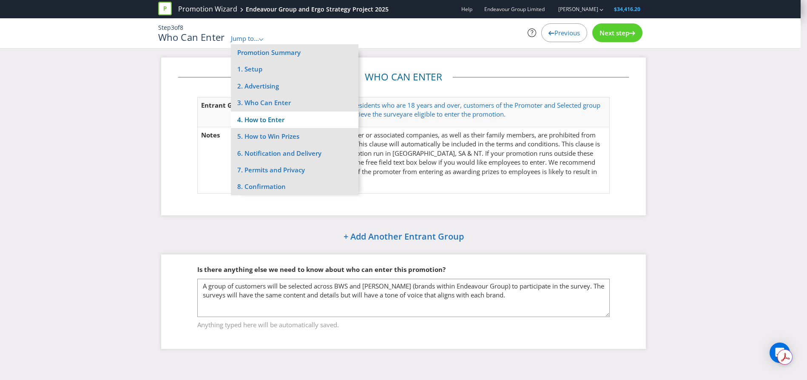
click at [307, 115] on li "4. How to Enter" at bounding box center [295, 119] width 128 height 17
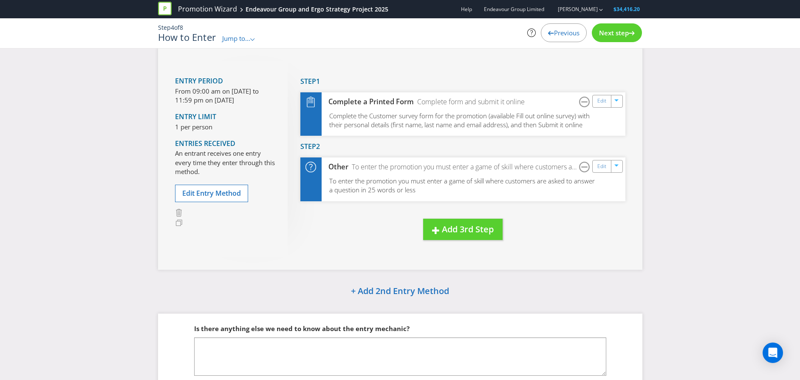
scroll to position [94, 0]
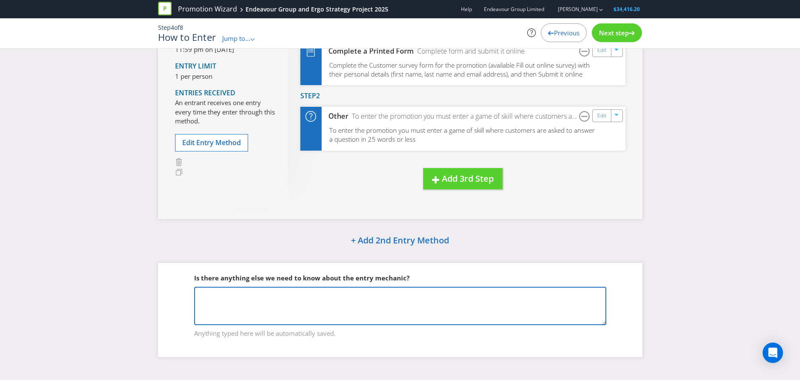
click at [352, 307] on textarea at bounding box center [400, 305] width 412 height 38
click at [380, 292] on textarea "The survey will take approximately 15 minsutes to complete. There will be a sur…" at bounding box center [400, 305] width 412 height 38
click at [380, 293] on textarea "The survey will take approximately 15 minsutes to complete. There will be a sur…" at bounding box center [400, 305] width 412 height 38
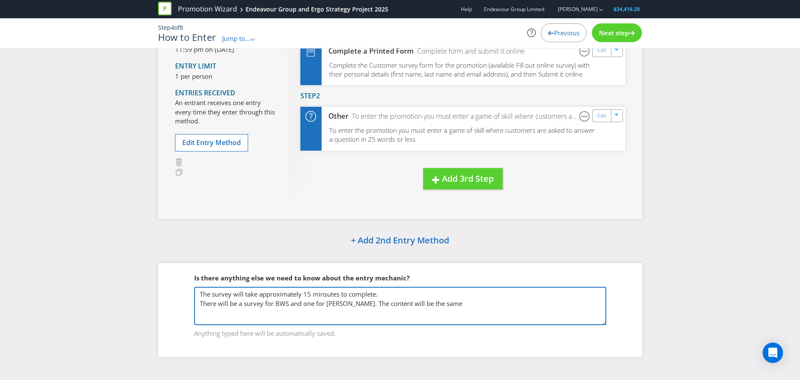
click at [465, 302] on textarea "The survey will take approximately 15 minsutes to complete. There will be a sur…" at bounding box center [400, 305] width 412 height 38
click at [437, 290] on textarea "The survey will take approximately 15 minsutes to complete. There will be a sur…" at bounding box center [400, 305] width 412 height 38
click at [402, 293] on textarea "The survey will take approximately 15 minsutes to complete. There will be a sur…" at bounding box center [400, 305] width 412 height 38
paste textarea "Carrying out a program of research to understand how we can better serve our cu…"
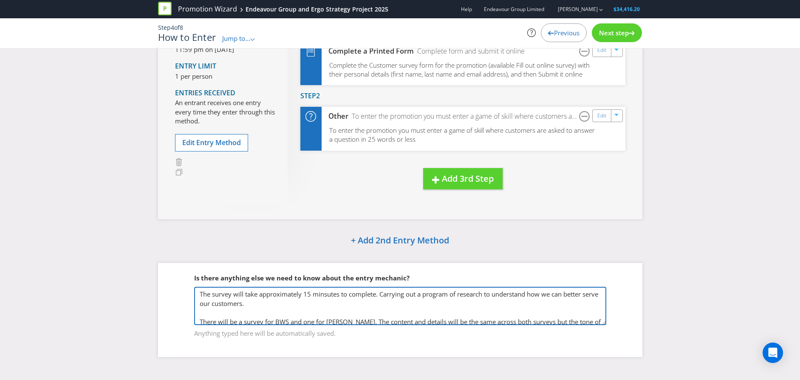
click at [457, 297] on textarea "The survey will take approximately 15 minsutes to complete. Carrying out a prog…" at bounding box center [400, 305] width 412 height 38
click at [326, 311] on textarea "The survey will take approximately 15 minsutes to complete. Carrying out a prog…" at bounding box center [400, 305] width 412 height 38
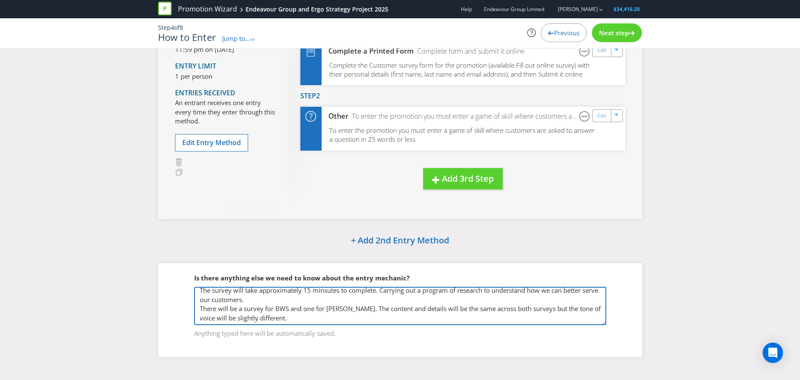
scroll to position [4, 0]
type textarea "The survey will take approximately 15 minsutes to complete. Carrying out a prog…"
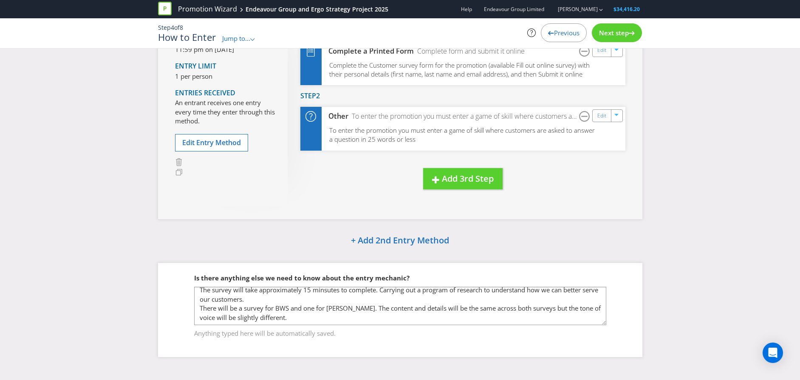
click at [134, 272] on div "How to Enter Entry Period From 09:00 am on [DATE] to 11:59 pm on [DATE] Entry L…" at bounding box center [400, 166] width 800 height 406
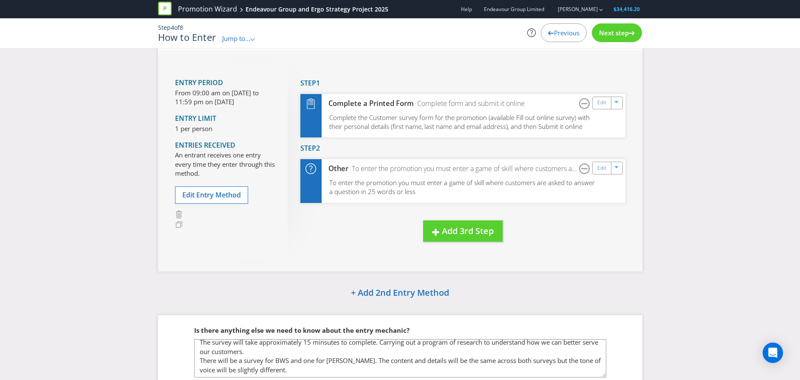
scroll to position [0, 0]
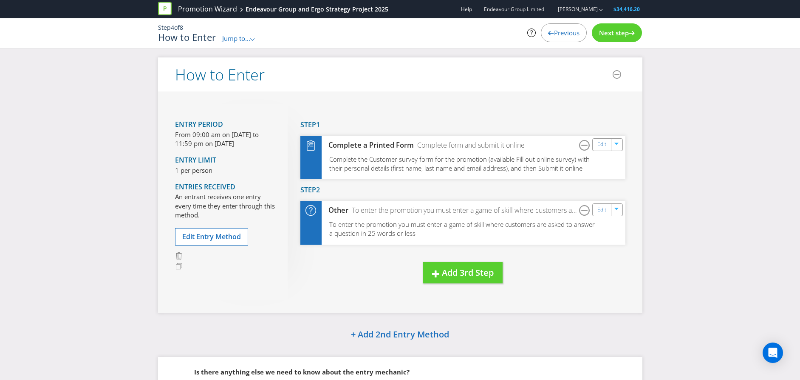
click at [667, 123] on div "How to Enter Entry Period From 09:00 am on [DATE] to 11:59 pm on [DATE] Entry L…" at bounding box center [400, 260] width 800 height 406
drag, startPoint x: 643, startPoint y: 10, endPoint x: 608, endPoint y: 9, distance: 35.3
click at [608, 9] on div "Promotion Wizard Endeavour Group and Ergo Strategy Project 2025 Help Endeavour …" at bounding box center [400, 9] width 497 height 18
click at [617, 9] on span "$34,416.20" at bounding box center [627, 9] width 26 height 7
click at [711, 160] on div "How to Enter Entry Period From 09:00 am on [DATE] to 11:59 pm on [DATE] Entry L…" at bounding box center [400, 260] width 800 height 406
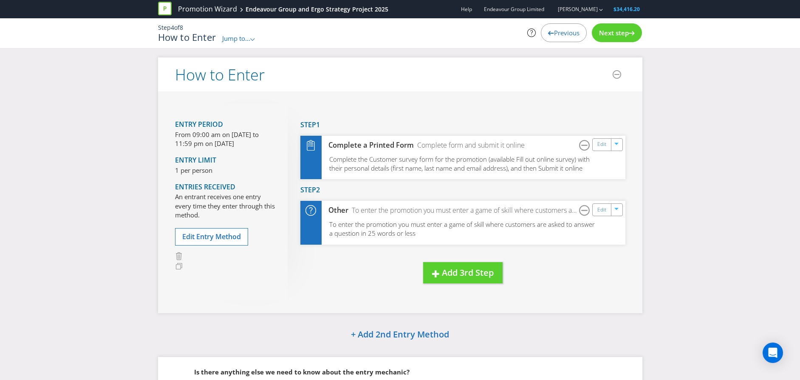
click at [531, 9] on span "Endeavour Group Limited" at bounding box center [514, 9] width 60 height 7
click at [587, 10] on link "[PERSON_NAME]" at bounding box center [574, 9] width 48 height 7
click at [629, 9] on span "$34,416.20" at bounding box center [627, 9] width 26 height 7
drag, startPoint x: 649, startPoint y: 9, endPoint x: 593, endPoint y: 11, distance: 55.3
click at [593, 11] on div "Promotion Wizard Endeavour Group and Ergo Strategy Project 2025 Help Endeavour …" at bounding box center [400, 9] width 497 height 18
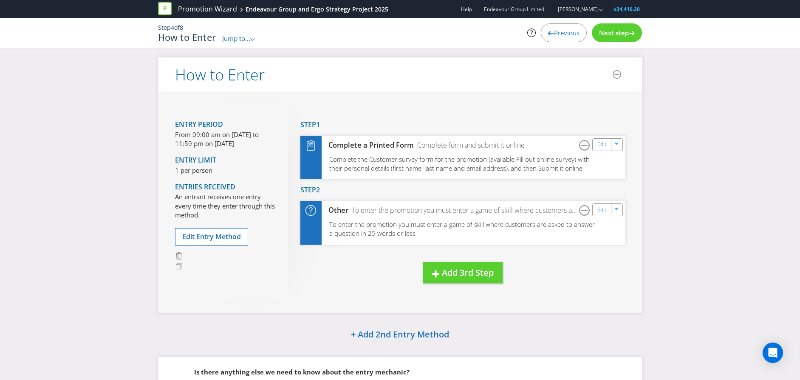
click at [668, 41] on div "Step 4 of 8 How to Enter Jump to... .st0{fill-rule:evenodd;clip-rule:evenodd;} …" at bounding box center [400, 33] width 800 height 30
click at [398, 227] on span "To enter the promotion you must enter a game of skill where customers are asked…" at bounding box center [462, 229] width 267 height 18
click at [602, 212] on link "Edit" at bounding box center [602, 209] width 9 height 10
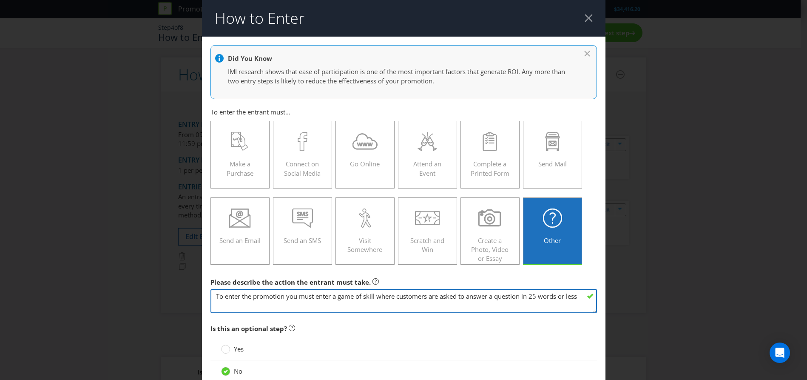
click at [366, 300] on textarea "To enter the promotion you must enter a game of skill where customers are asked…" at bounding box center [403, 301] width 386 height 24
click at [312, 302] on textarea "To enter the promotion you must enter a game of skill where customers are asked…" at bounding box center [403, 301] width 386 height 24
paste textarea "In 25 words or less, tell us about your favourite drink and the perfect occasio…"
click at [493, 295] on textarea "To enter the promotion you must enter a game of skill where customers are asked…" at bounding box center [403, 301] width 386 height 24
drag, startPoint x: 529, startPoint y: 295, endPoint x: 231, endPoint y: 306, distance: 297.7
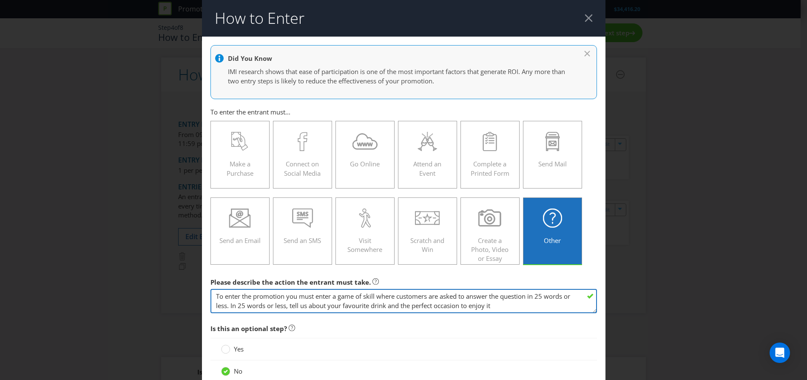
click at [231, 306] on textarea "To enter the promotion you must enter a game of skill where customers are asked…" at bounding box center [403, 301] width 386 height 24
click at [450, 305] on textarea "To enter the promotion you must enter a game of skill where customers are asked…" at bounding box center [403, 301] width 386 height 24
type textarea "To enter the promotion you must enter a game of skill where customers are asked…"
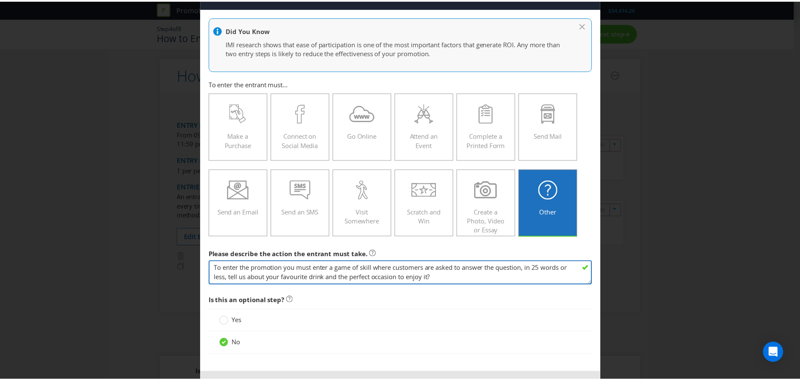
scroll to position [62, 0]
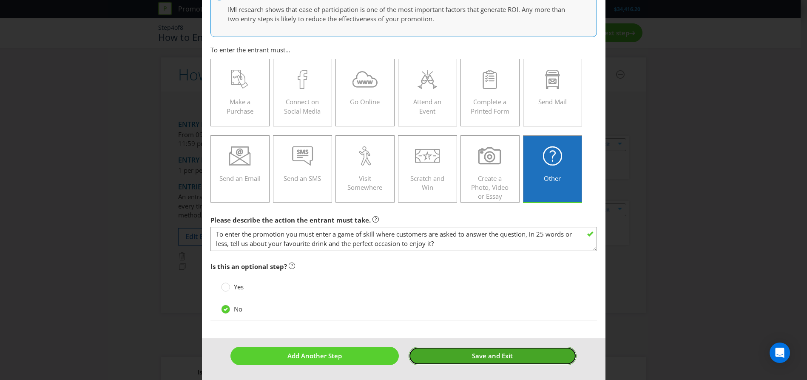
click at [511, 360] on button "Save and Exit" at bounding box center [492, 355] width 168 height 18
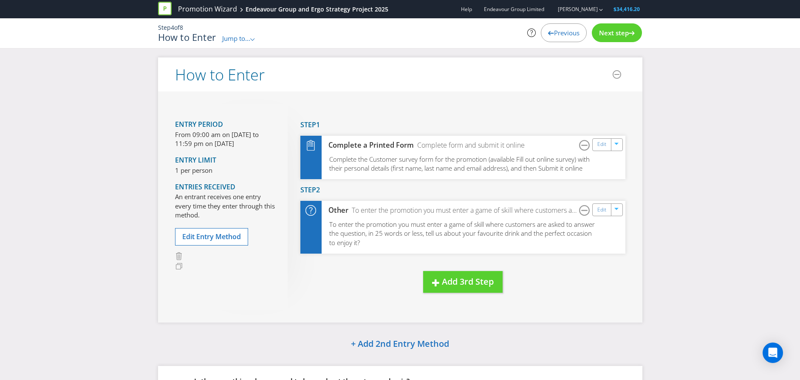
click at [238, 43] on div "Jump to... .st0{fill-rule:evenodd;clip-rule:evenodd;}" at bounding box center [238, 38] width 33 height 9
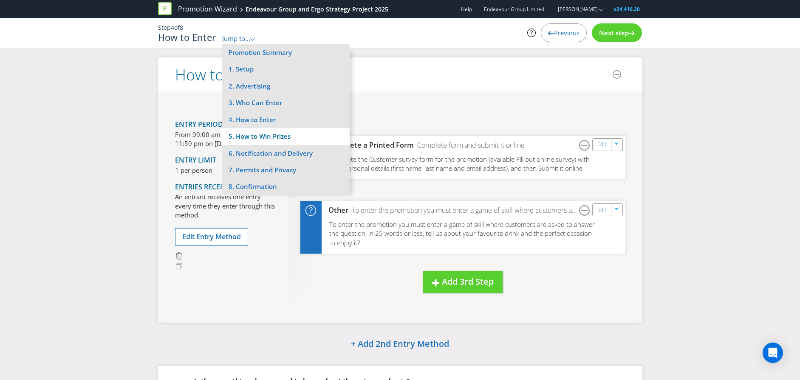
click at [292, 135] on li "5. How to Win Prizes" at bounding box center [286, 136] width 128 height 17
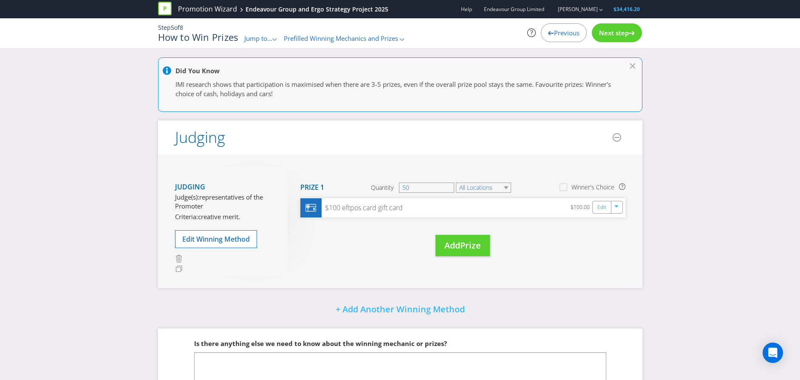
click at [264, 40] on span "Jump to..." at bounding box center [258, 38] width 28 height 9
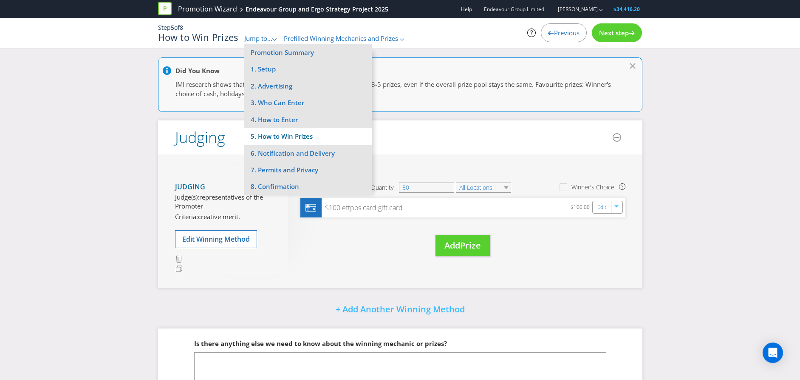
click at [316, 139] on li "5. How to Win Prizes" at bounding box center [308, 136] width 128 height 17
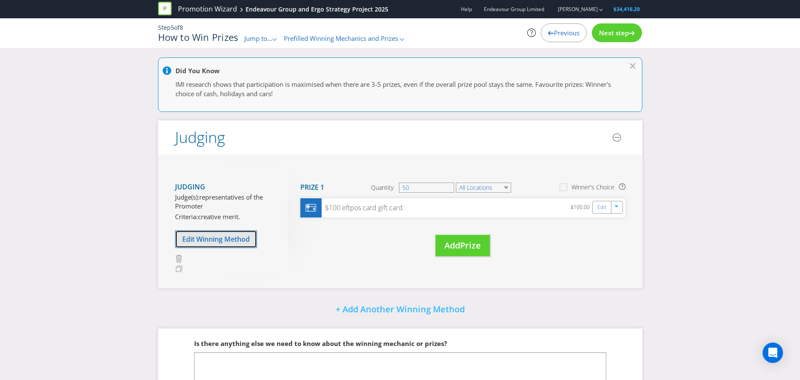
click at [238, 238] on span "Edit Winning Method" at bounding box center [216, 238] width 68 height 9
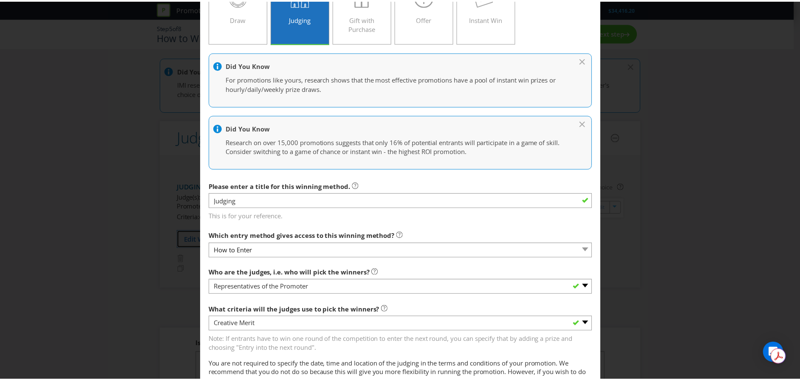
scroll to position [145, 0]
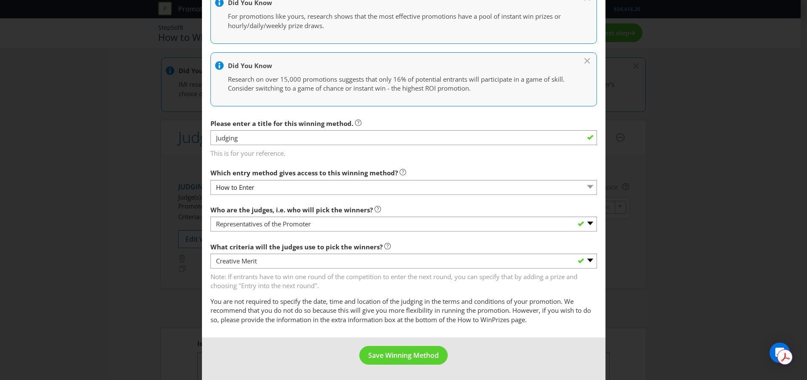
click at [180, 317] on div "Edit Winning Method How to Enter How will the winners be selected? Draw Judging…" at bounding box center [403, 190] width 807 height 380
click at [397, 359] on span "Save Winning Method" at bounding box center [403, 354] width 71 height 9
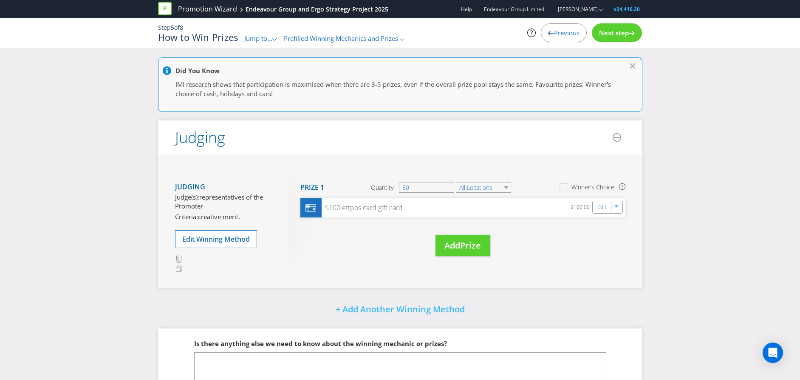
click at [262, 34] on span "Jump to..." at bounding box center [258, 38] width 28 height 9
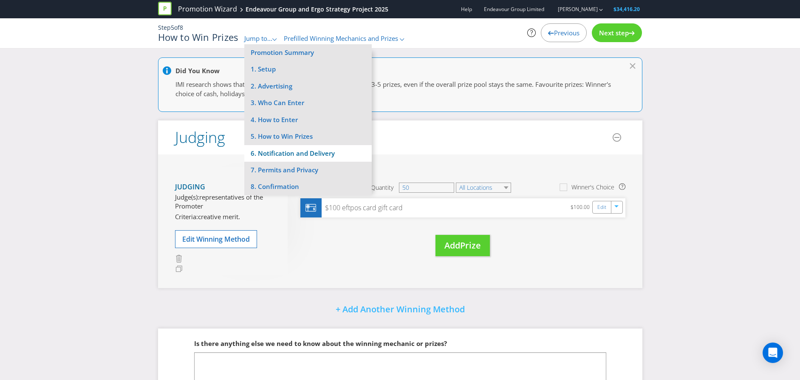
click at [310, 153] on li "6. Notification and Delivery" at bounding box center [308, 153] width 128 height 17
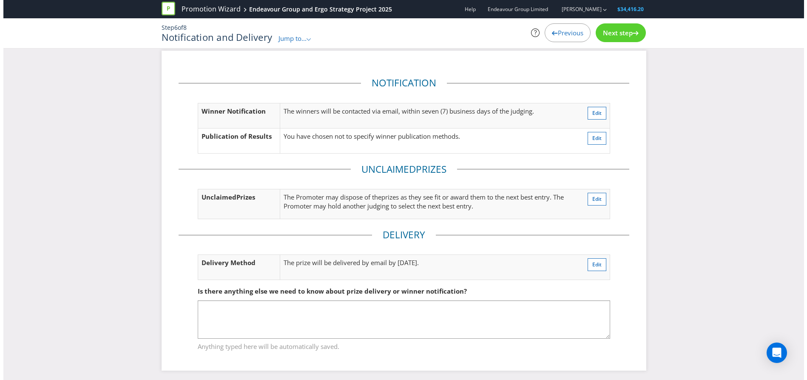
scroll to position [10, 0]
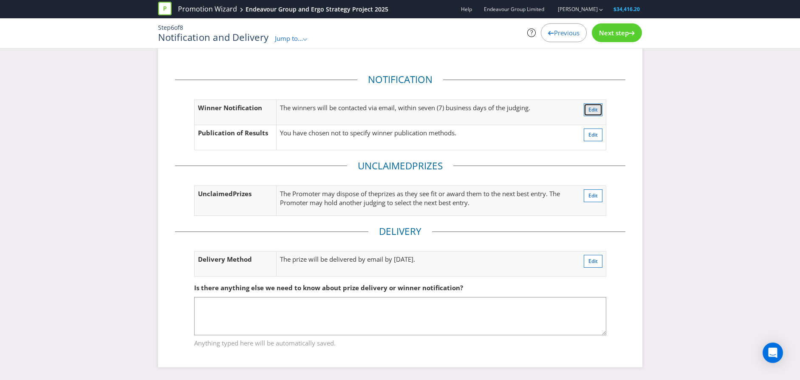
click at [589, 111] on span "Edit" at bounding box center [593, 109] width 9 height 7
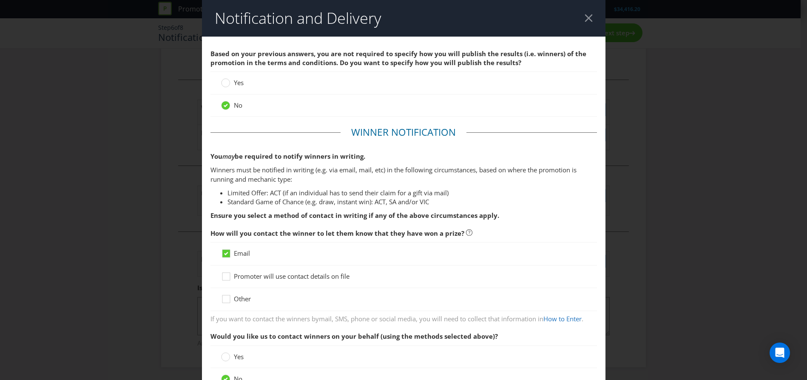
scroll to position [125, 0]
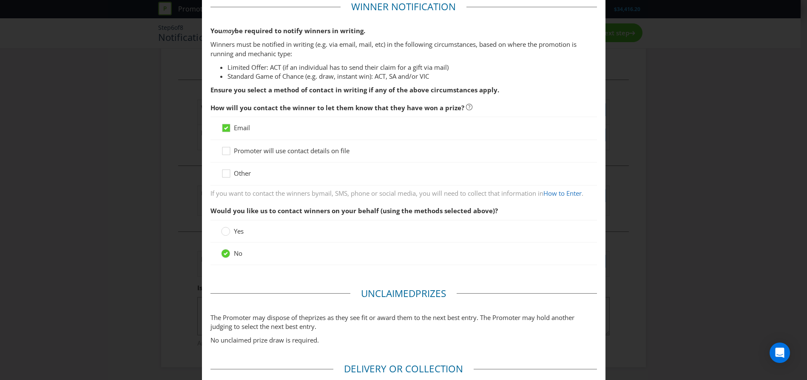
click at [101, 275] on div "Notification and Delivery Based on your previous answers, you are not required …" at bounding box center [403, 190] width 807 height 380
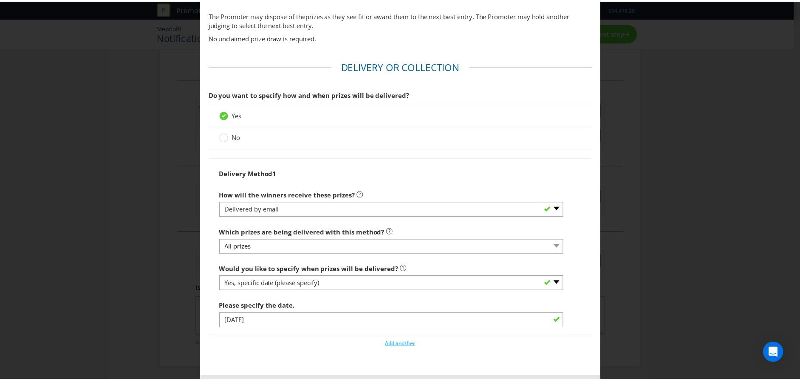
scroll to position [467, 0]
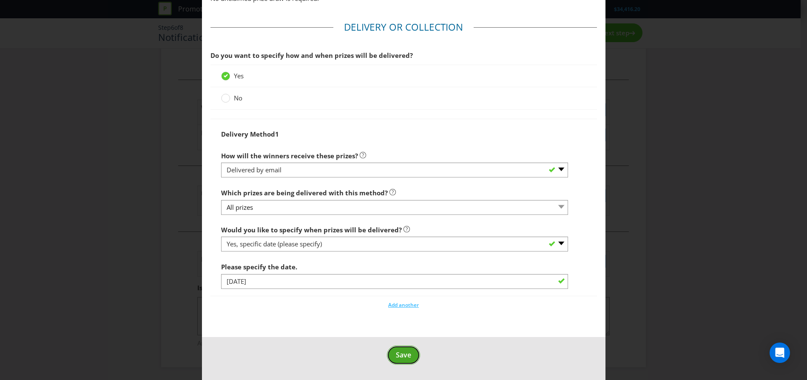
click at [390, 362] on button "Save" at bounding box center [403, 354] width 33 height 19
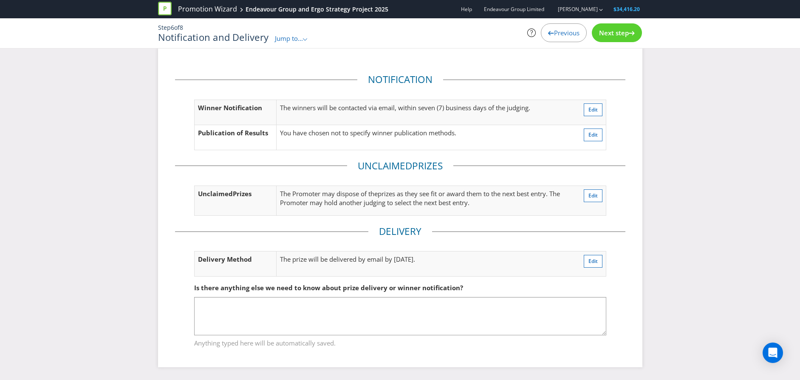
click at [292, 41] on span "Jump to..." at bounding box center [289, 38] width 28 height 9
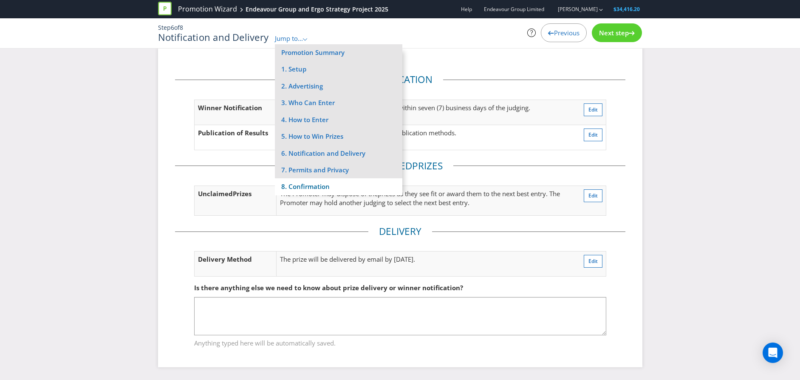
click at [323, 186] on li "8. Confirmation" at bounding box center [339, 186] width 128 height 17
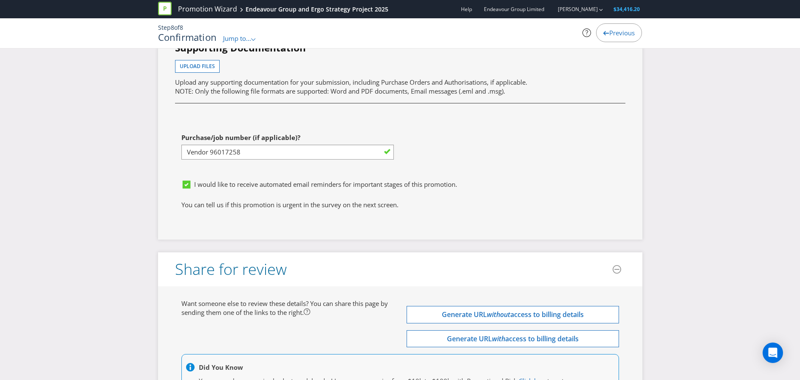
scroll to position [2603, 0]
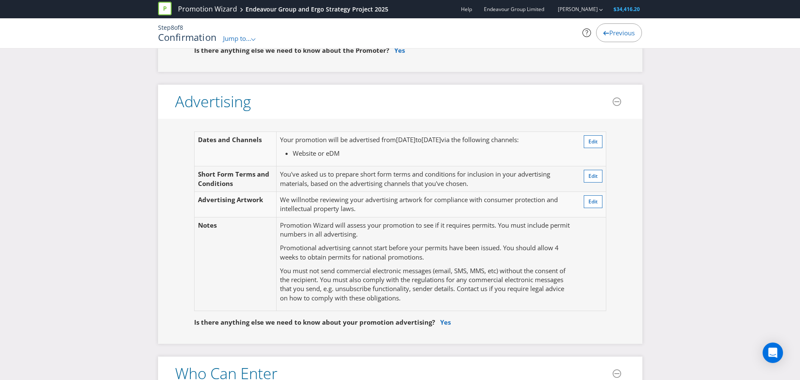
scroll to position [0, 0]
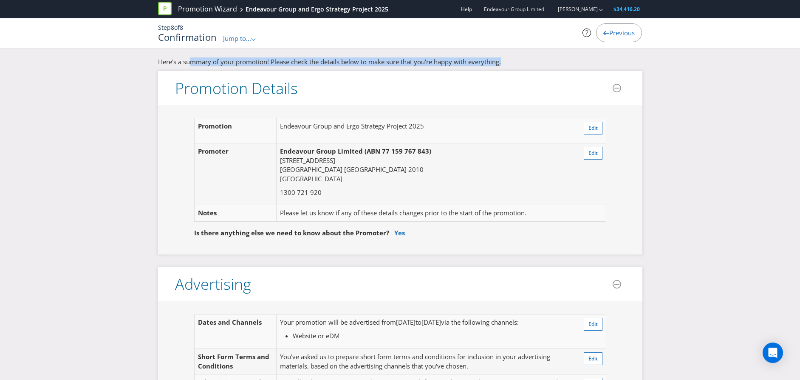
drag, startPoint x: 219, startPoint y: 58, endPoint x: 536, endPoint y: 65, distance: 316.7
click at [536, 65] on p "Here's a summary of your promotion! Please check the details below to make sure…" at bounding box center [400, 61] width 485 height 9
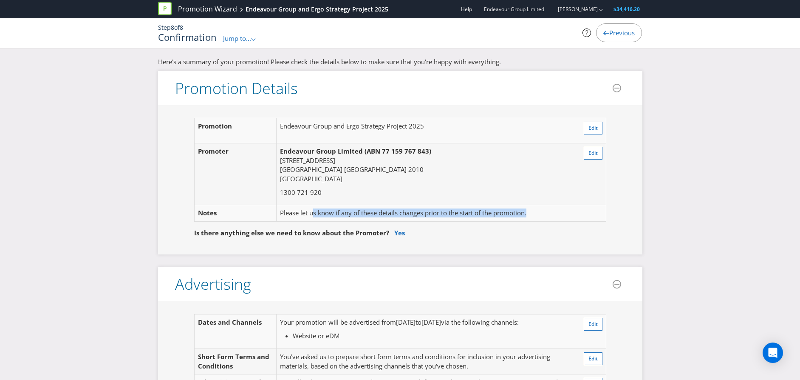
drag, startPoint x: 317, startPoint y: 212, endPoint x: 557, endPoint y: 207, distance: 239.3
click at [557, 207] on td "Please let us know if any of these details changes prior to the start of the pr…" at bounding box center [424, 213] width 294 height 16
click at [397, 231] on link "Yes" at bounding box center [399, 232] width 11 height 9
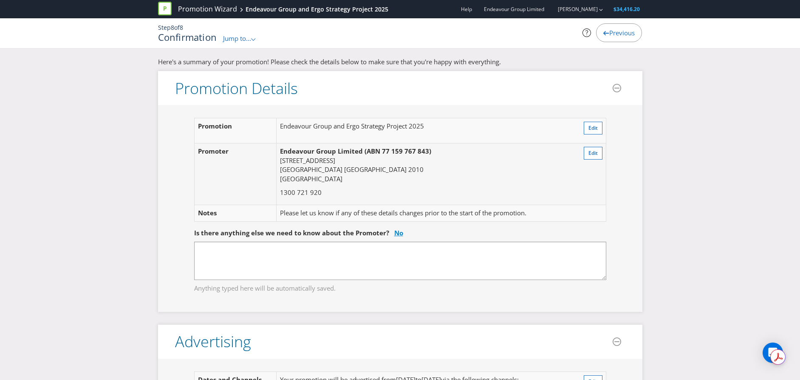
click at [397, 231] on link "No" at bounding box center [398, 232] width 9 height 9
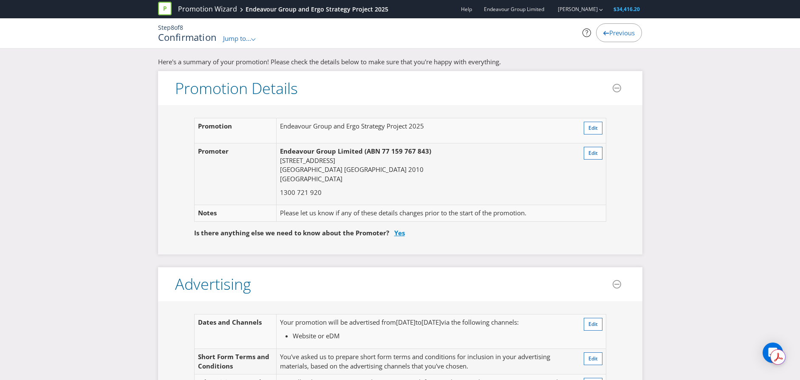
click at [400, 230] on link "Yes" at bounding box center [399, 232] width 11 height 9
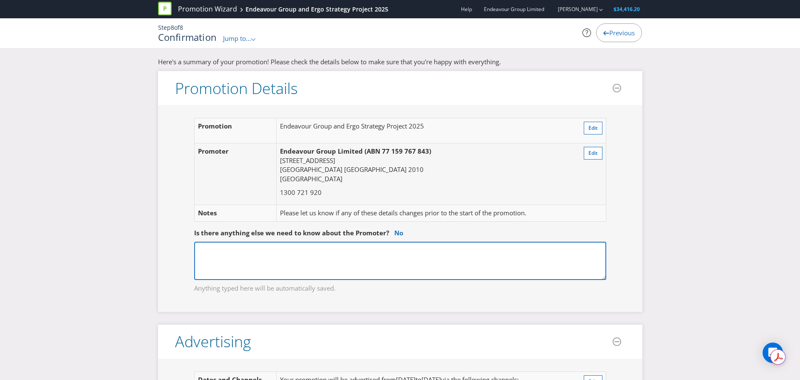
click at [383, 254] on textarea at bounding box center [400, 260] width 412 height 38
type textarea "Endeavour Group is the promoter, however Ergo Strategy will be managing the sur…"
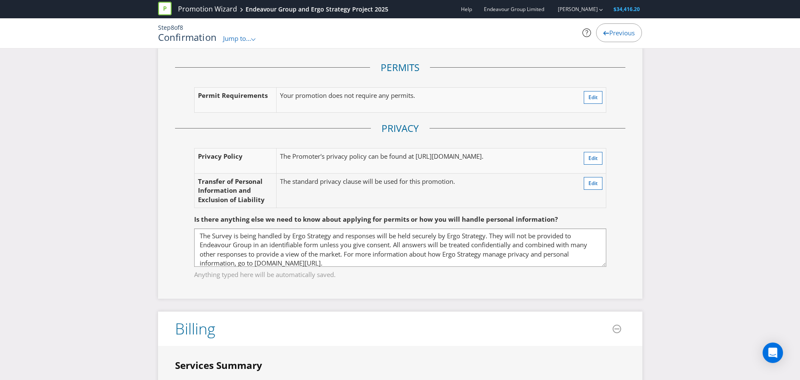
scroll to position [1266, 0]
